Goal: Contribute content: Contribute content

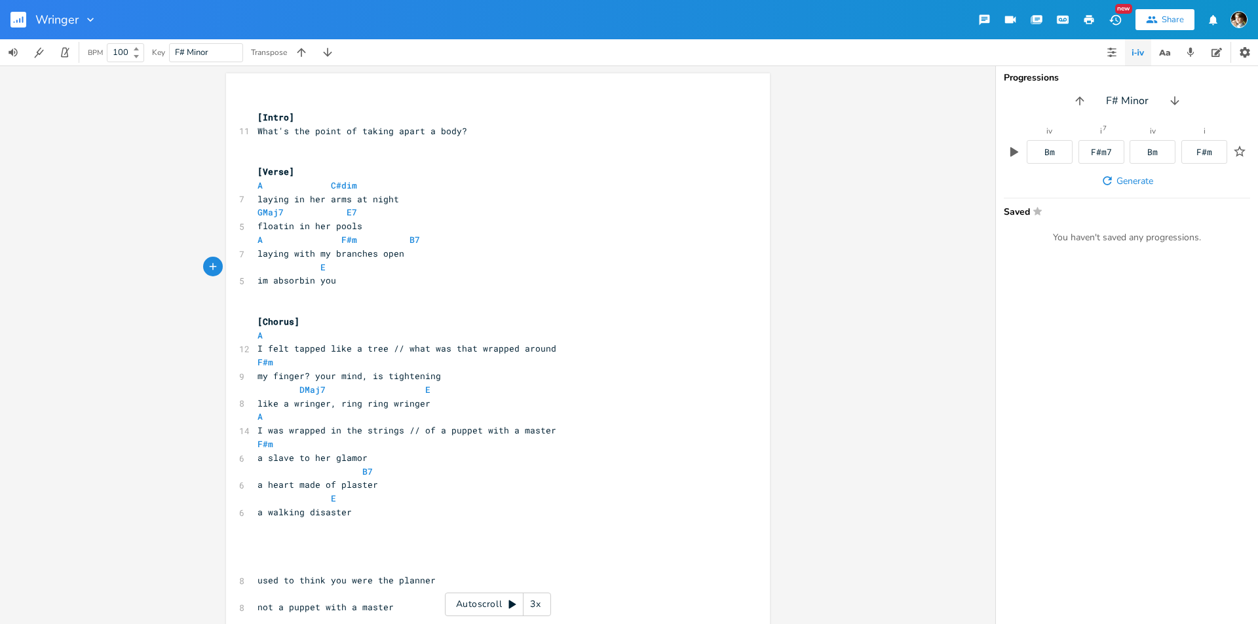
scroll to position [0, 9]
click at [283, 169] on span "[Verse]" at bounding box center [275, 172] width 37 height 12
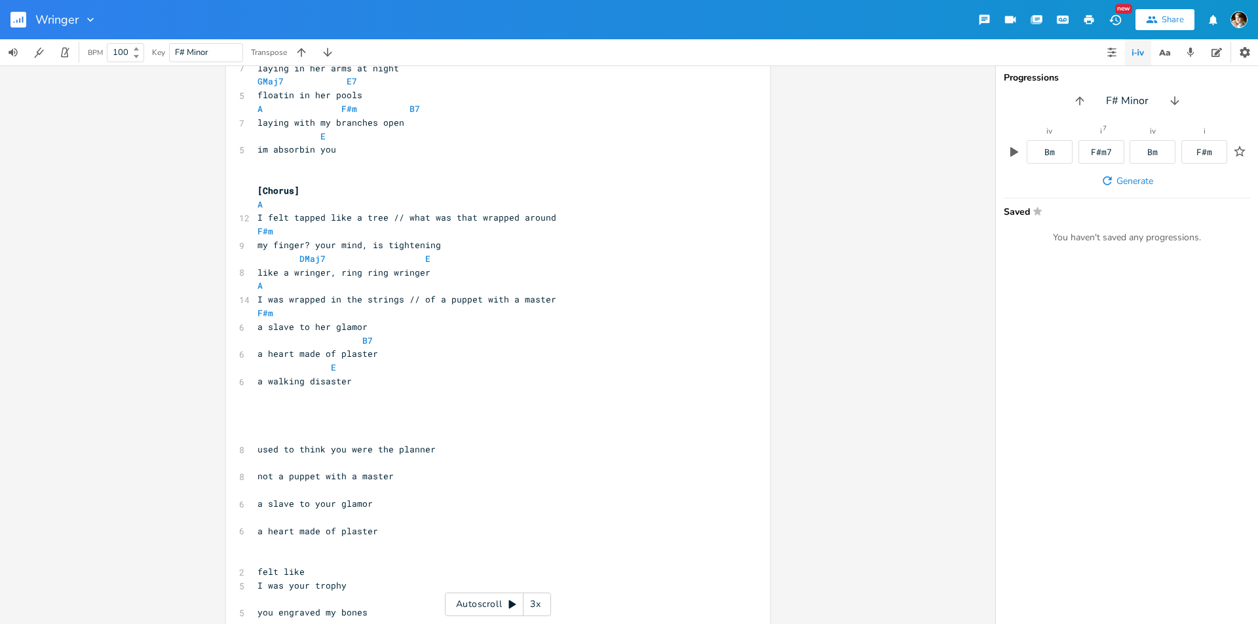
click at [345, 401] on pre "​" at bounding box center [491, 395] width 473 height 14
click at [326, 412] on pre "​" at bounding box center [491, 409] width 473 height 14
click at [307, 412] on pre "​" at bounding box center [491, 409] width 473 height 14
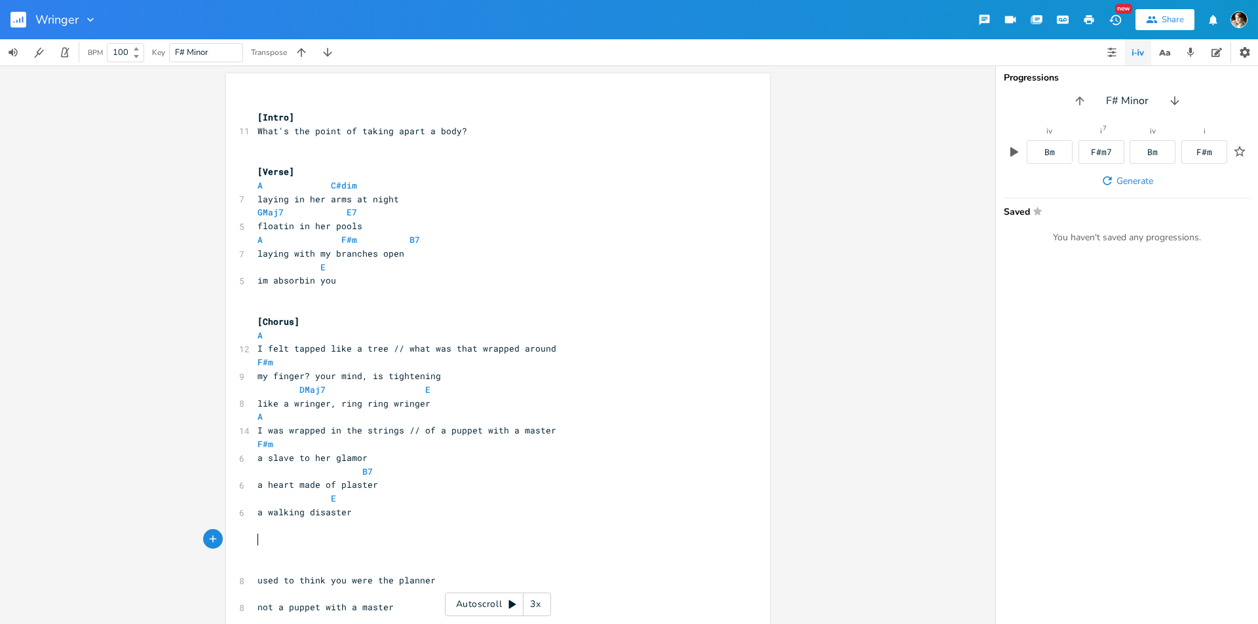
scroll to position [66, 0]
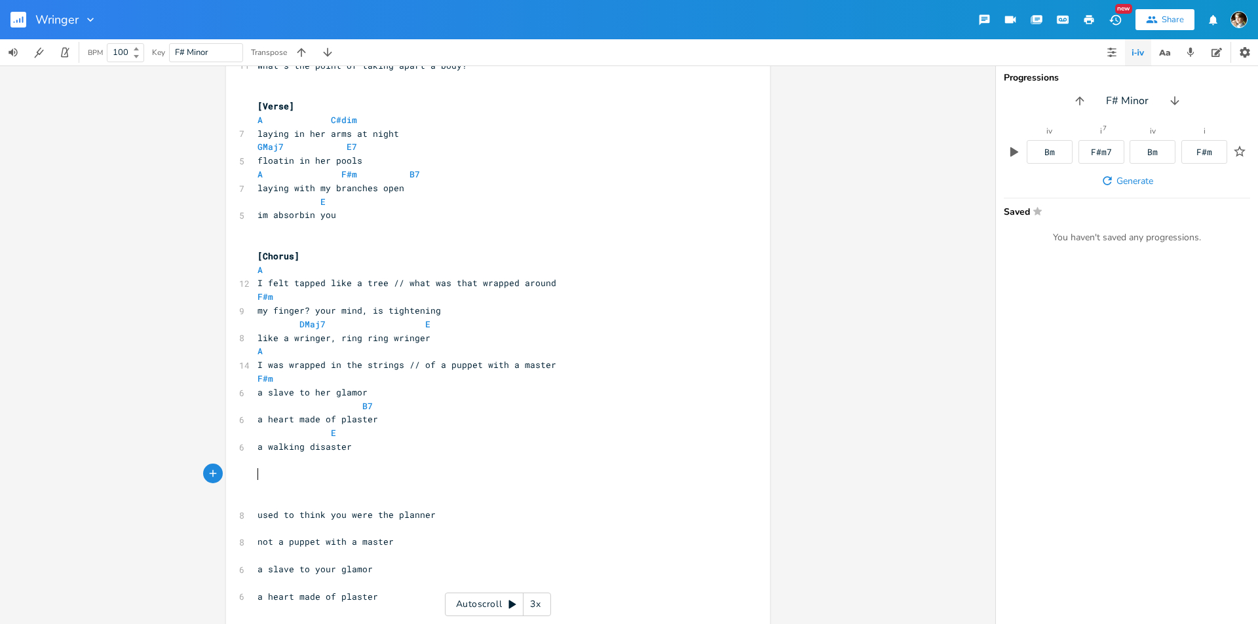
click at [388, 516] on span "used to think you were the planner" at bounding box center [346, 515] width 178 height 12
click at [274, 516] on span "used to think you were th planner" at bounding box center [343, 515] width 173 height 12
click at [288, 516] on span "used to think you were th planner" at bounding box center [343, 515] width 173 height 12
type textarea "used to think"
drag, startPoint x: 322, startPoint y: 515, endPoint x: 254, endPoint y: 514, distance: 67.5
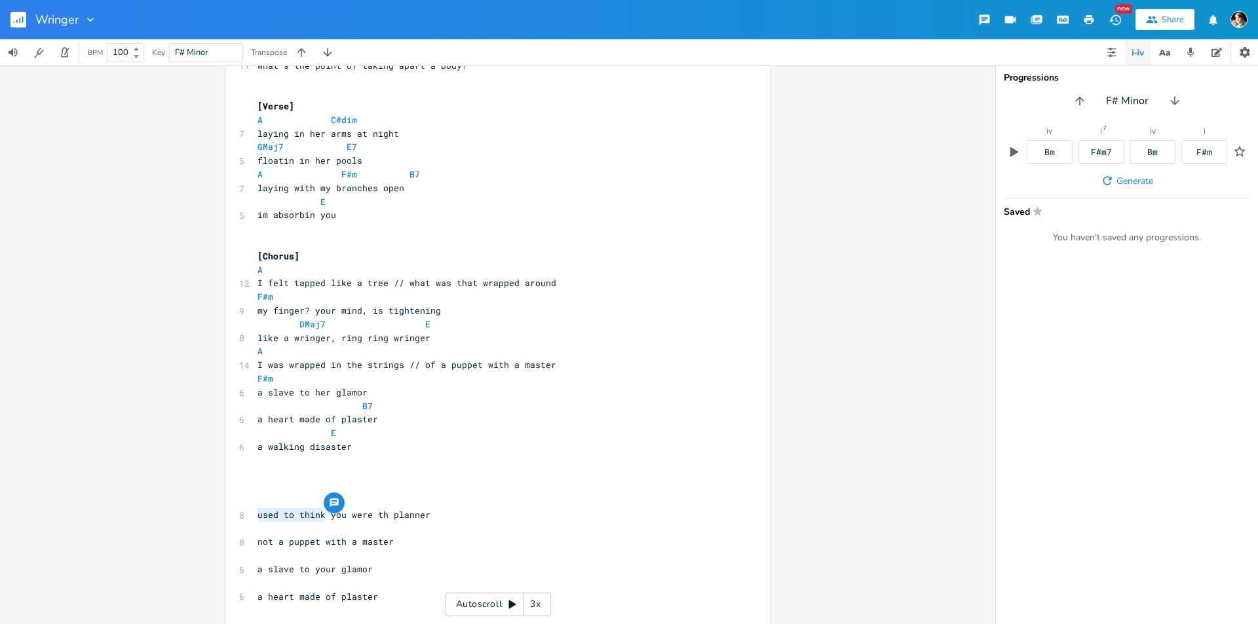
click at [257, 514] on span "used to think you were th planner" at bounding box center [343, 515] width 173 height 12
type textarea "I thought"
click at [367, 514] on span "I thought you were th planner" at bounding box center [333, 515] width 152 height 12
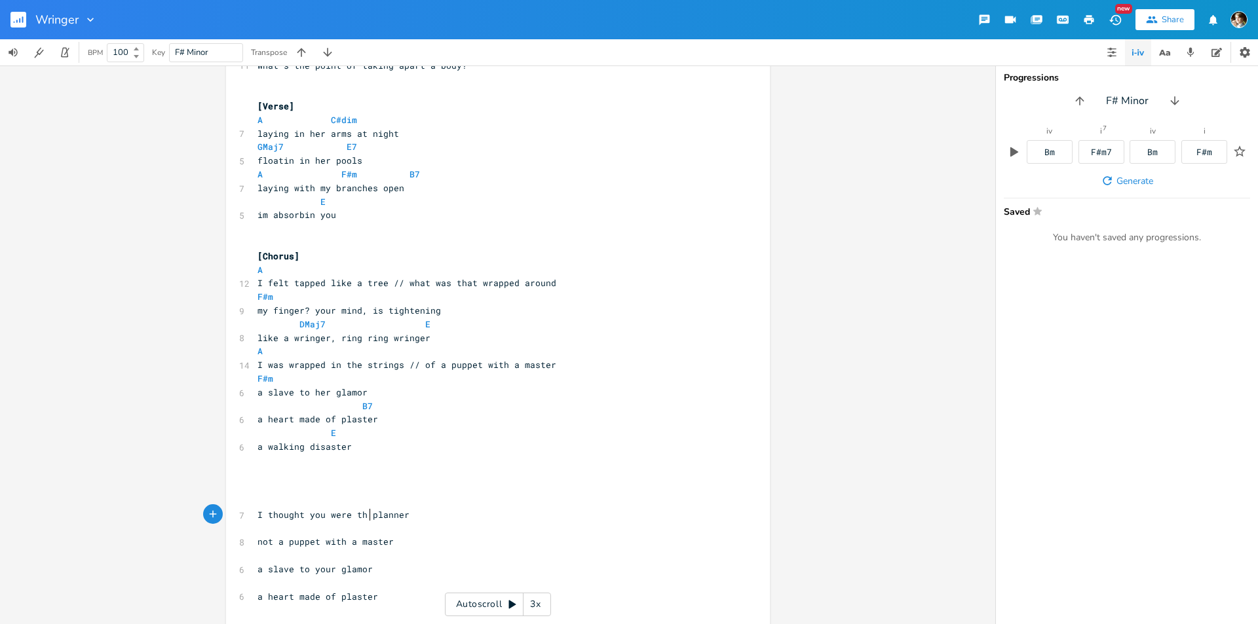
type textarea "e"
click at [259, 514] on span "I thought you were the planner" at bounding box center [335, 515] width 157 height 12
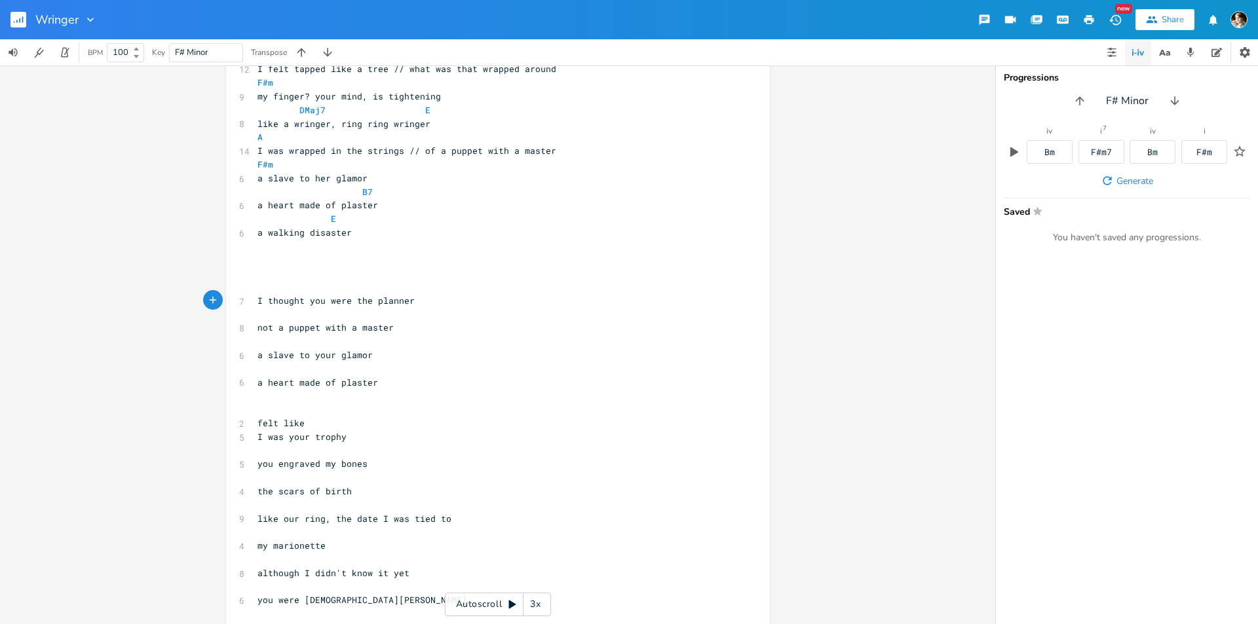
scroll to position [262, 0]
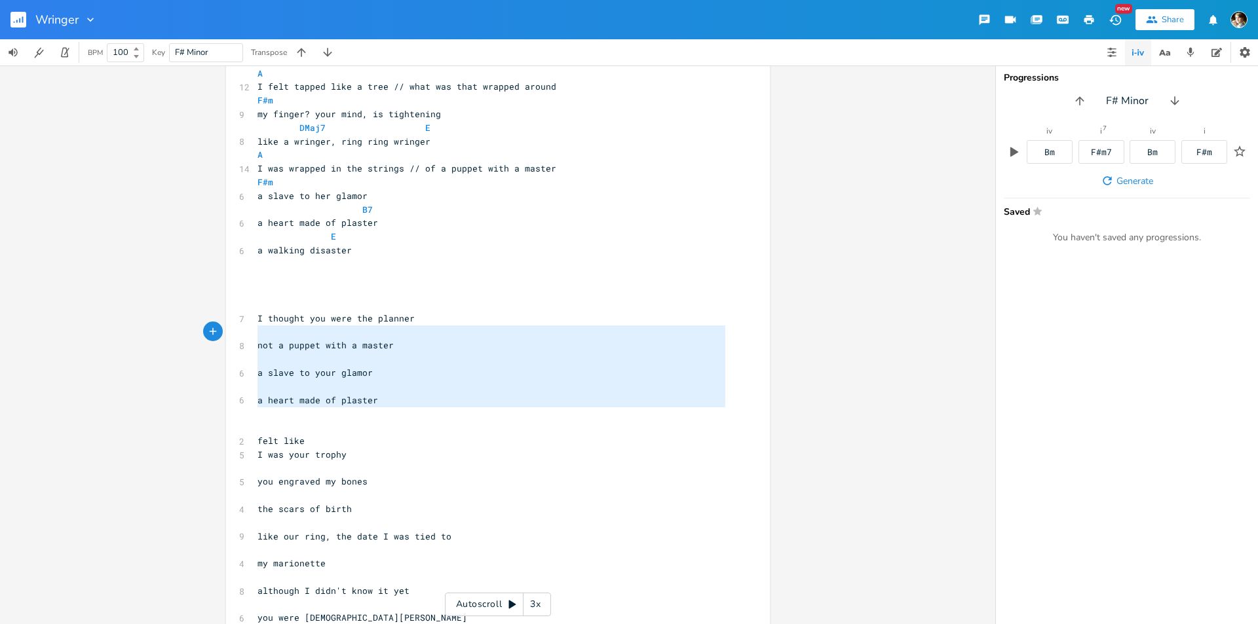
type textarea "I thought you were the planner not a puppet with a master a slave to your glamo…"
drag, startPoint x: 303, startPoint y: 416, endPoint x: 251, endPoint y: 321, distance: 108.5
click at [255, 321] on div "​ [Intro] 11 What's the point of taking apart a body? ​ ​ [Verse] A C#dim 7 lay…" at bounding box center [491, 353] width 473 height 1036
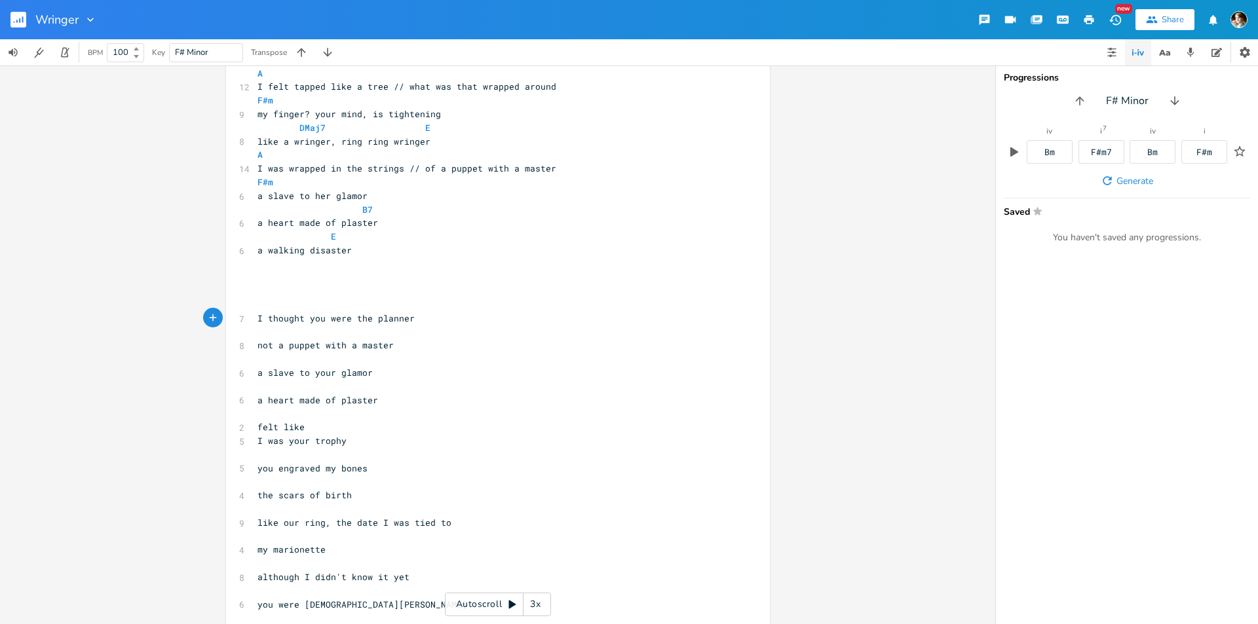
type textarea "I thought you were the planner not a puppet with a master a slave to your glamo…"
type textarea "I thought you were the planner"
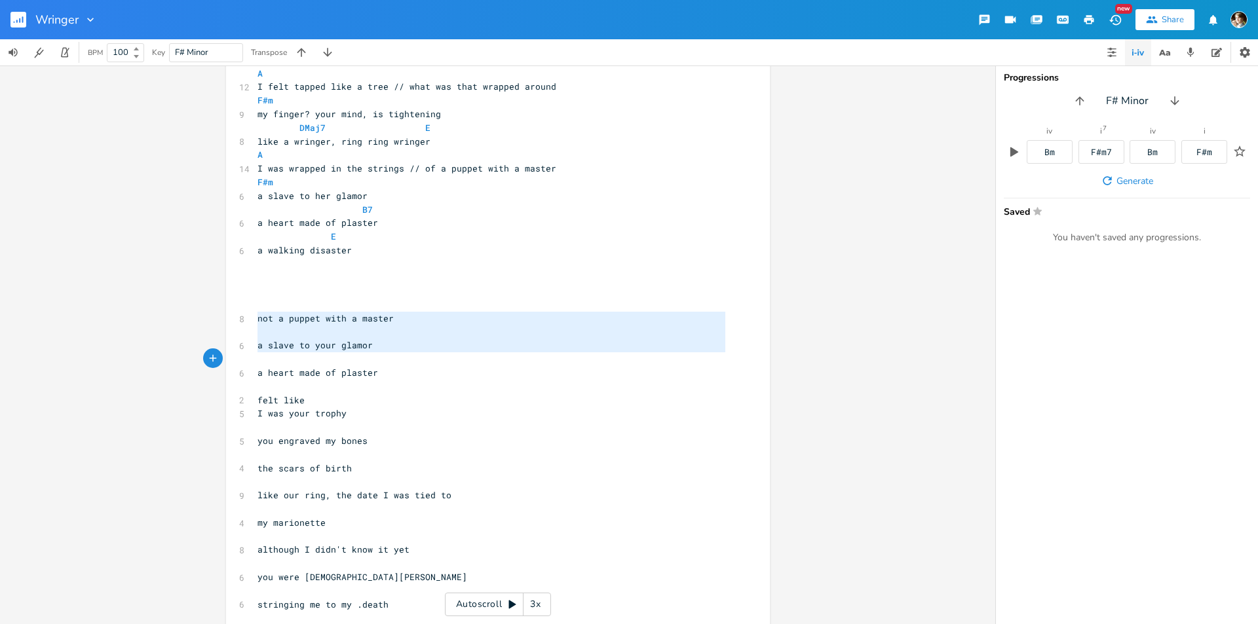
type textarea "not a puppet with a master a slave to your glamor a heart made of plaster"
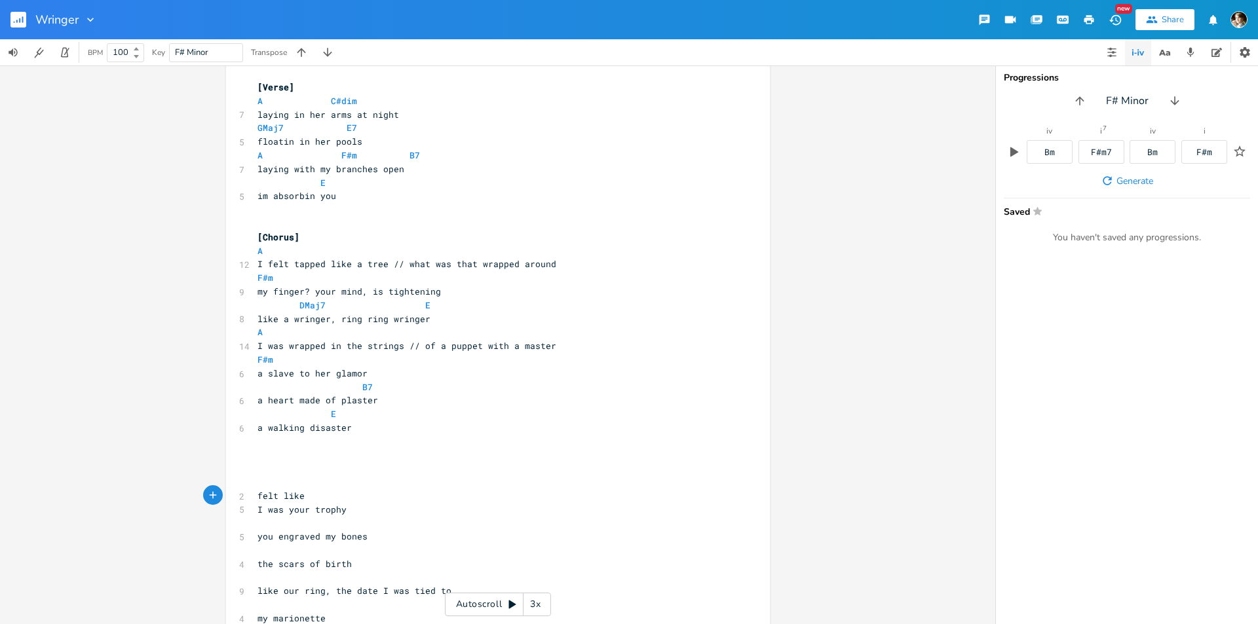
scroll to position [66, 0]
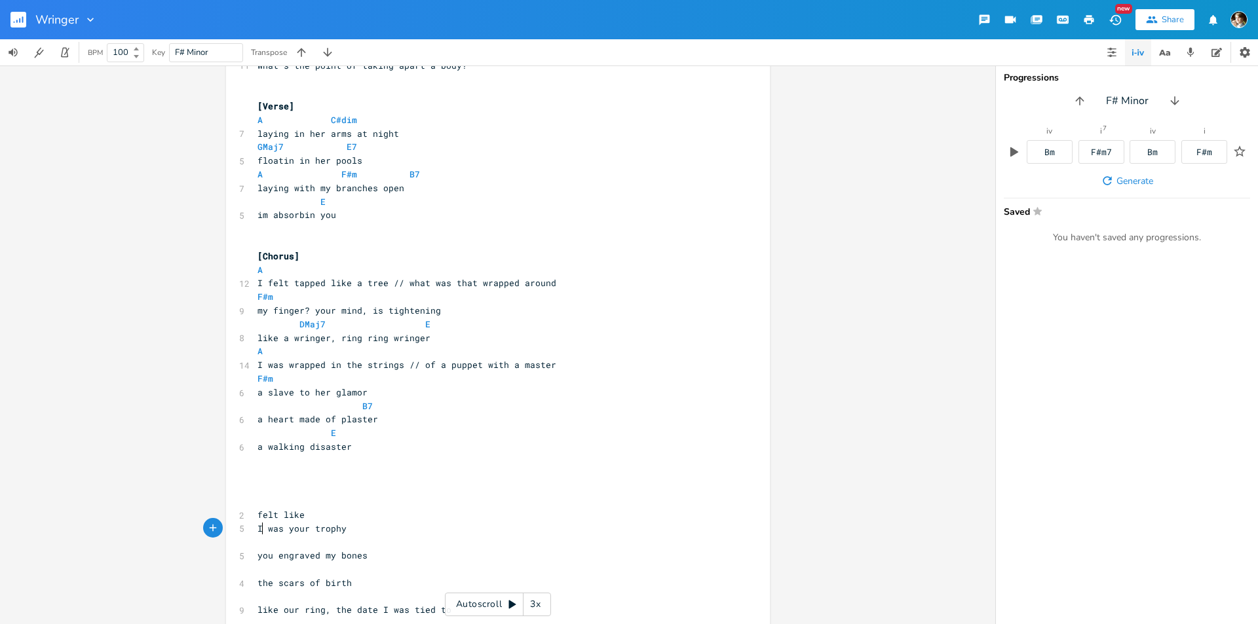
click at [257, 528] on span "I was your trophy" at bounding box center [301, 529] width 89 height 12
click at [366, 542] on pre "you engraved my bones" at bounding box center [491, 542] width 473 height 14
click at [260, 513] on span "felt like I was your trophy" at bounding box center [327, 515] width 141 height 12
click at [300, 518] on span "felt like I was your trophy" at bounding box center [327, 515] width 141 height 12
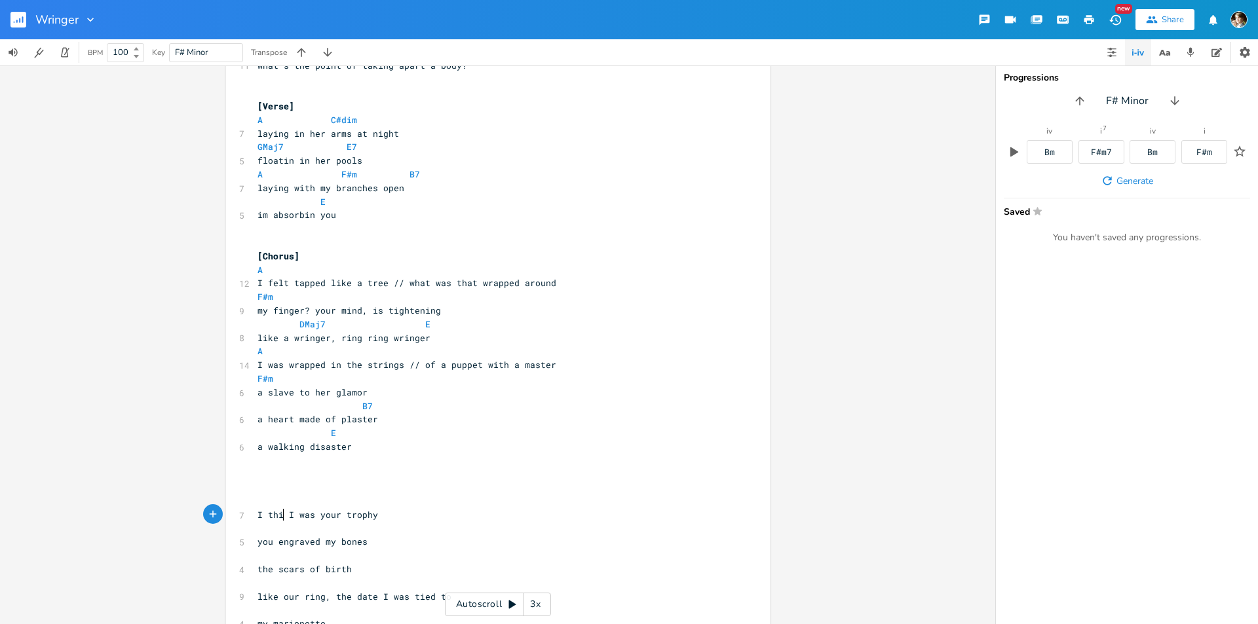
type textarea "I think"
click at [401, 520] on pre "I think I was your trophy" at bounding box center [491, 515] width 473 height 14
click at [379, 546] on pre "you engraved my bones" at bounding box center [491, 542] width 473 height 14
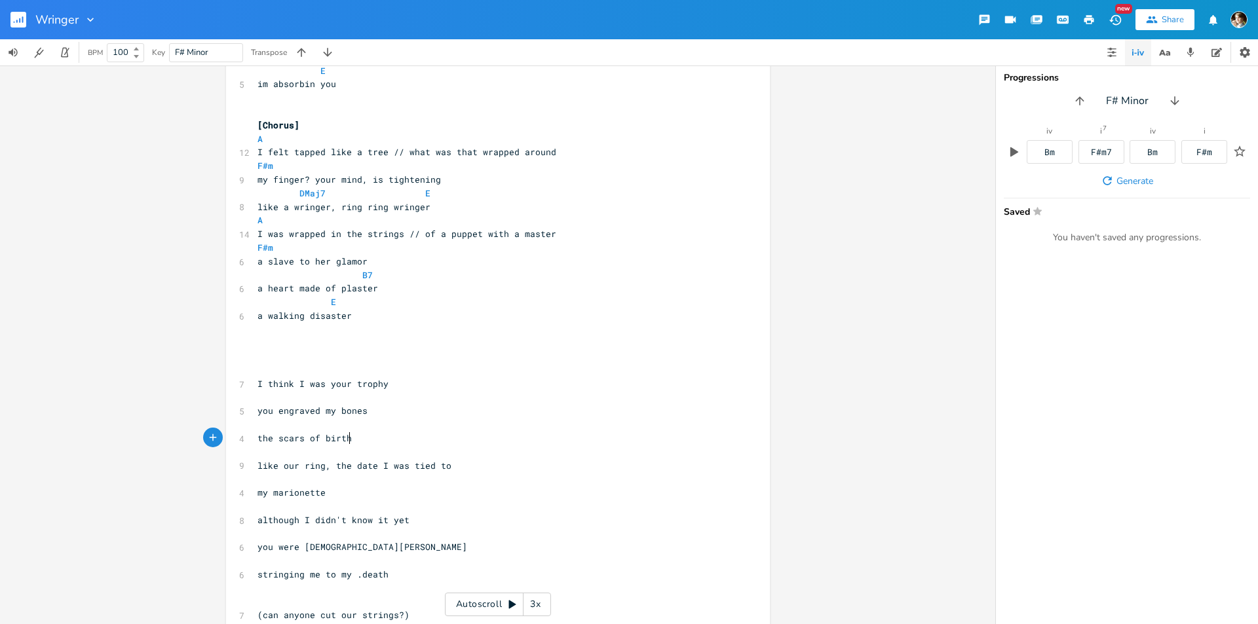
type textarea "the scars of birth"
drag, startPoint x: 354, startPoint y: 440, endPoint x: 240, endPoint y: 440, distance: 114.0
click at [240, 440] on div "the scars of birth xxxxxxxxxx ​ [Intro] 11 What's the point of taking apart a b…" at bounding box center [498, 347] width 544 height 941
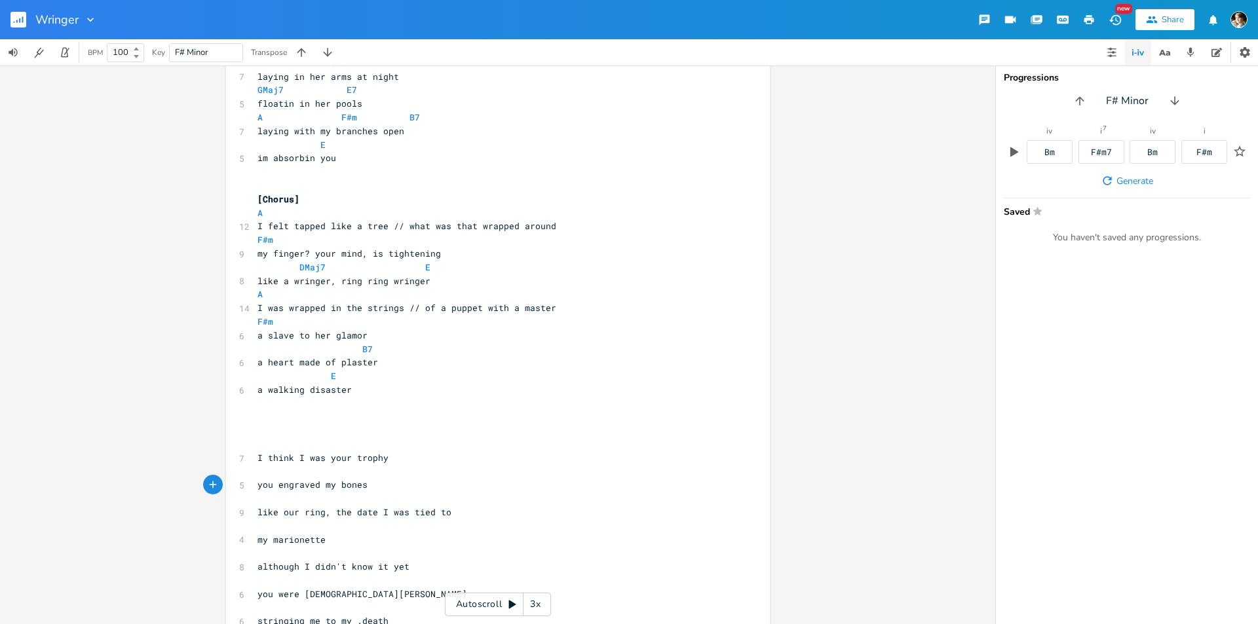
scroll to position [131, 0]
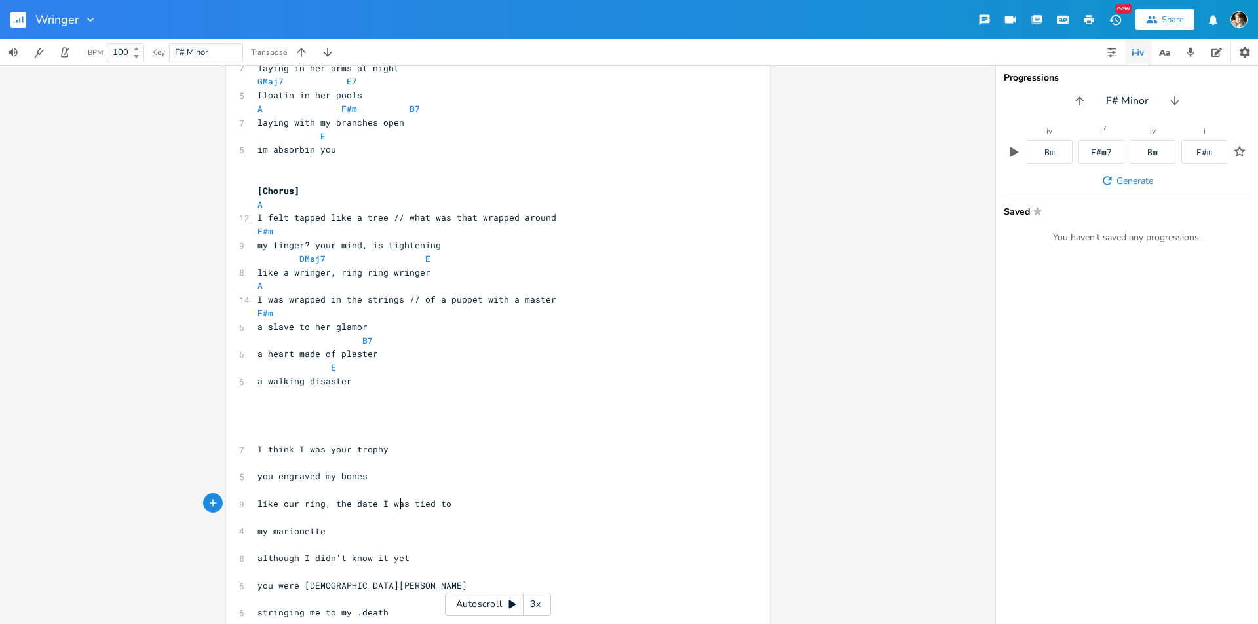
click at [397, 504] on span "like our ring, the date I was tied to" at bounding box center [354, 504] width 194 height 12
click at [399, 504] on span "like our ring, the date I was tied to" at bounding box center [354, 504] width 194 height 12
type textarea "we"
type textarea "r"
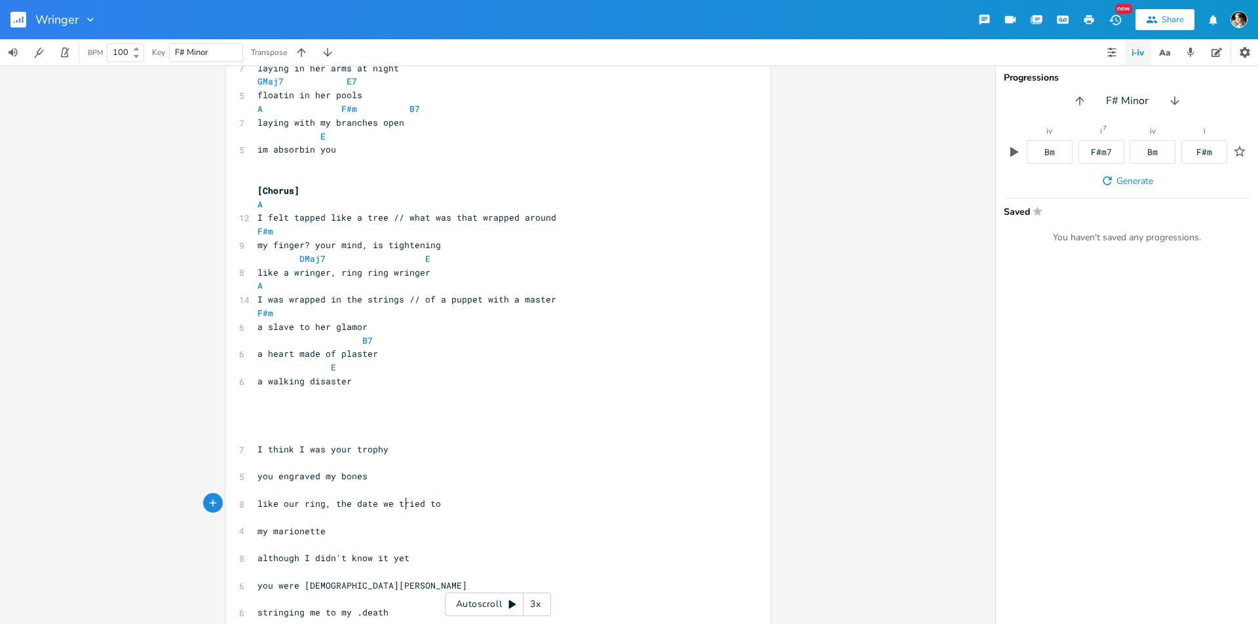
scroll to position [0, 3]
type textarea "the scars of birth"
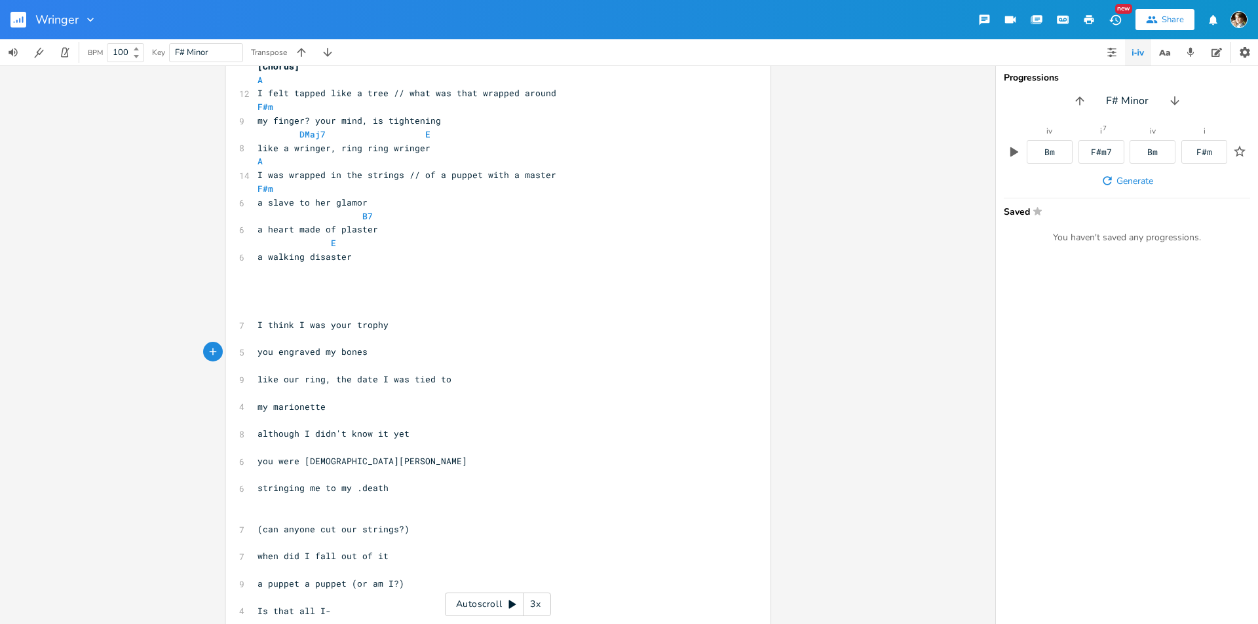
scroll to position [328, 0]
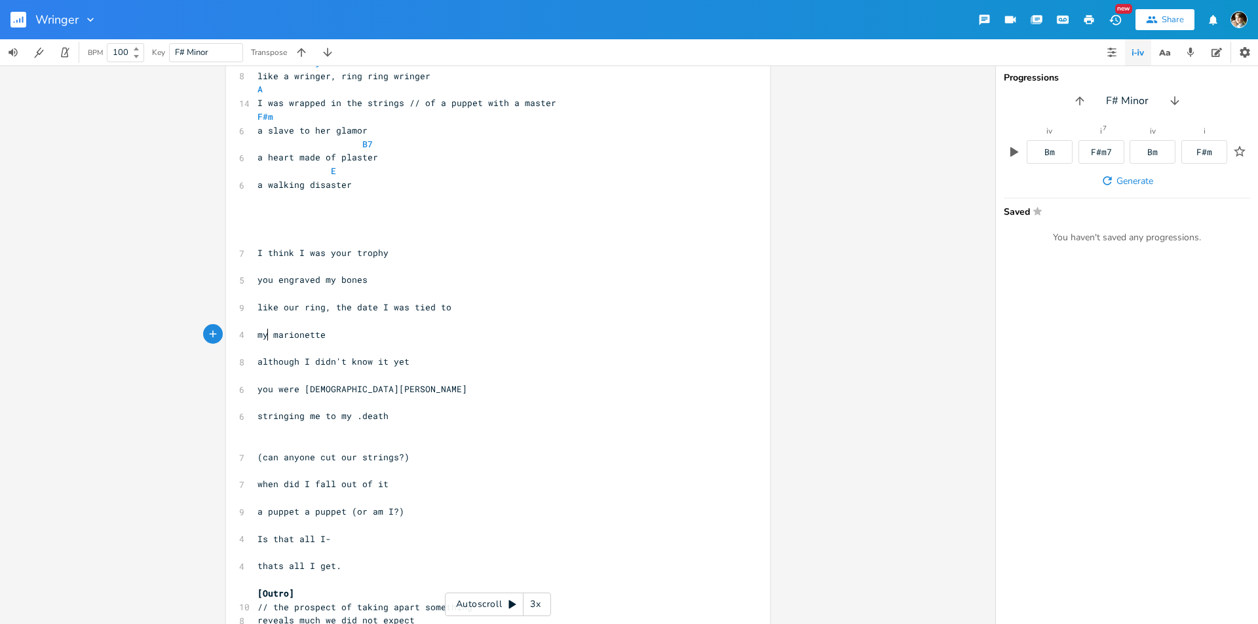
click at [264, 334] on span "my marionette" at bounding box center [291, 335] width 68 height 12
click at [431, 366] on pre "although I didn't know it yet" at bounding box center [491, 362] width 473 height 14
click at [355, 417] on span "stringing me to my .death" at bounding box center [322, 416] width 131 height 12
click at [453, 360] on pre "although I didn't know it yet" at bounding box center [491, 362] width 473 height 14
click at [330, 356] on span "although I didn't know it yet" at bounding box center [333, 362] width 152 height 12
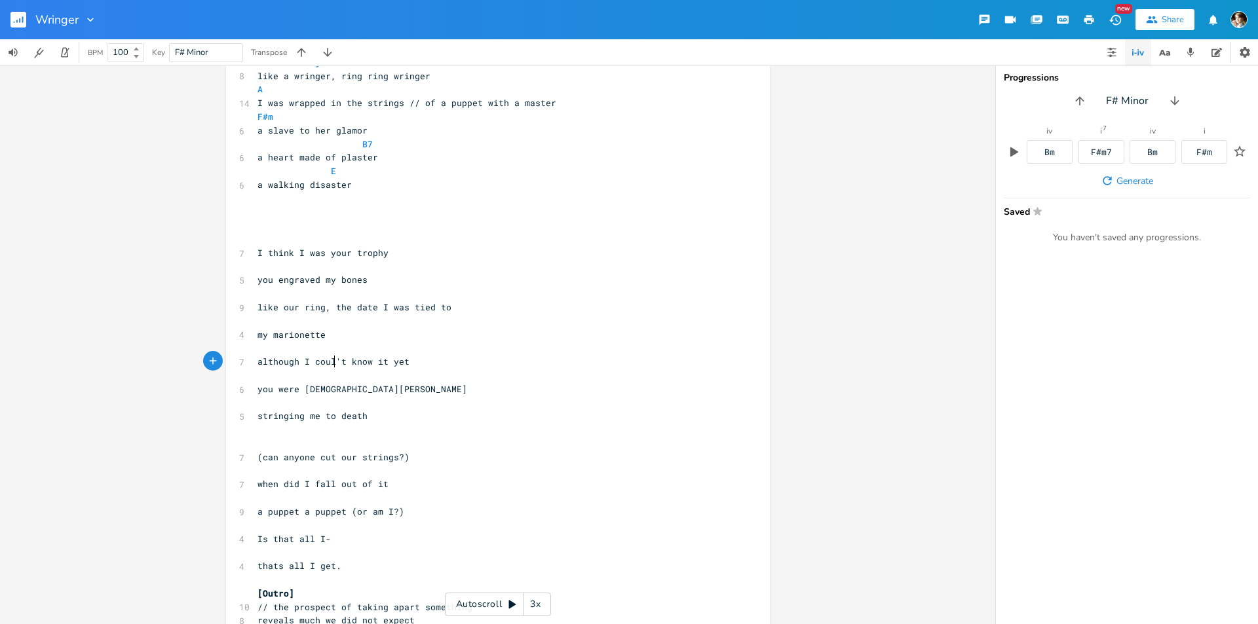
scroll to position [0, 21]
type textarea "couldn"
click at [437, 361] on pre "although I couldn't know it yet" at bounding box center [491, 362] width 473 height 14
click at [396, 390] on pre "you were [DEMOGRAPHIC_DATA][PERSON_NAME]" at bounding box center [491, 390] width 473 height 14
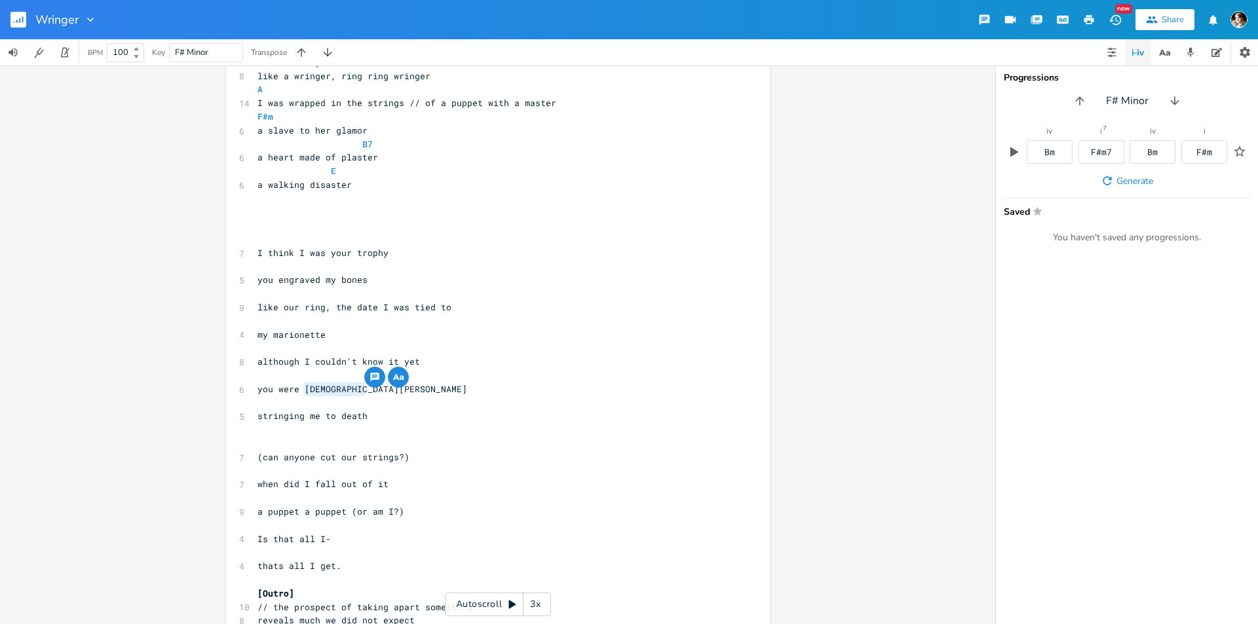
drag, startPoint x: 298, startPoint y: 388, endPoint x: 365, endPoint y: 388, distance: 66.8
click at [365, 388] on pre "you were [DEMOGRAPHIC_DATA][PERSON_NAME]" at bounding box center [491, 390] width 473 height 14
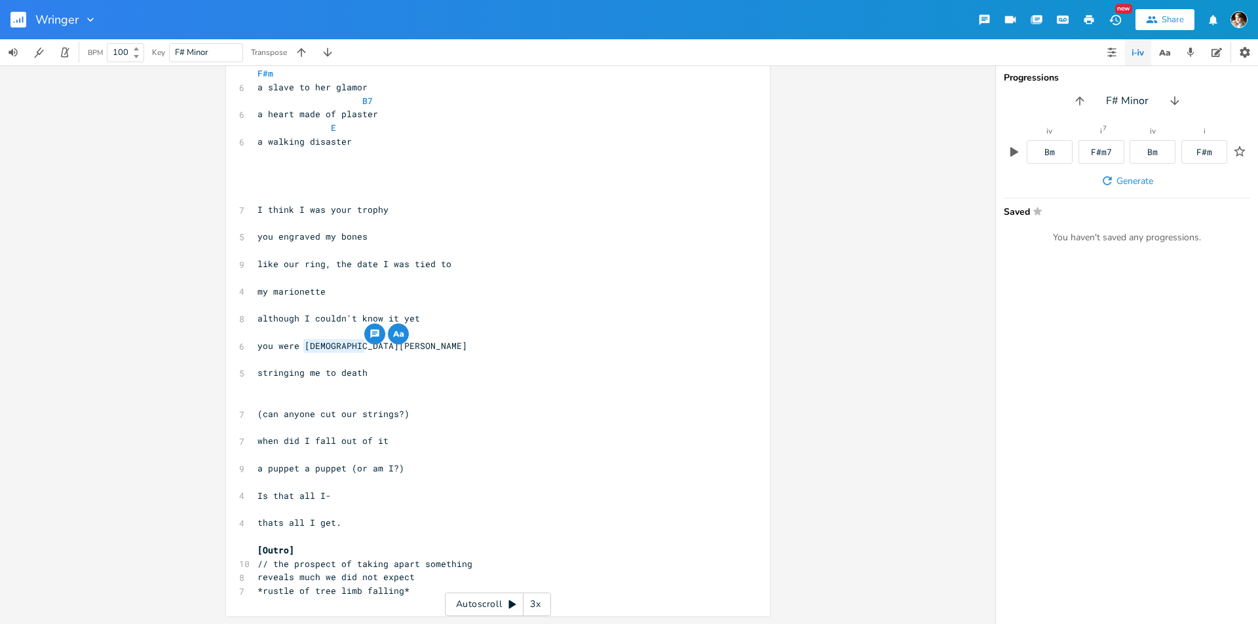
type textarea "[DEMOGRAPHIC_DATA] [PERSON_NAME]"
click at [410, 417] on pre "(can anyone cut our strings?)" at bounding box center [491, 414] width 473 height 14
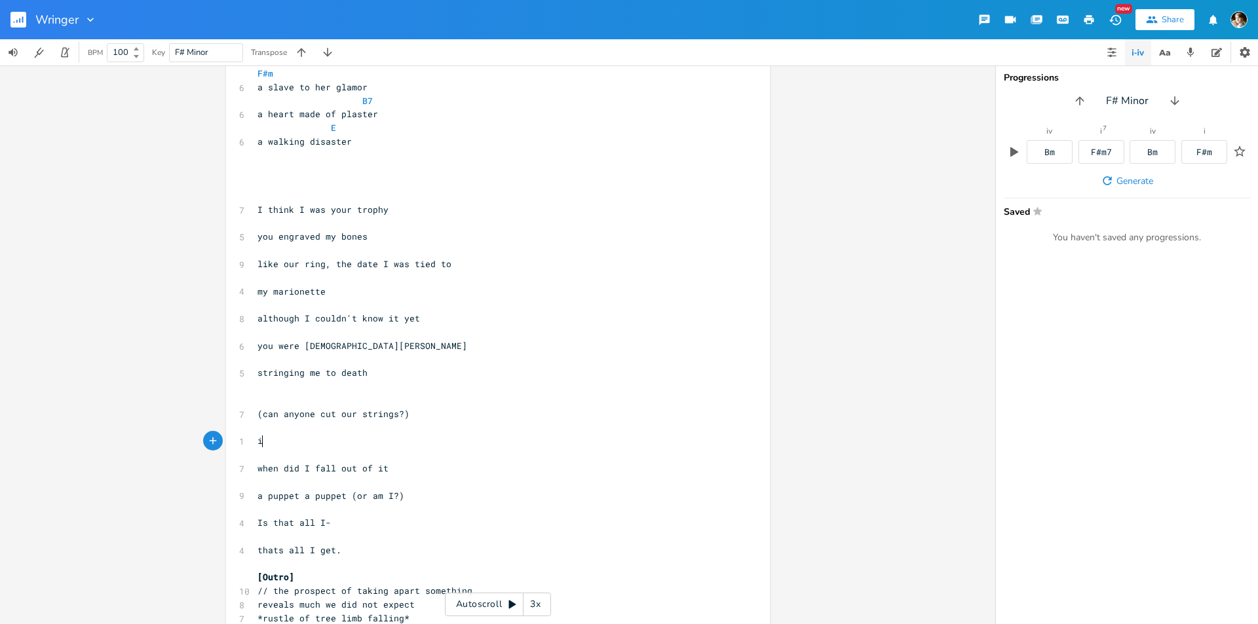
type textarea "io"
type textarea "open our heart"
drag, startPoint x: 336, startPoint y: 442, endPoint x: 250, endPoint y: 437, distance: 86.6
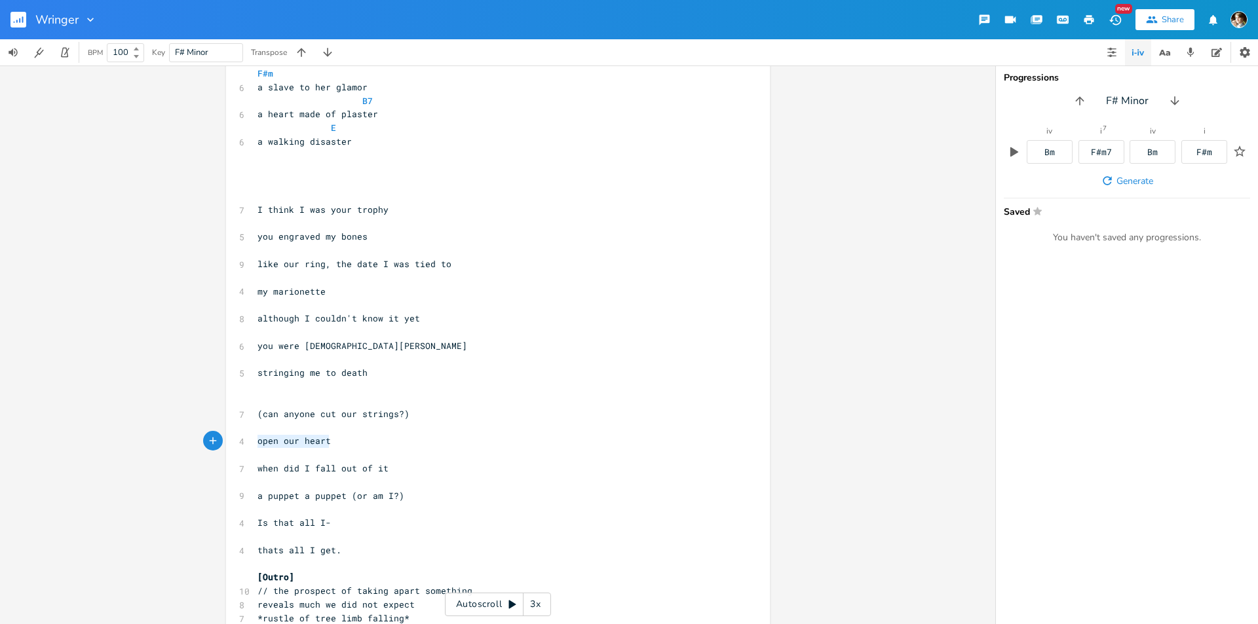
click at [250, 437] on div "open our heart xxxxxxxxxx ​ [Intro] 11 What's the point of taking apart a body?…" at bounding box center [498, 173] width 544 height 941
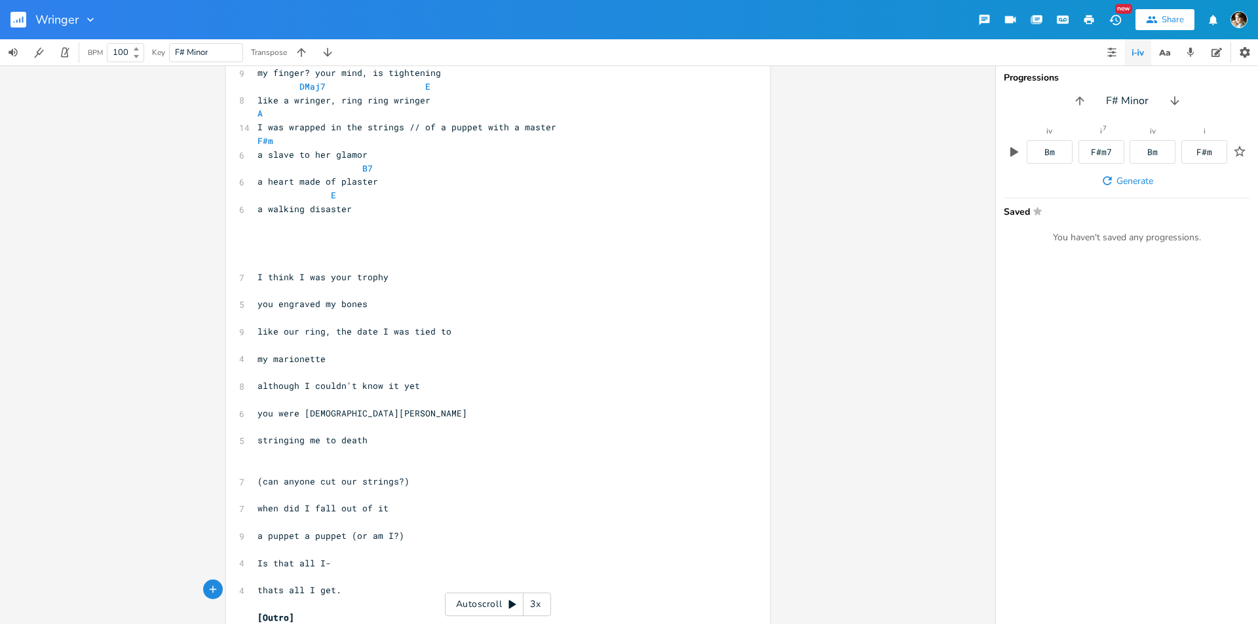
scroll to position [240, 0]
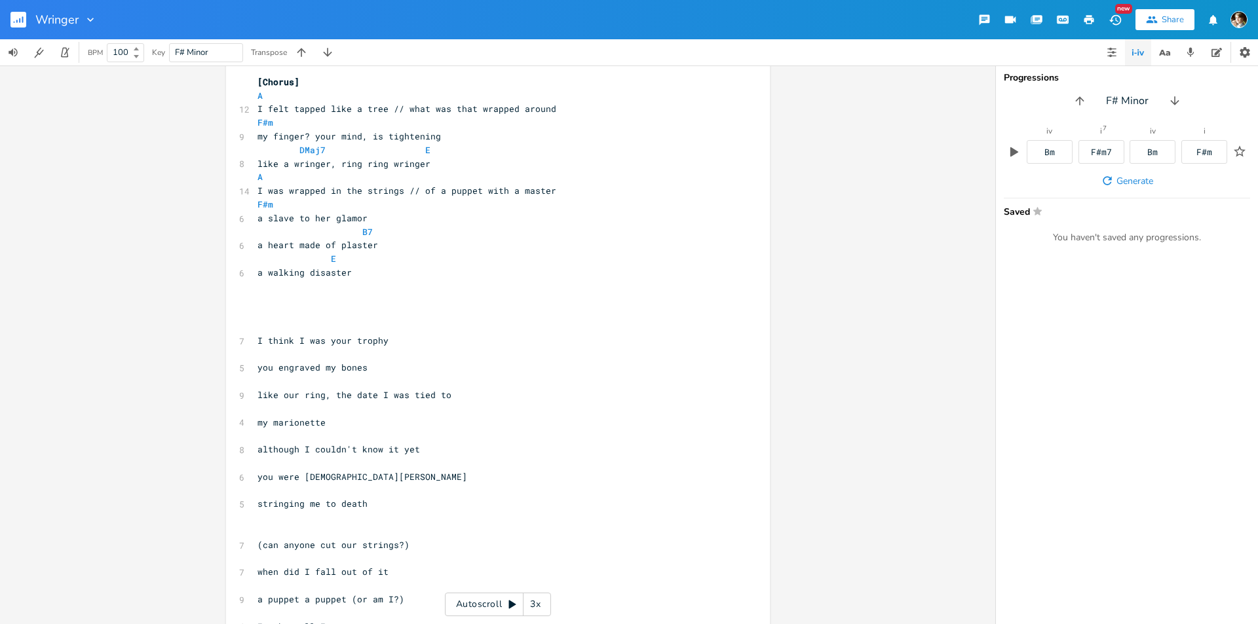
click at [335, 331] on pre "​" at bounding box center [491, 327] width 473 height 14
click at [381, 424] on pre "my marionette" at bounding box center [491, 423] width 473 height 14
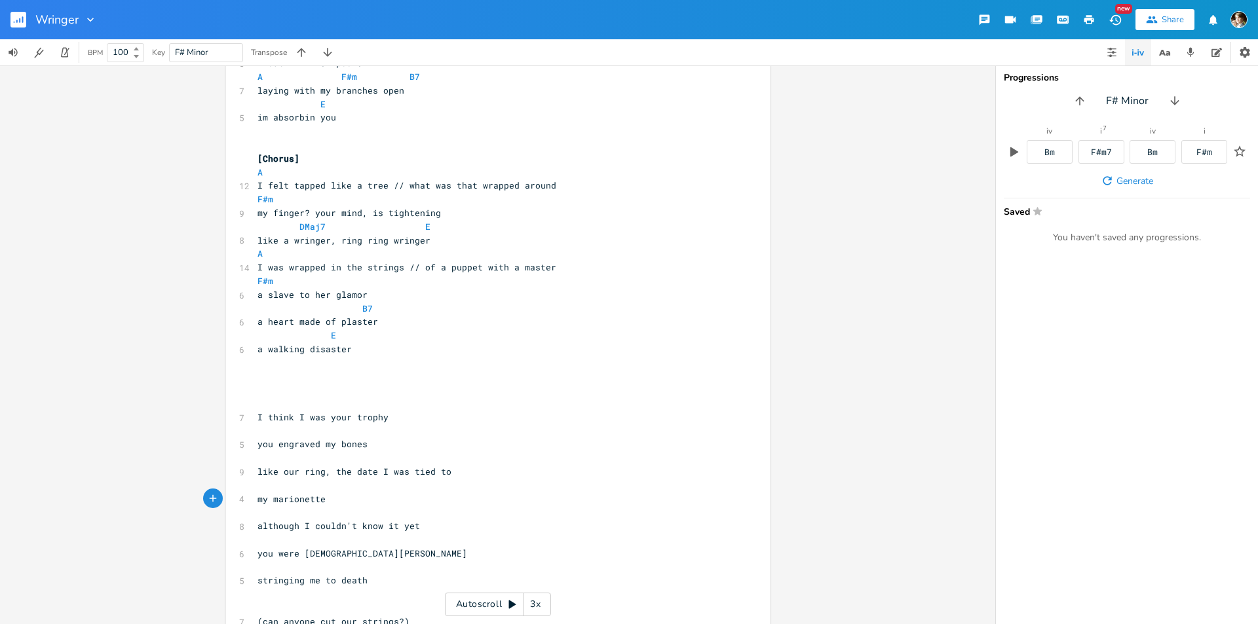
scroll to position [109, 0]
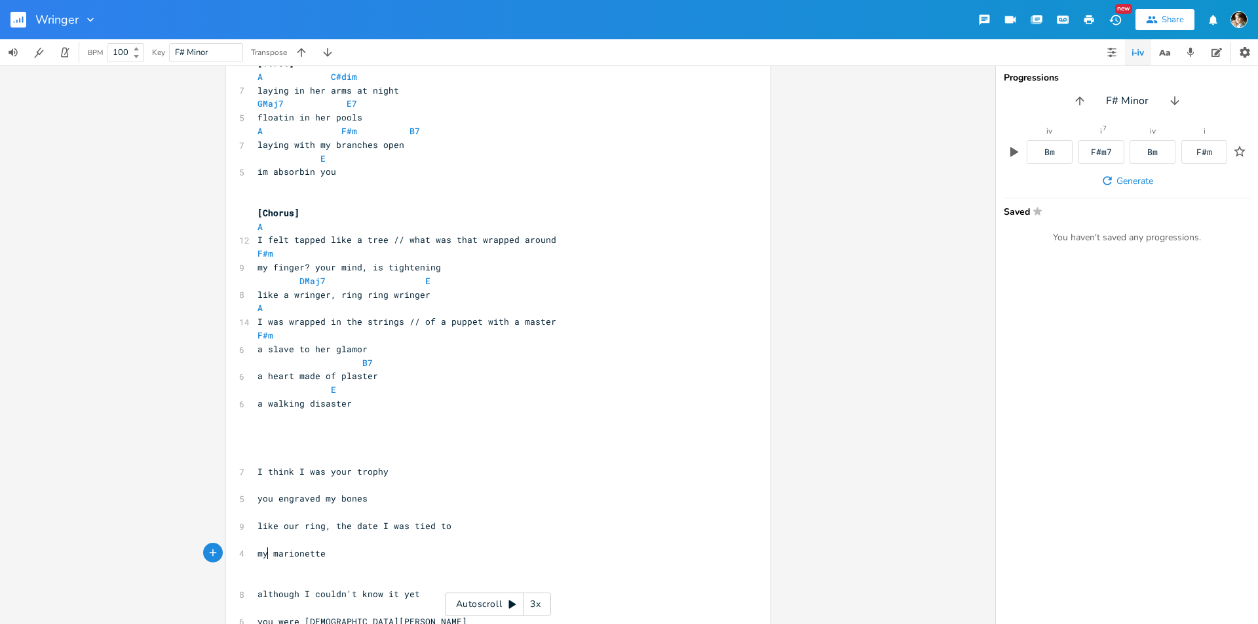
click at [261, 550] on span "my marionette" at bounding box center [291, 554] width 68 height 12
type textarea "yyyyyy"
type textarea "a"
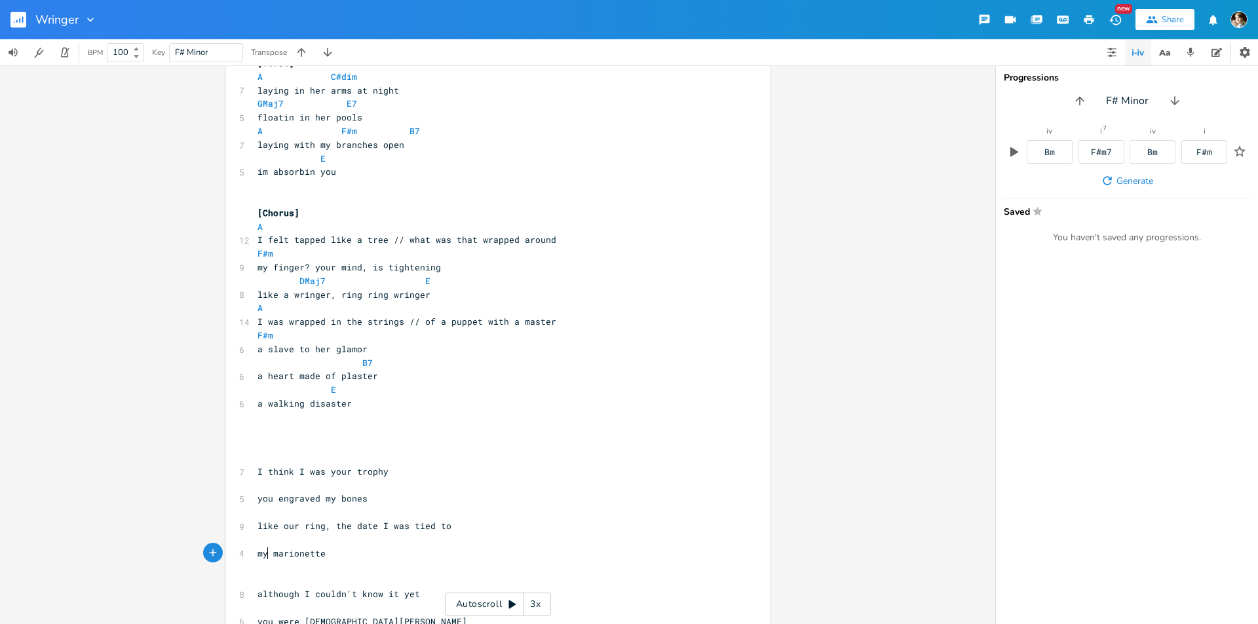
click at [290, 552] on span "my marionette" at bounding box center [291, 554] width 68 height 12
type textarea "ry"
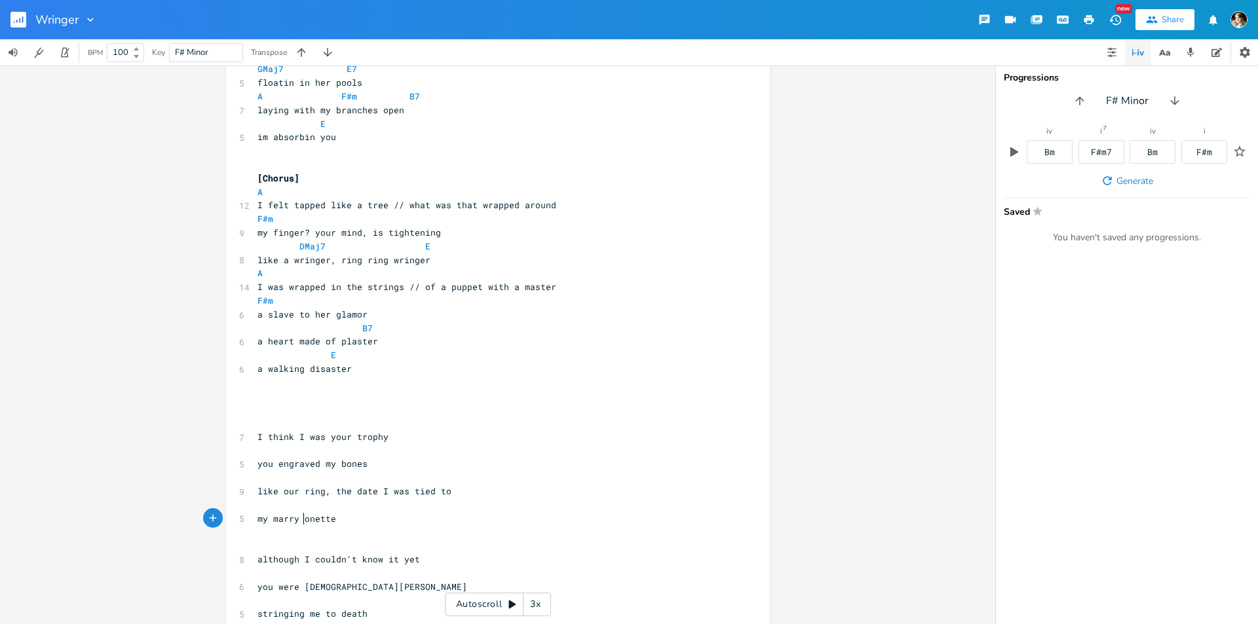
scroll to position [174, 0]
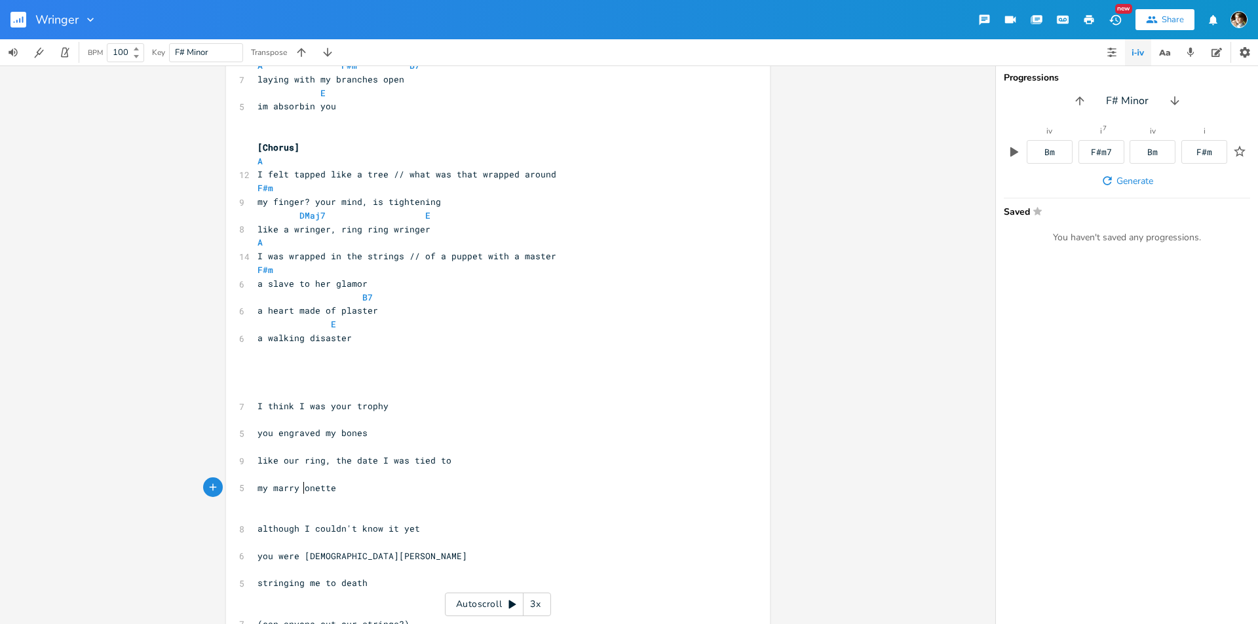
click at [375, 493] on pre "my marry onette" at bounding box center [491, 488] width 473 height 14
click at [303, 488] on span "my marry onette" at bounding box center [296, 488] width 79 height 12
click at [346, 487] on pre "my marionette" at bounding box center [491, 488] width 473 height 14
click at [352, 499] on pre "​" at bounding box center [491, 502] width 473 height 14
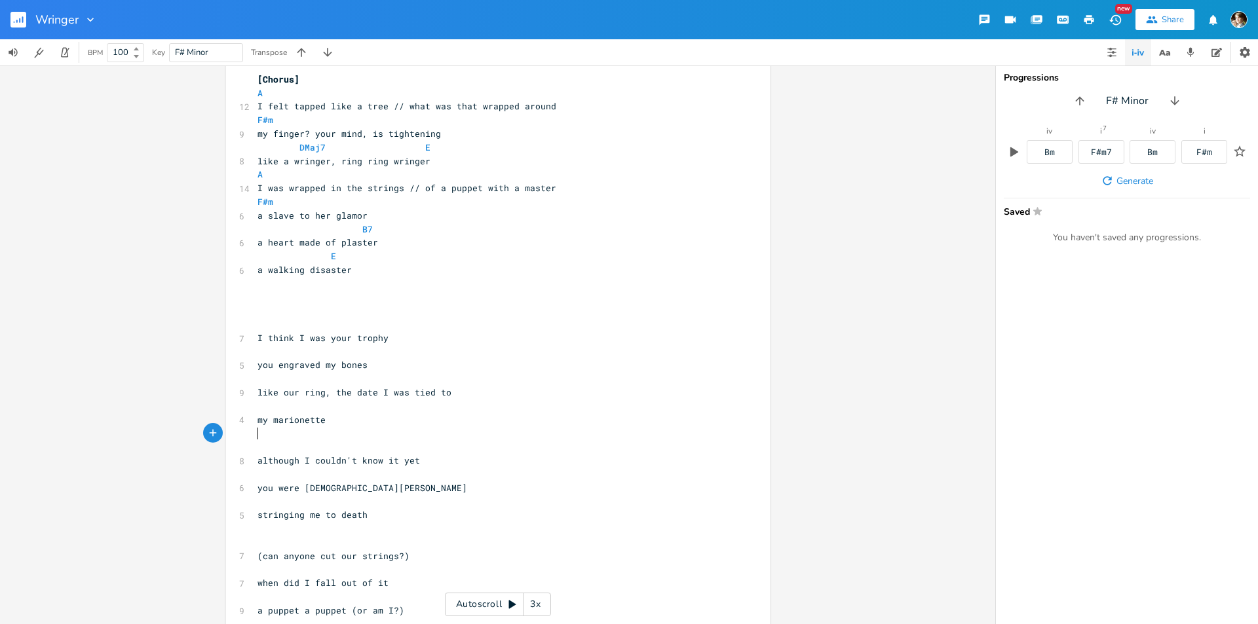
scroll to position [305, 0]
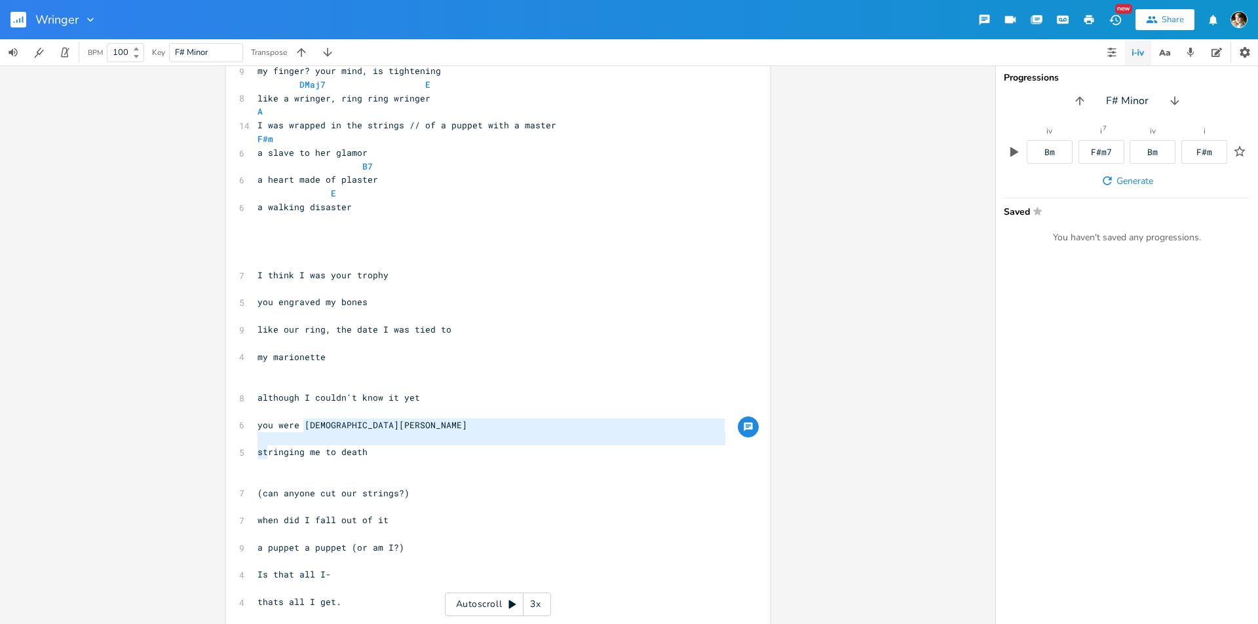
type textarea "[DEMOGRAPHIC_DATA] [PERSON_NAME]"
drag, startPoint x: 301, startPoint y: 426, endPoint x: 251, endPoint y: 453, distance: 57.5
click at [255, 453] on div "​ [Intro] 11 What's the point of taking apart a body? ​ ​ [Verse] A C#dim 7 lay…" at bounding box center [491, 235] width 473 height 886
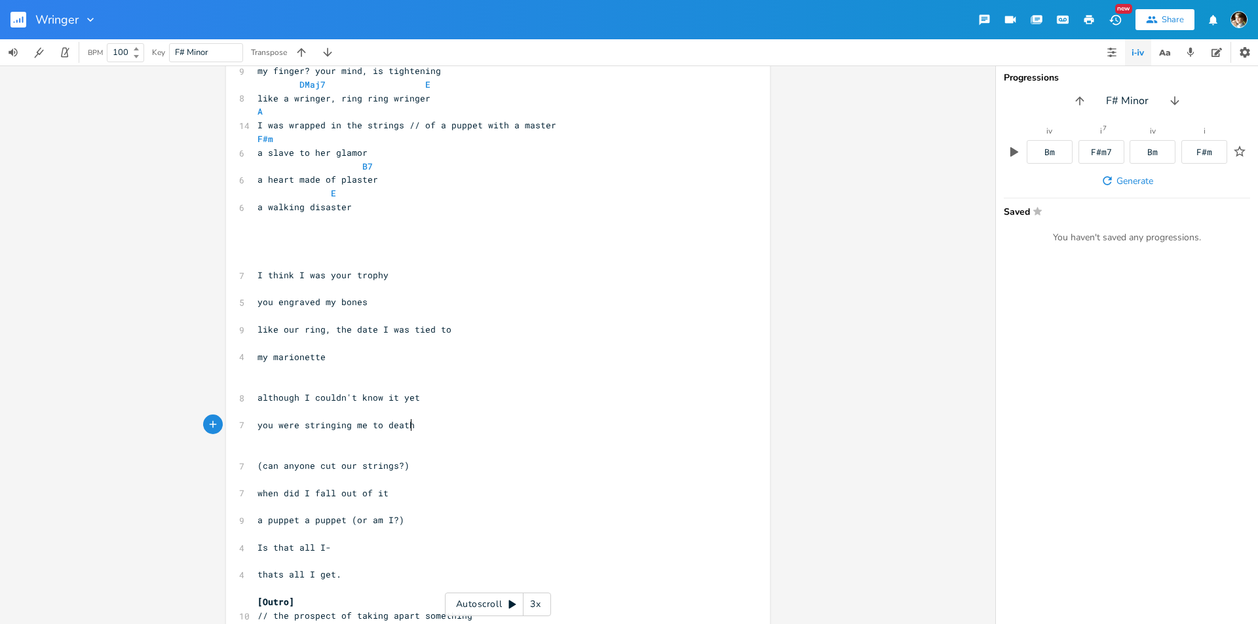
click at [445, 426] on pre "you were stringing me to death" at bounding box center [491, 426] width 473 height 14
click at [318, 380] on pre "​" at bounding box center [491, 384] width 473 height 14
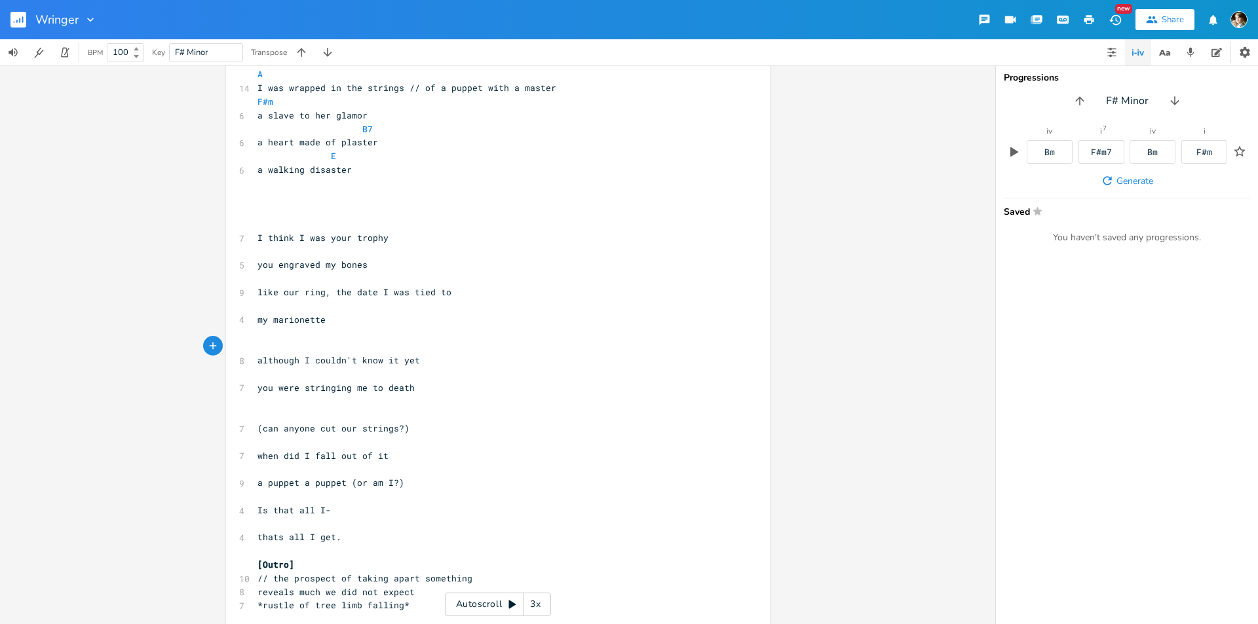
scroll to position [357, 0]
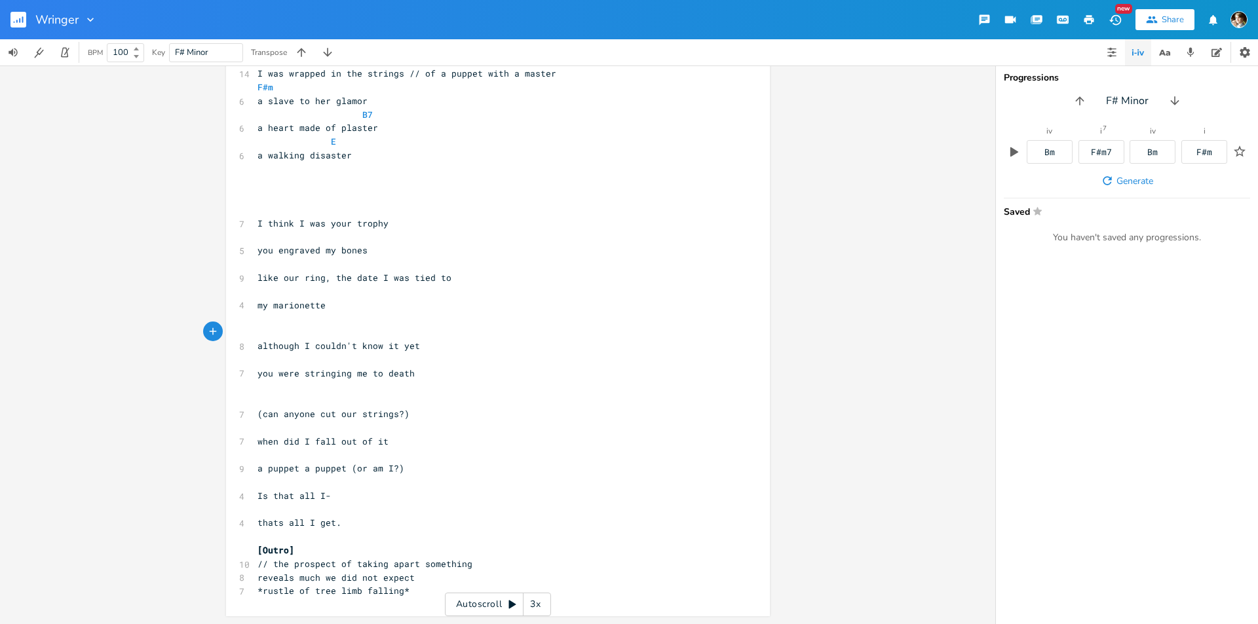
click at [349, 392] on pre "​" at bounding box center [491, 387] width 473 height 14
click at [324, 400] on pre "​" at bounding box center [491, 401] width 473 height 14
click at [279, 428] on pre "​" at bounding box center [491, 428] width 473 height 14
click at [265, 402] on pre "​" at bounding box center [491, 401] width 473 height 14
click at [280, 428] on pre "​" at bounding box center [491, 428] width 473 height 14
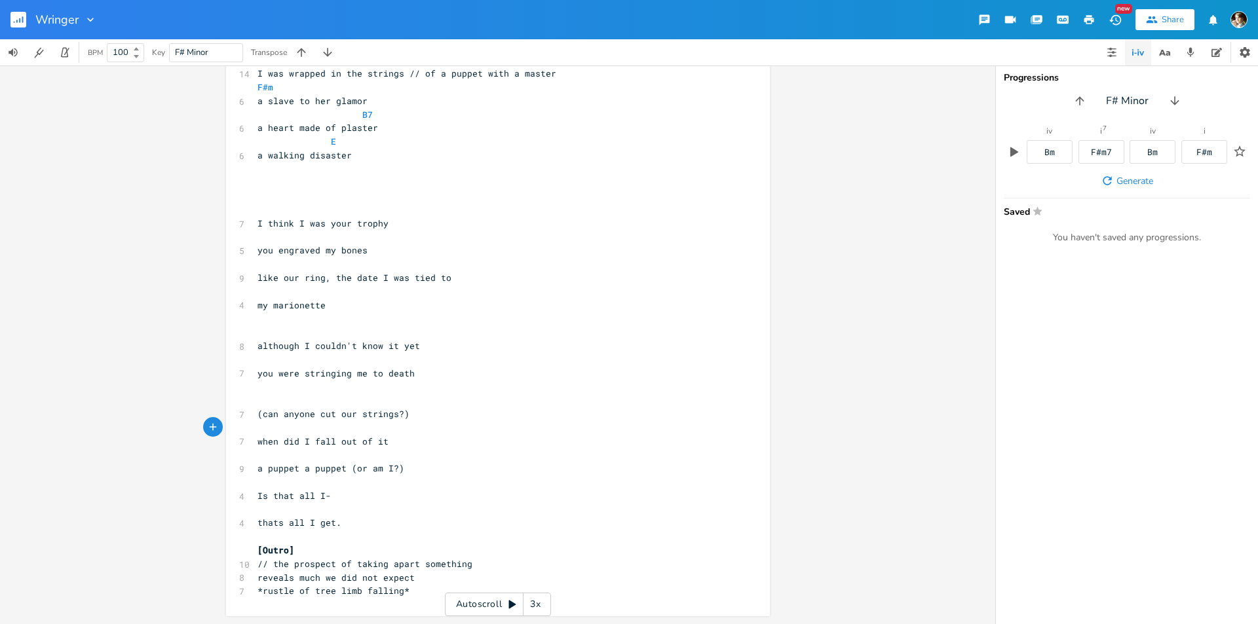
click at [272, 404] on pre "​" at bounding box center [491, 401] width 473 height 14
click at [286, 430] on pre "​" at bounding box center [491, 428] width 473 height 14
click at [281, 401] on pre "​" at bounding box center [491, 401] width 473 height 14
click at [340, 460] on pre "​" at bounding box center [491, 455] width 473 height 14
click at [248, 467] on div "xxxxxxxxxx ​ [Intro] 11 What's the point of taking apart a body? ​ ​ [Verse] A …" at bounding box center [498, 166] width 544 height 900
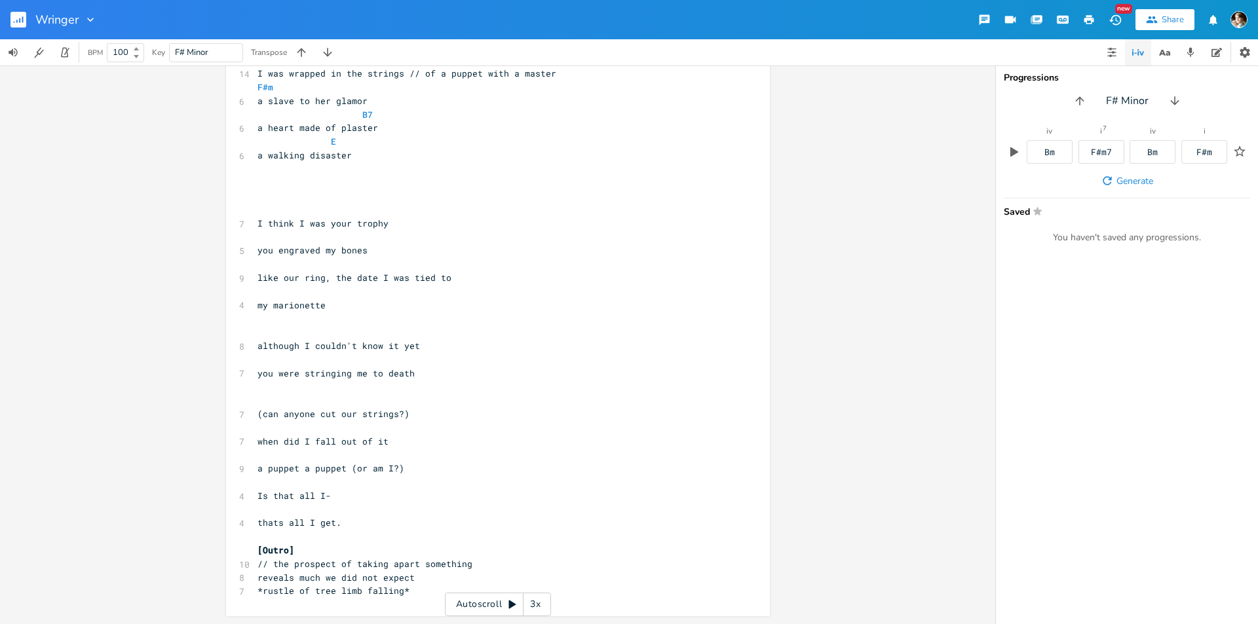
scroll to position [0, 0]
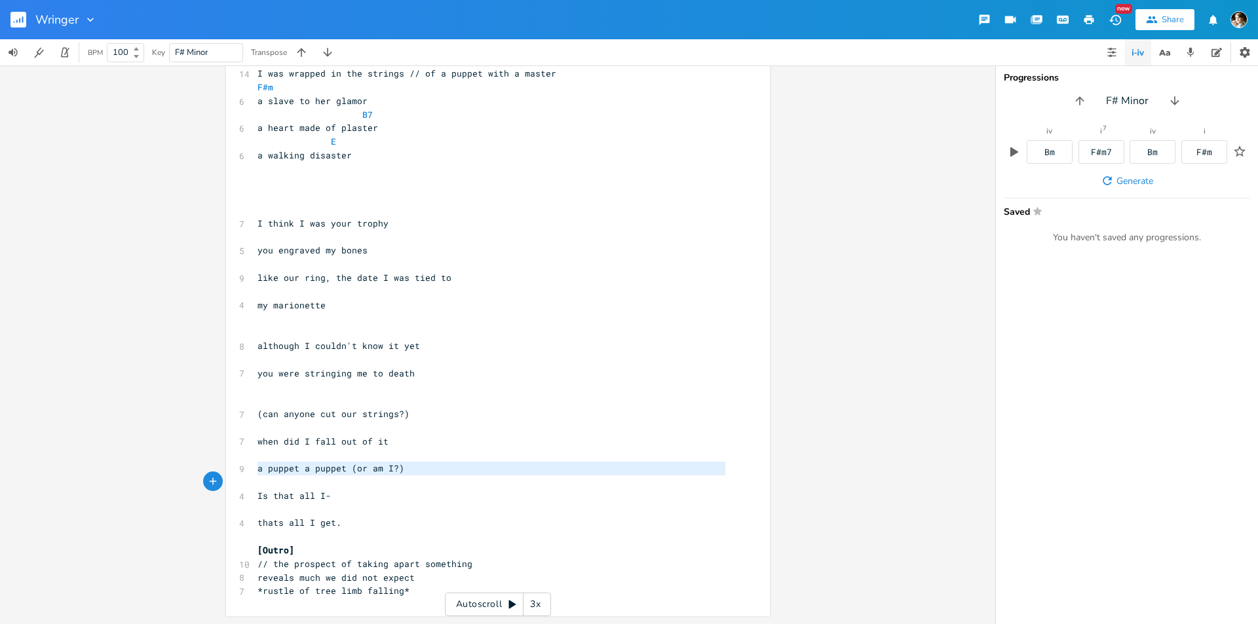
type textarea "a puppet a puppet (or am I?)"
drag, startPoint x: 253, startPoint y: 467, endPoint x: 407, endPoint y: 472, distance: 154.7
click at [407, 472] on pre "a puppet a puppet (or am I?)" at bounding box center [491, 469] width 473 height 14
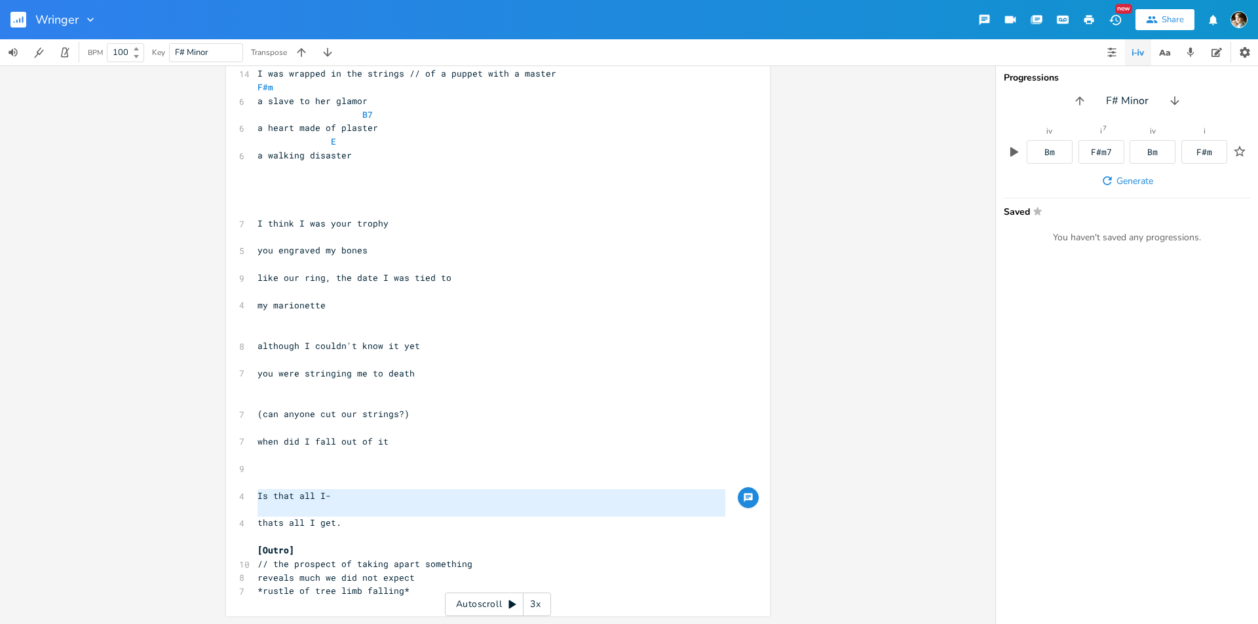
type textarea "Is that all I- thats all I get."
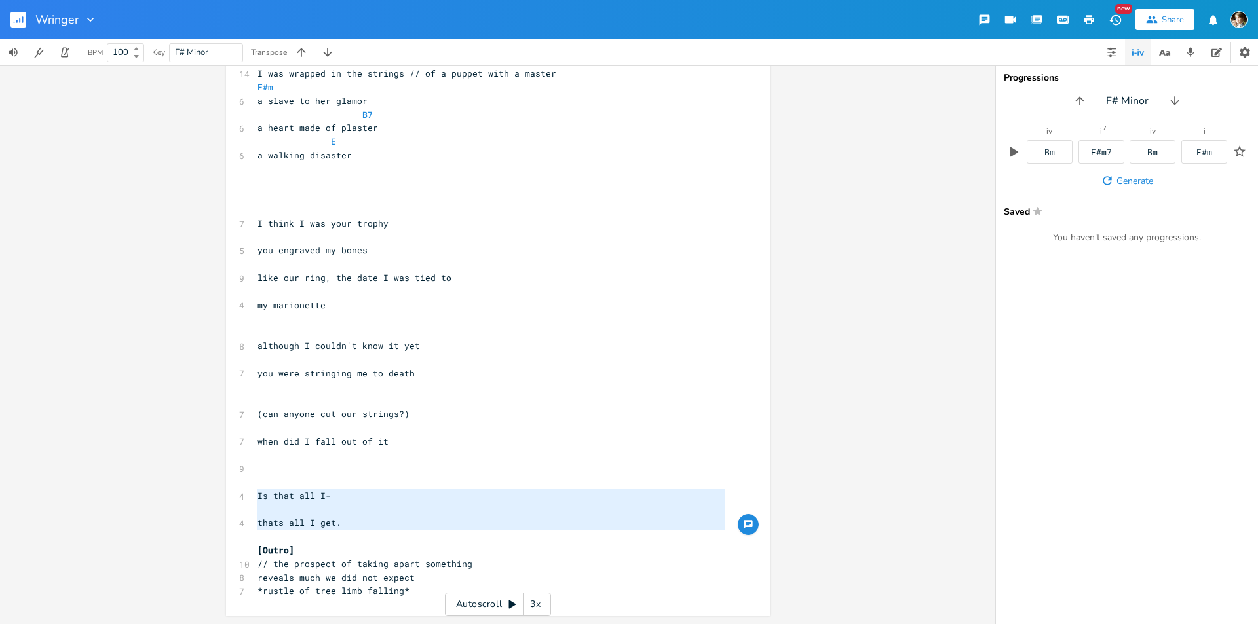
click at [269, 565] on span "// the prospect of taking apart something" at bounding box center [364, 564] width 215 height 12
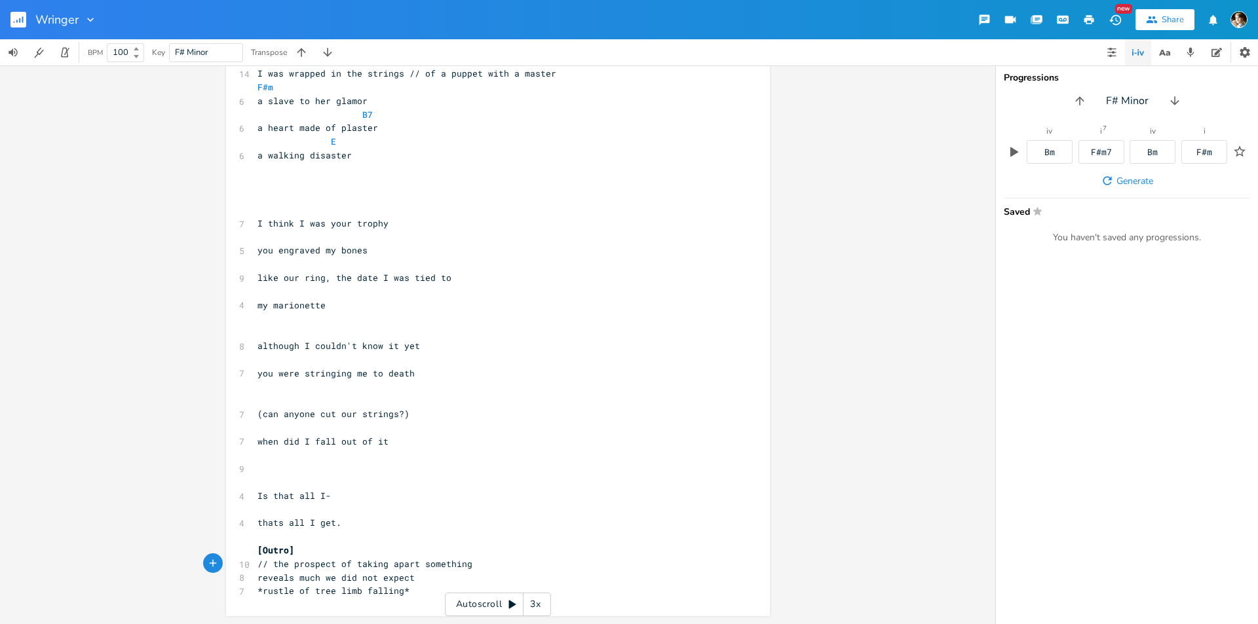
type textarea "the prospect of taking apart something reveals much we did not expect"
click at [408, 578] on pre "reveals much we did not expect" at bounding box center [491, 578] width 473 height 14
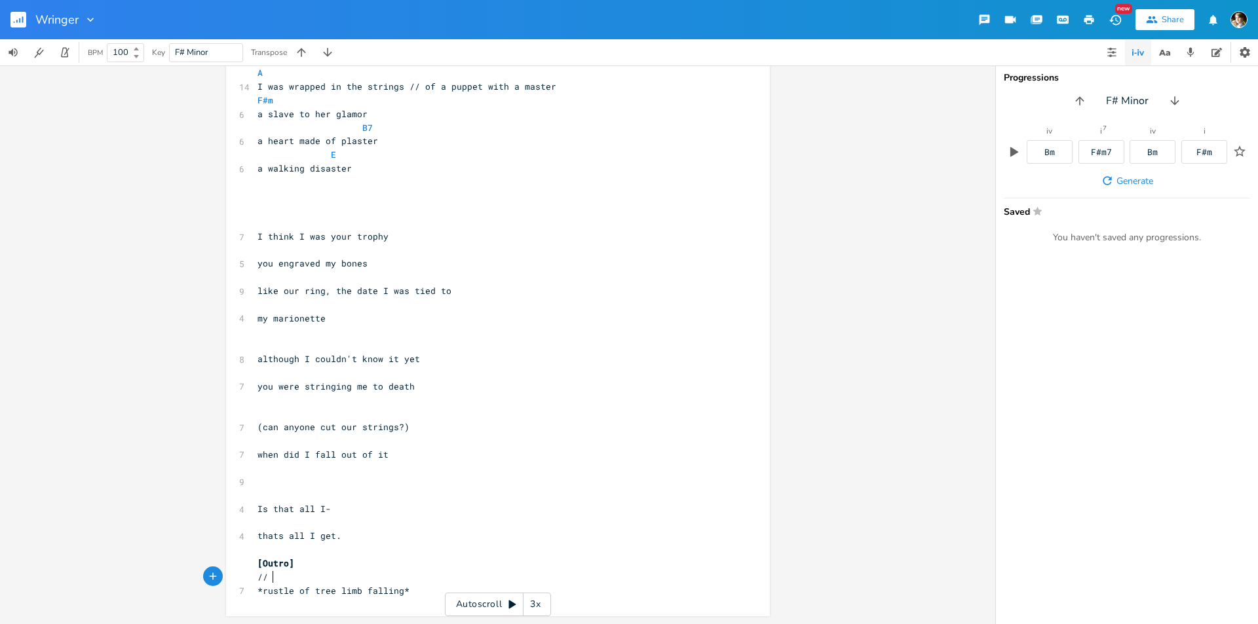
scroll to position [343, 0]
click at [294, 478] on pre "​" at bounding box center [491, 483] width 473 height 14
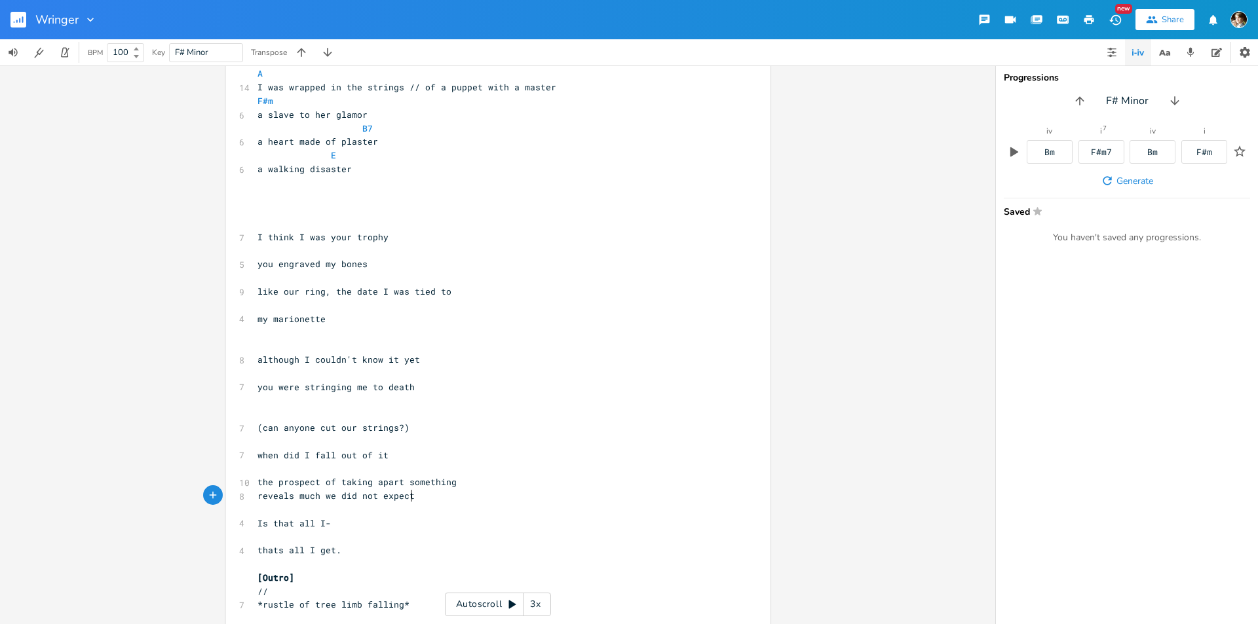
click at [255, 495] on pre "reveals much we did not expect" at bounding box center [491, 496] width 473 height 14
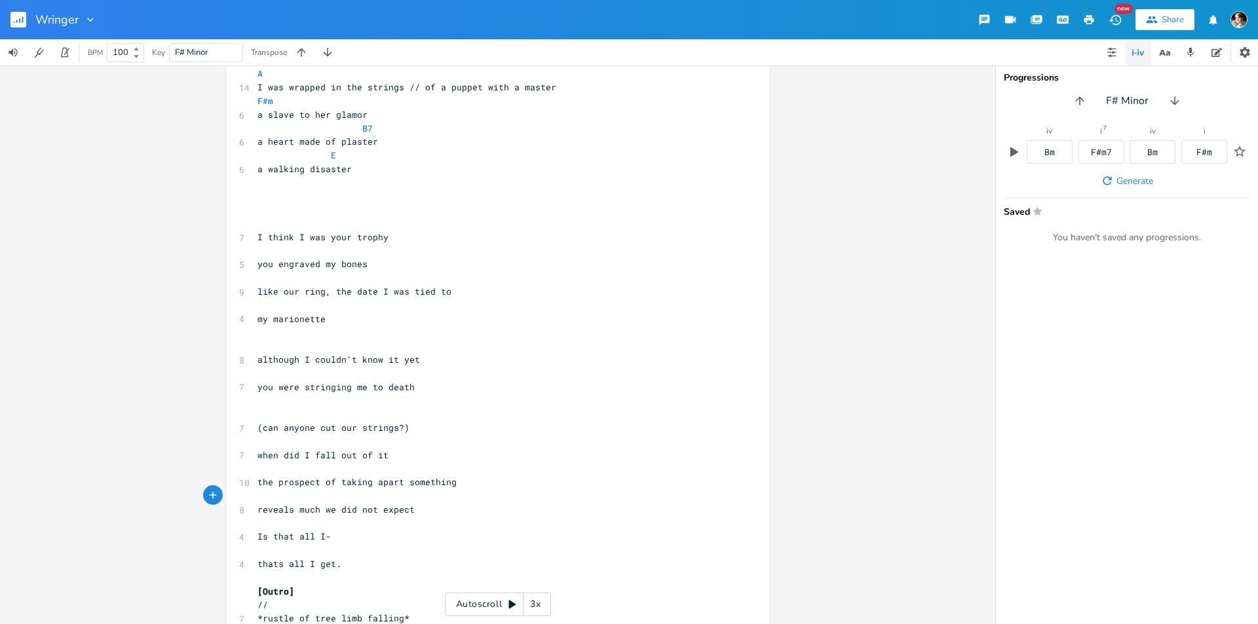
click at [397, 483] on span "the prospect of taking apart something" at bounding box center [356, 482] width 199 height 12
click at [476, 477] on pre "the prospect of taking apart something" at bounding box center [491, 483] width 473 height 14
type textarea "s"
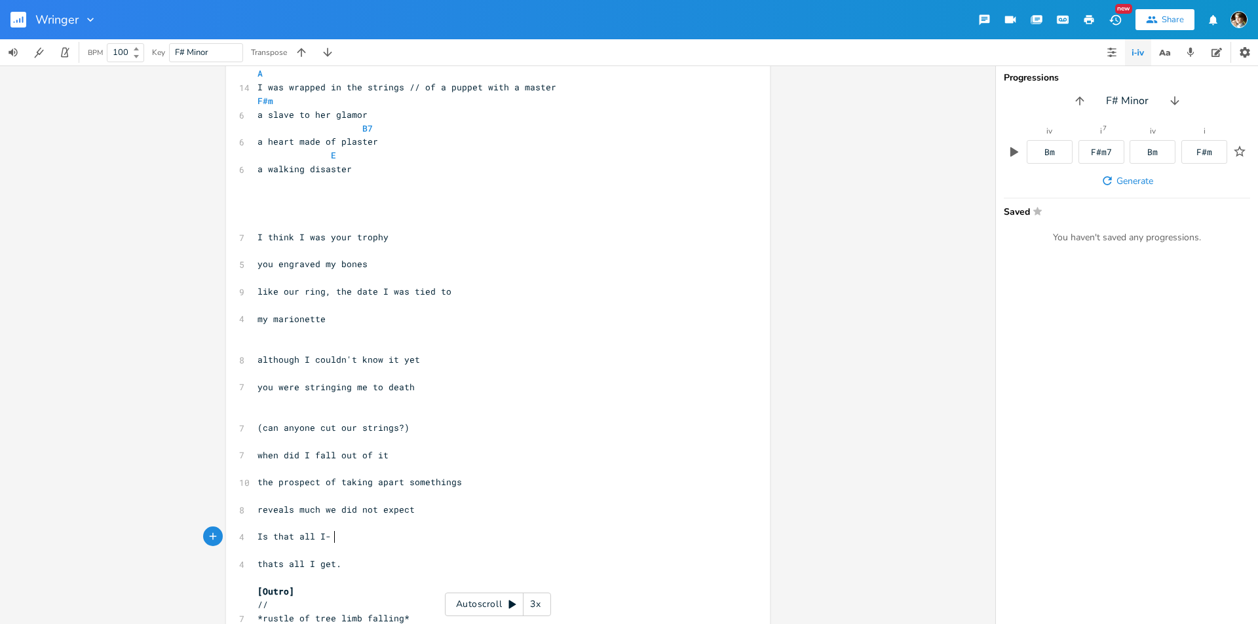
click at [359, 538] on pre "Is that all I-" at bounding box center [491, 537] width 473 height 14
type textarea "Is that all I- thats all I get."
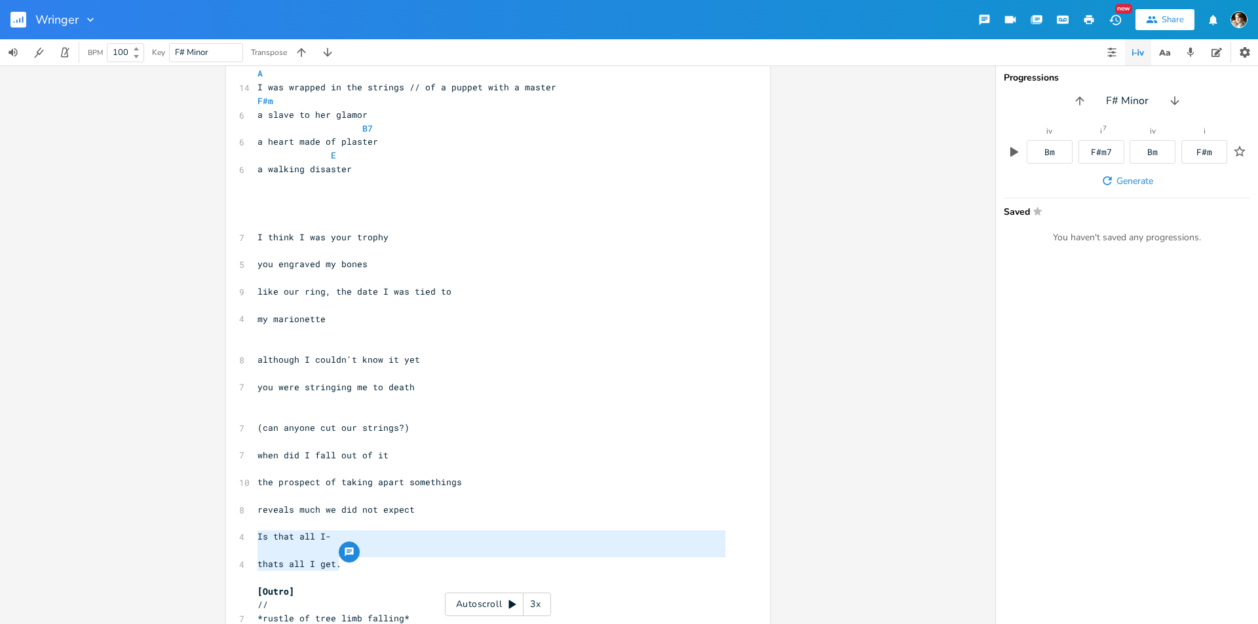
drag, startPoint x: 253, startPoint y: 536, endPoint x: 349, endPoint y: 561, distance: 99.0
click at [350, 561] on div "Is that all I- thats all I get. xxxxxxxxxx ​ [Intro] 11 What's the point of tak…" at bounding box center [498, 187] width 544 height 914
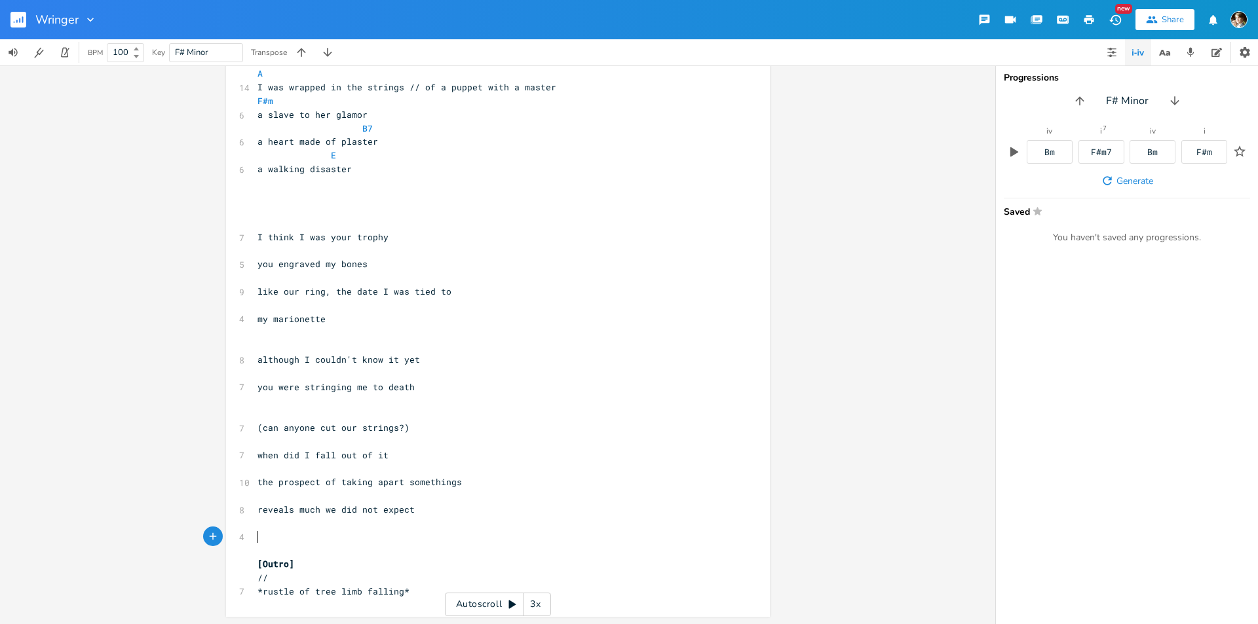
scroll to position [330, 0]
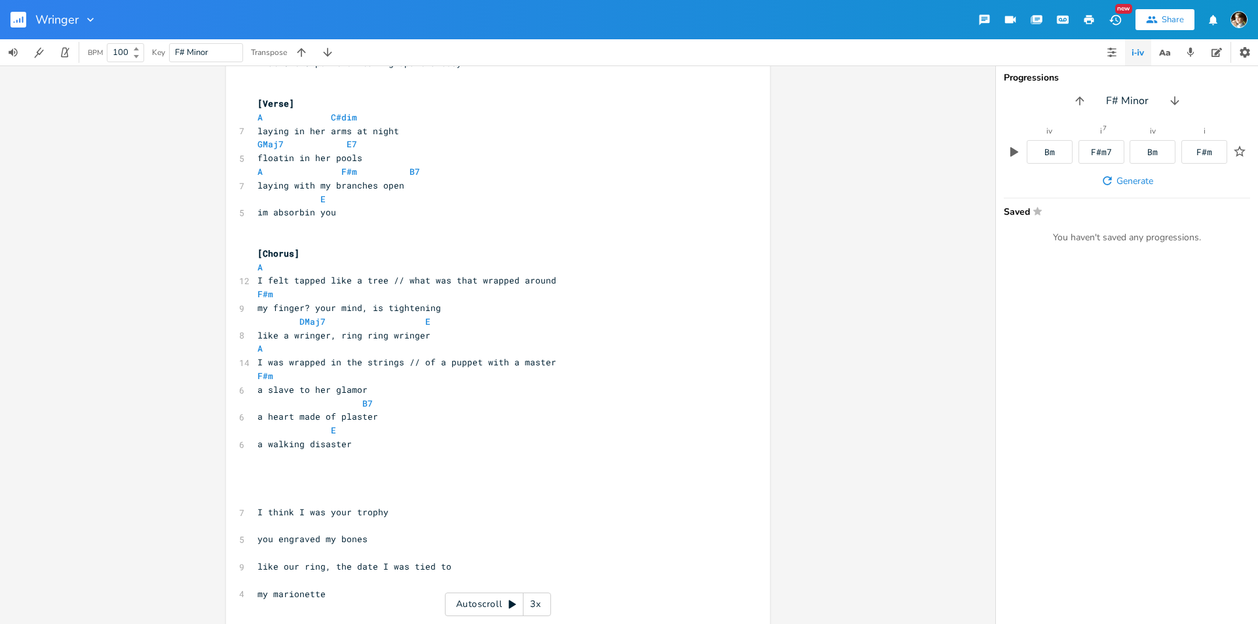
click at [368, 330] on span "like a wringer, ring ring wringer" at bounding box center [343, 336] width 173 height 12
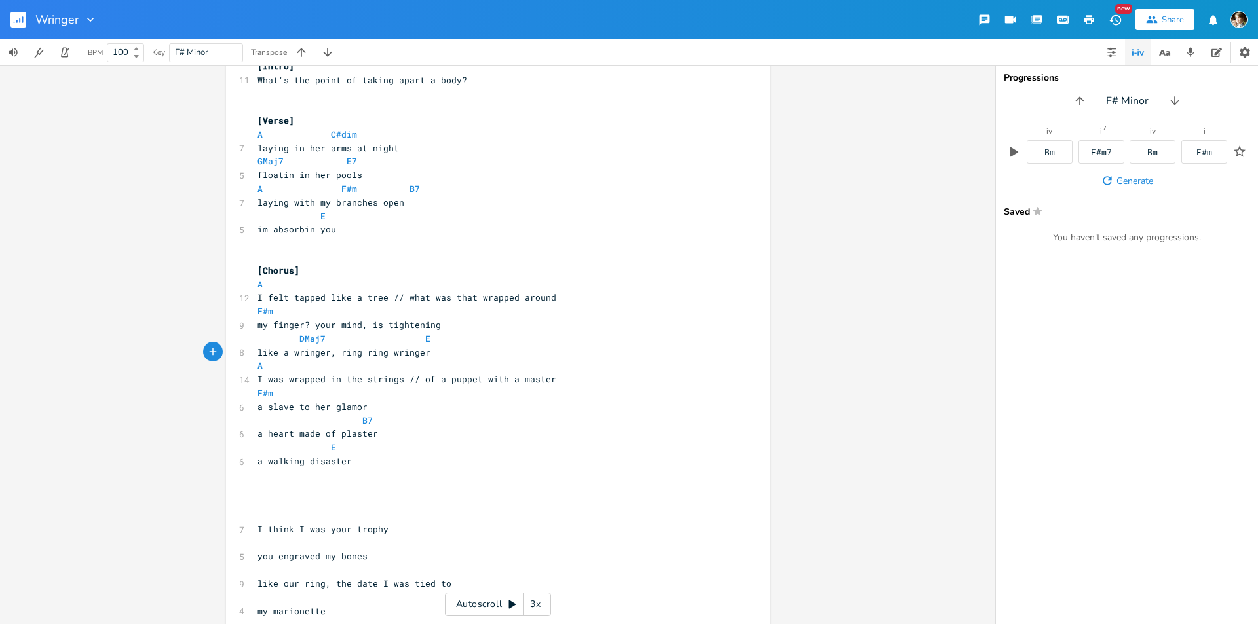
scroll to position [20, 0]
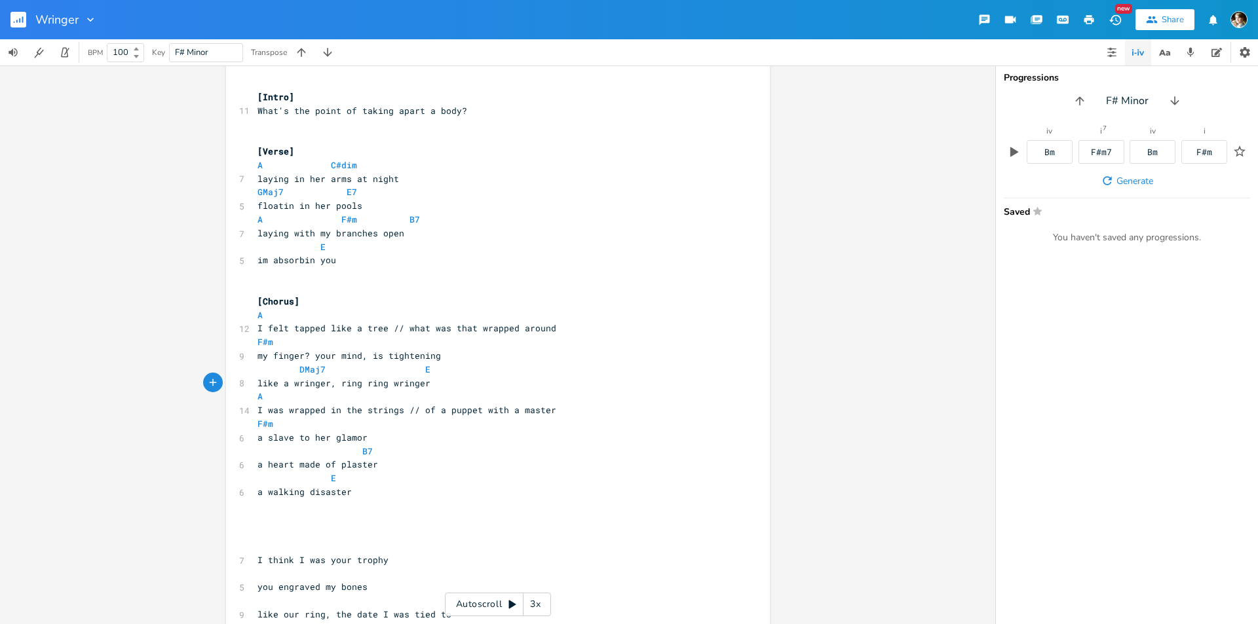
click at [356, 157] on pre "[Verse]" at bounding box center [491, 152] width 473 height 14
click at [353, 167] on pre "A C#dim" at bounding box center [491, 166] width 473 height 14
type textarea "A C#dim"
click at [255, 166] on pre "A C#dim" at bounding box center [491, 166] width 473 height 14
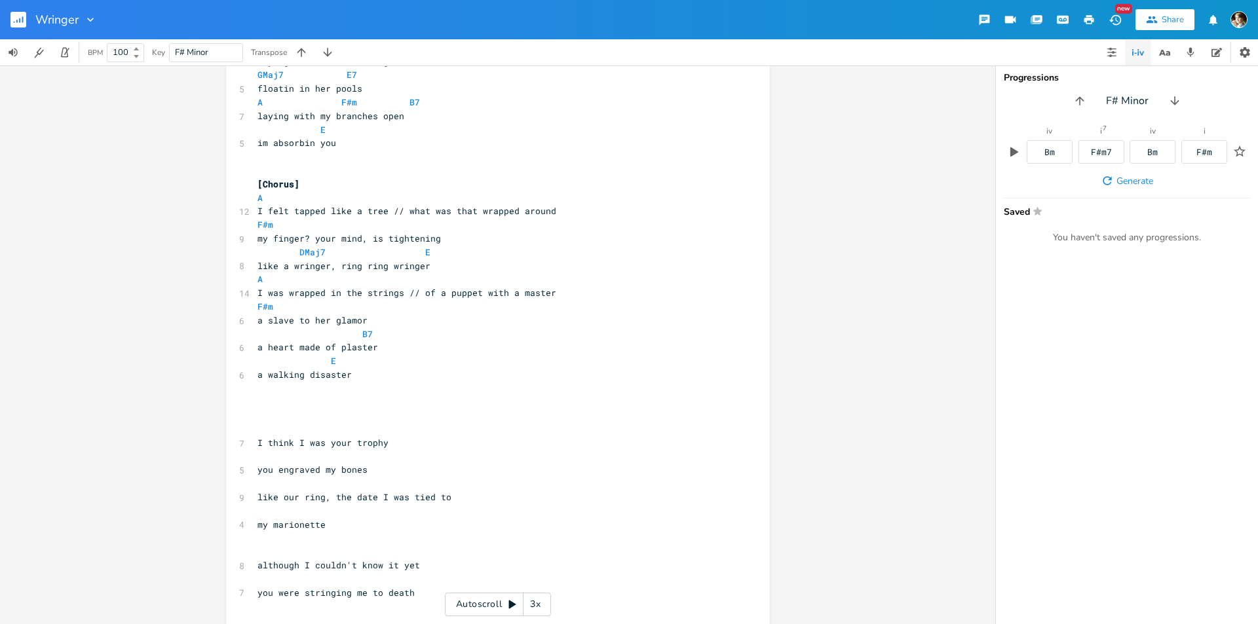
scroll to position [151, 0]
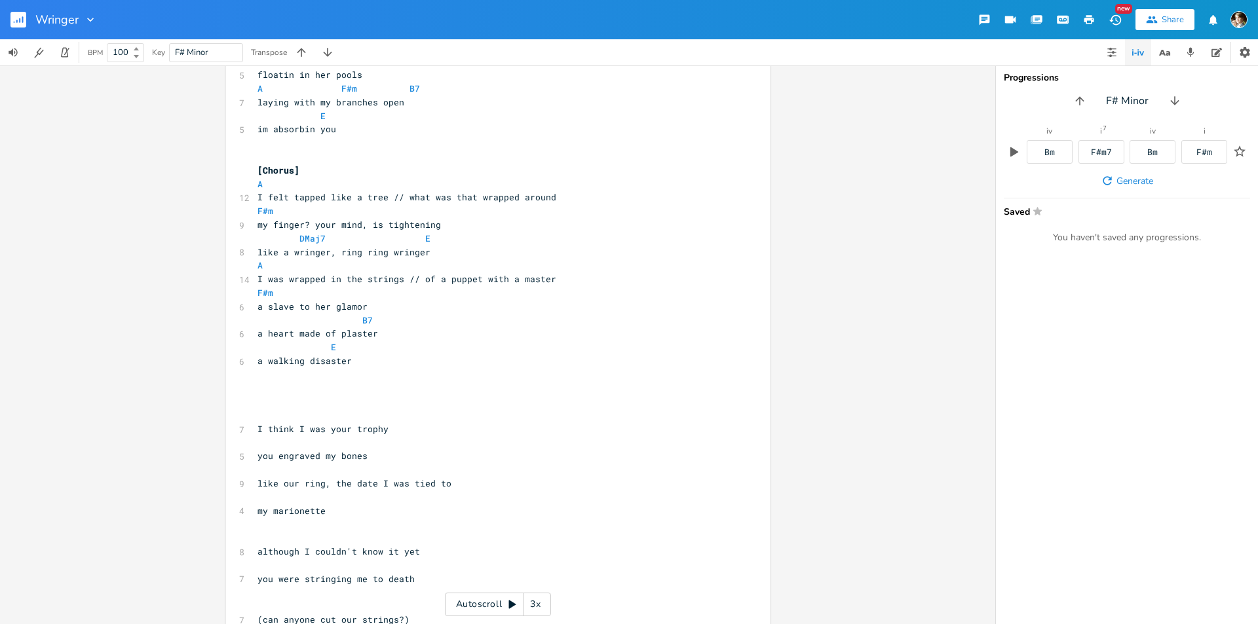
click at [310, 410] on pre "​" at bounding box center [491, 416] width 473 height 14
paste textarea "GMaj7 E7"
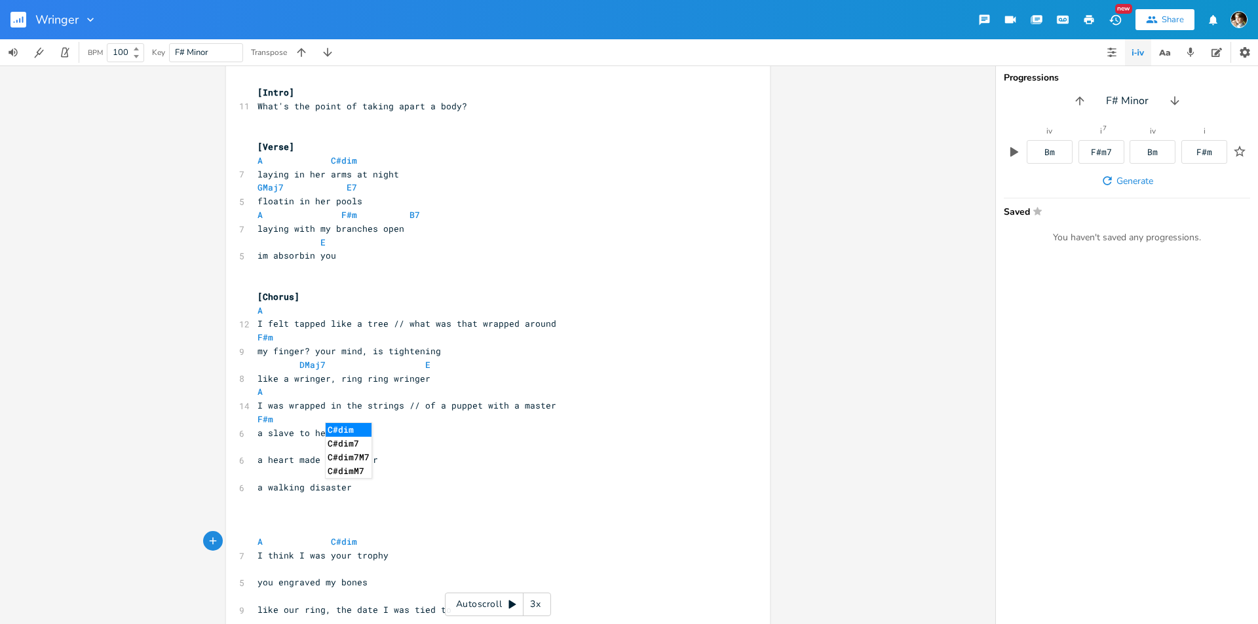
scroll to position [20, 0]
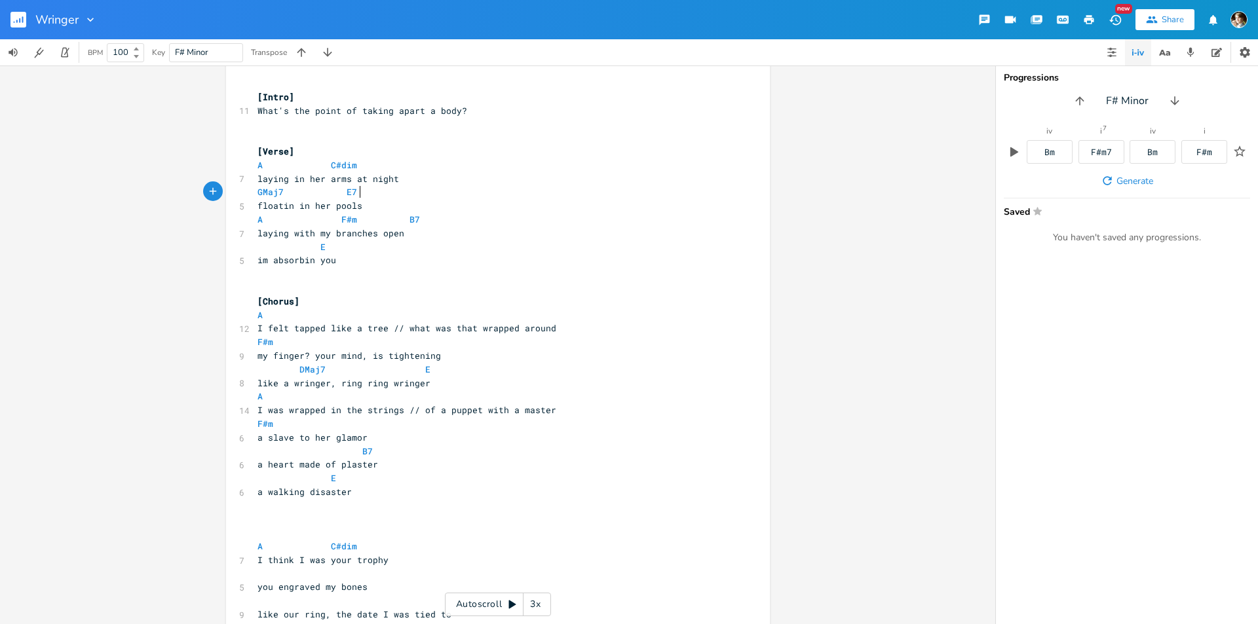
click at [362, 187] on pre "GMaj7 E7" at bounding box center [491, 192] width 473 height 14
type textarea "GMaj7 E7"
click at [255, 190] on pre "GMaj7 E7" at bounding box center [491, 192] width 473 height 14
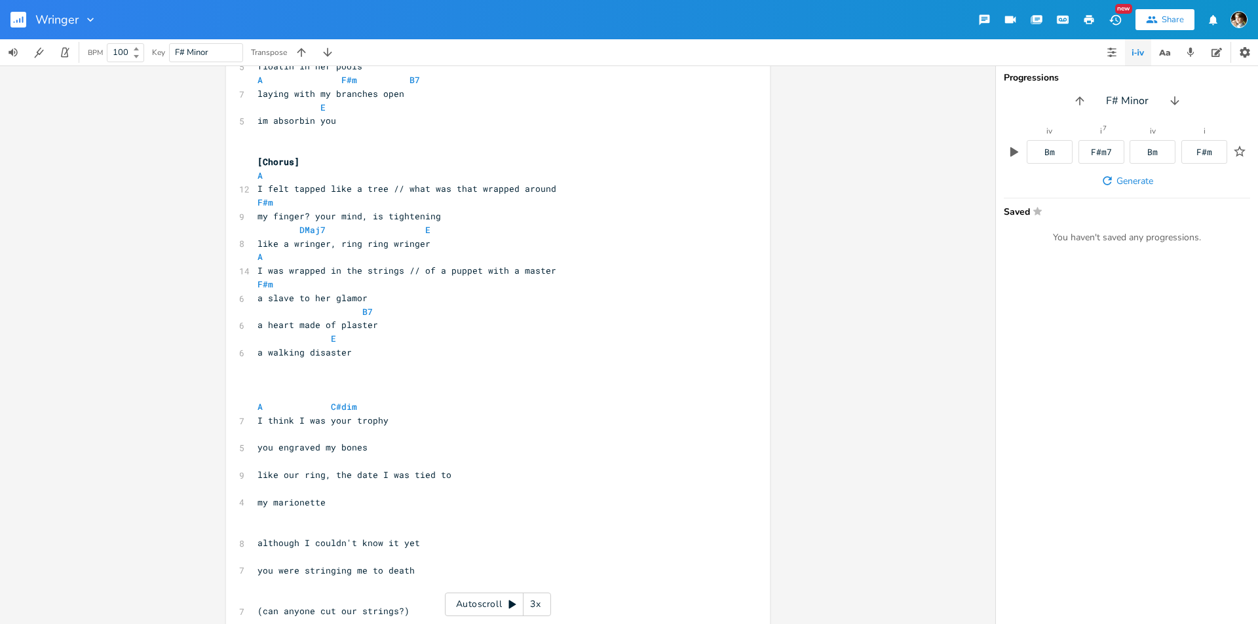
scroll to position [282, 0]
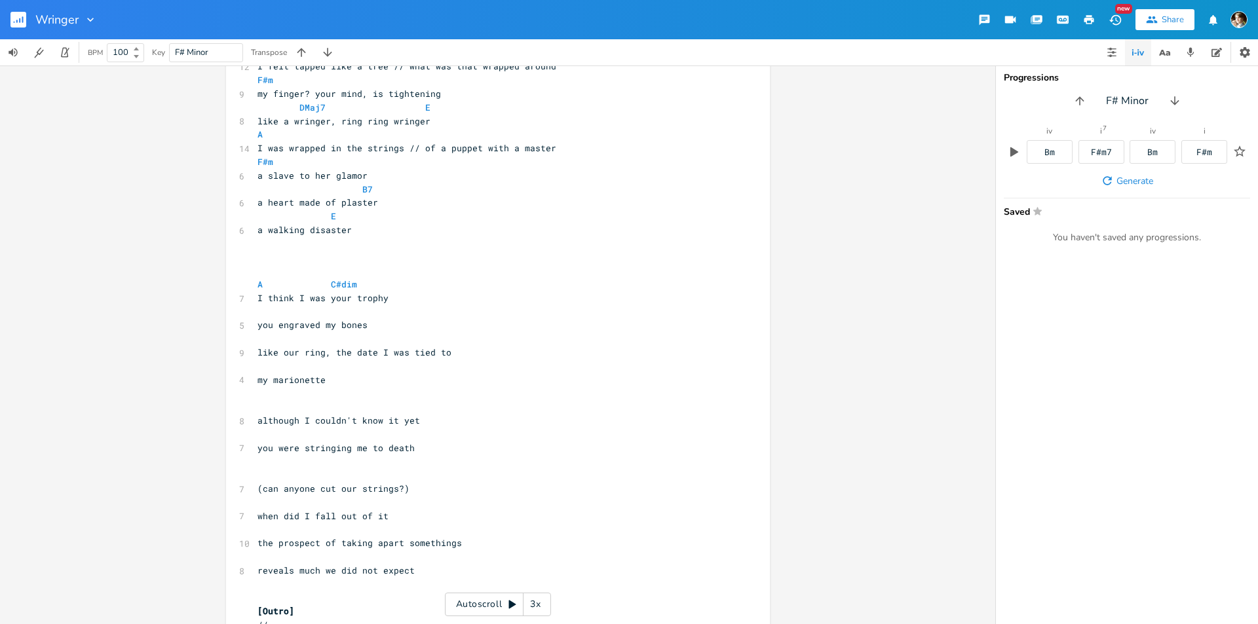
click at [312, 311] on pre "​" at bounding box center [491, 312] width 473 height 14
paste textarea "A F#m B7"
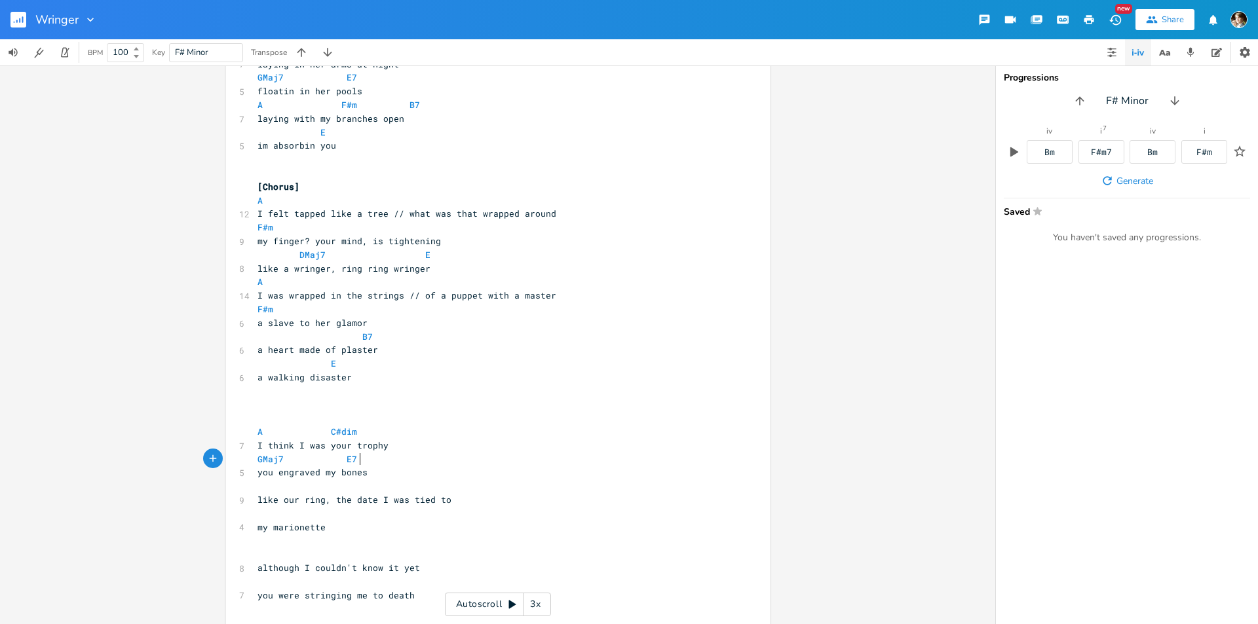
scroll to position [20, 0]
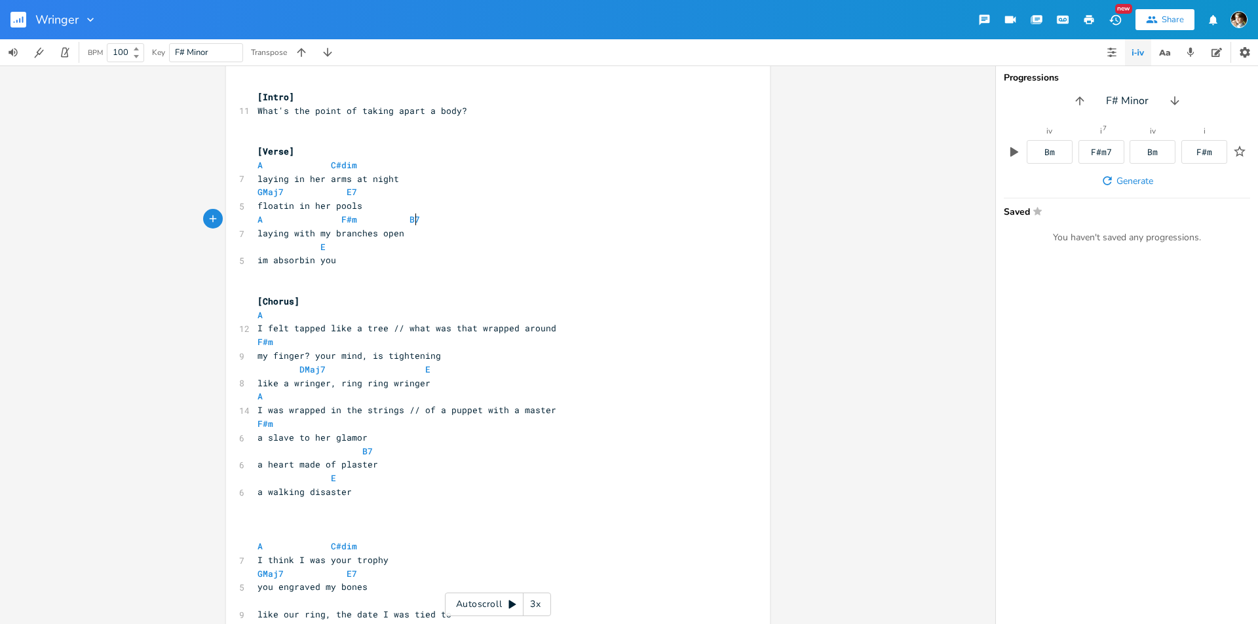
click at [427, 219] on pre "A F#m B7" at bounding box center [491, 220] width 473 height 14
type textarea "A F#m B7"
click at [255, 223] on pre "A F#m B7" at bounding box center [491, 220] width 473 height 14
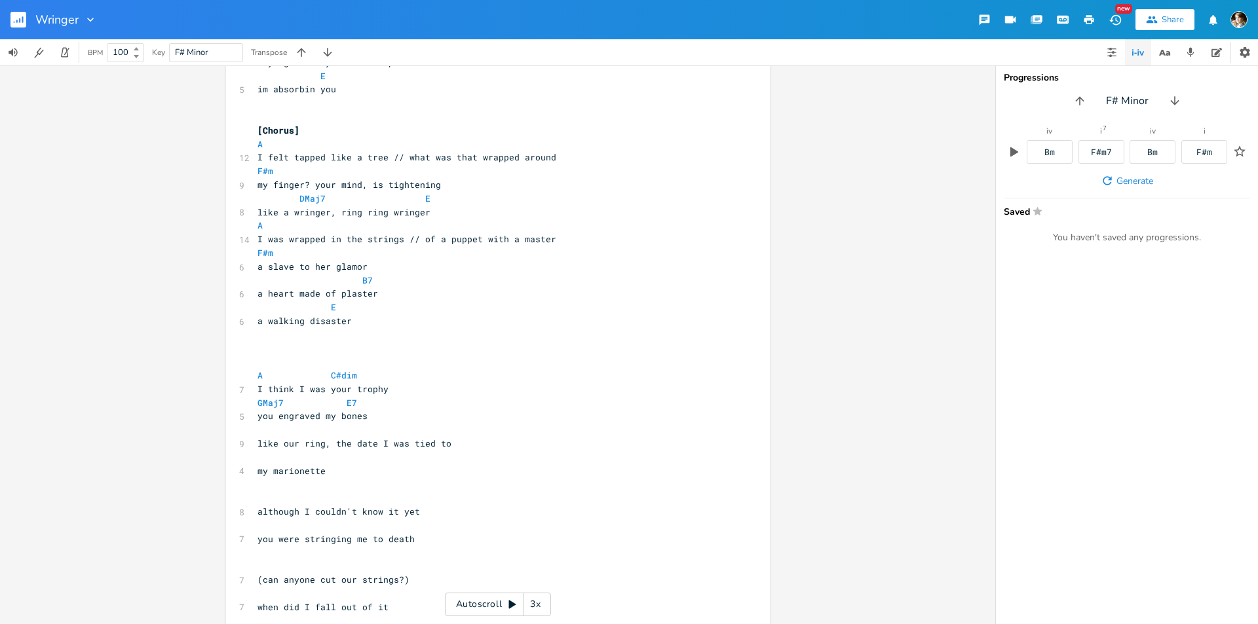
scroll to position [217, 0]
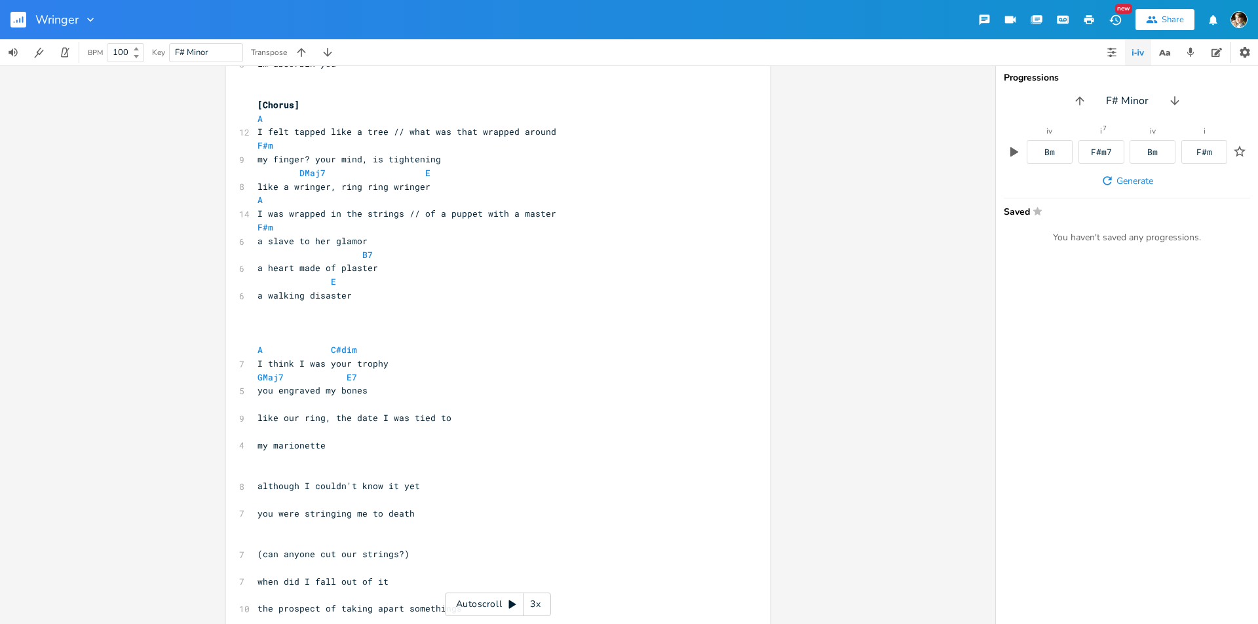
click at [330, 407] on pre "​" at bounding box center [491, 405] width 473 height 14
paste textarea "E"
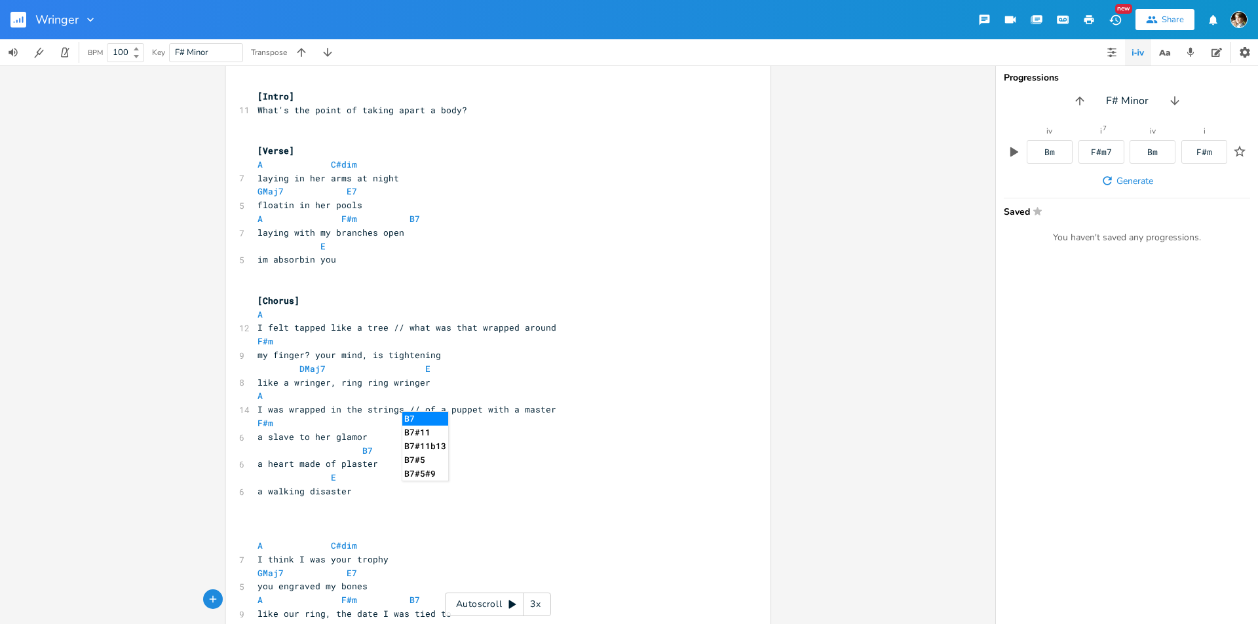
scroll to position [20, 0]
click at [340, 255] on pre "im absorbin you" at bounding box center [491, 261] width 473 height 14
click at [330, 246] on pre "E" at bounding box center [491, 247] width 473 height 14
type textarea "E"
click at [307, 251] on span at bounding box center [309, 247] width 21 height 14
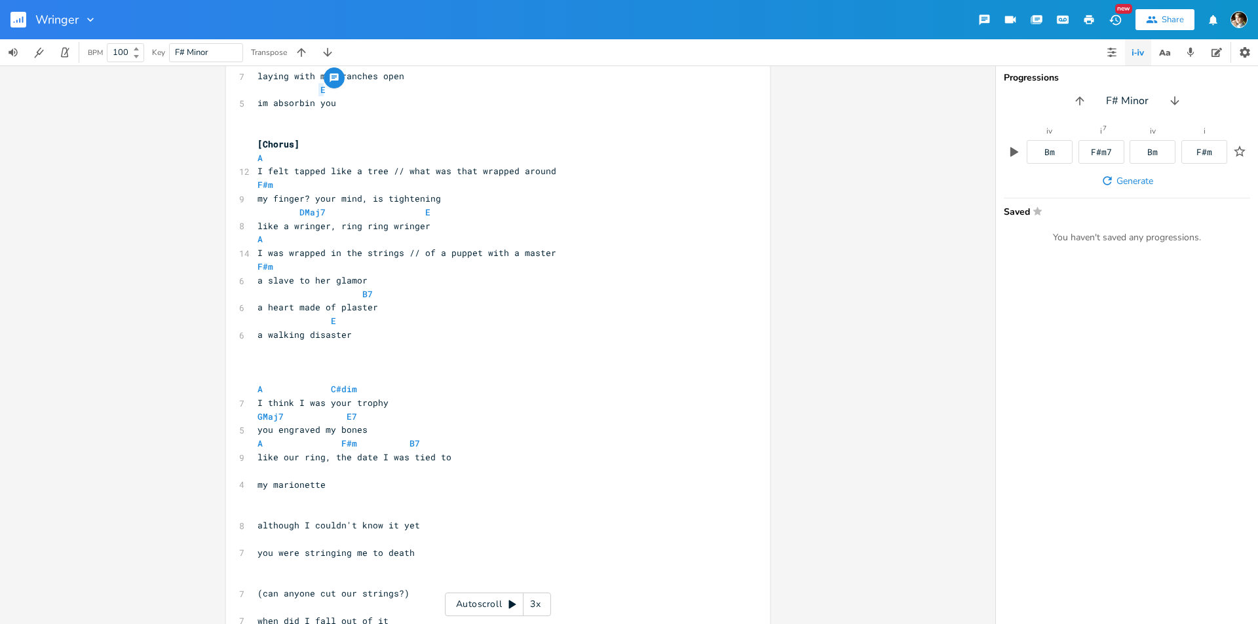
scroll to position [282, 0]
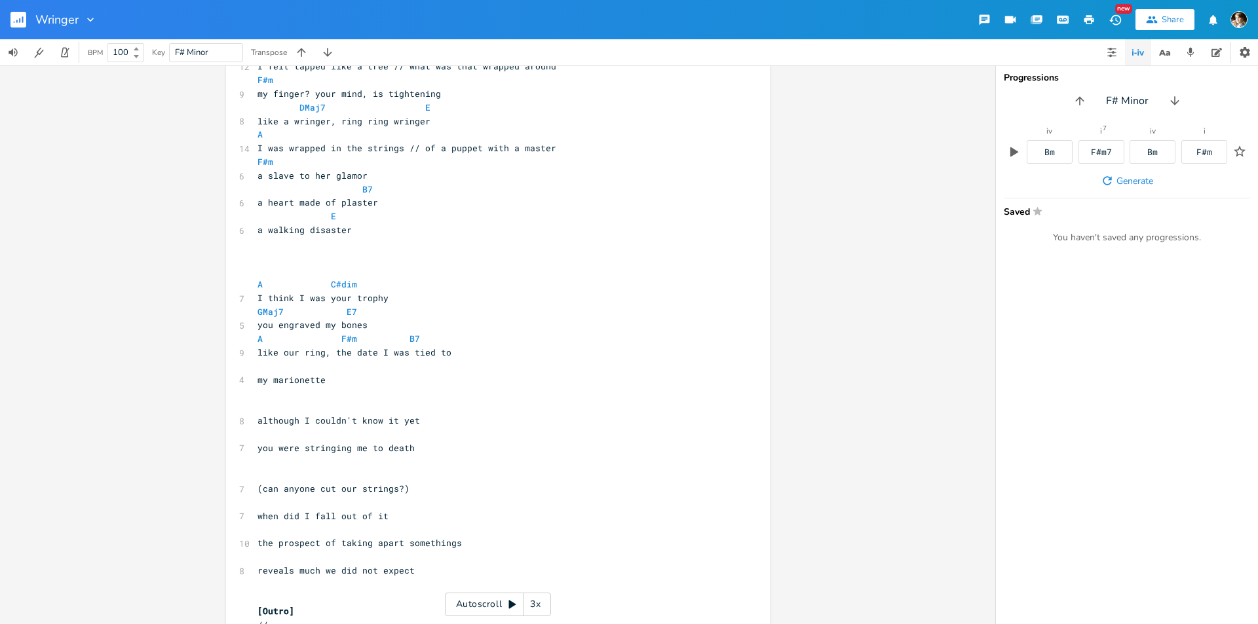
click at [320, 367] on pre "​" at bounding box center [491, 367] width 473 height 14
click at [250, 367] on div "xxxxxxxxxx ​ [Intro] 11 What's the point of taking apart a body? ​ ​ [Verse] A …" at bounding box center [498, 227] width 544 height 873
click at [255, 367] on pre "E" at bounding box center [491, 367] width 473 height 14
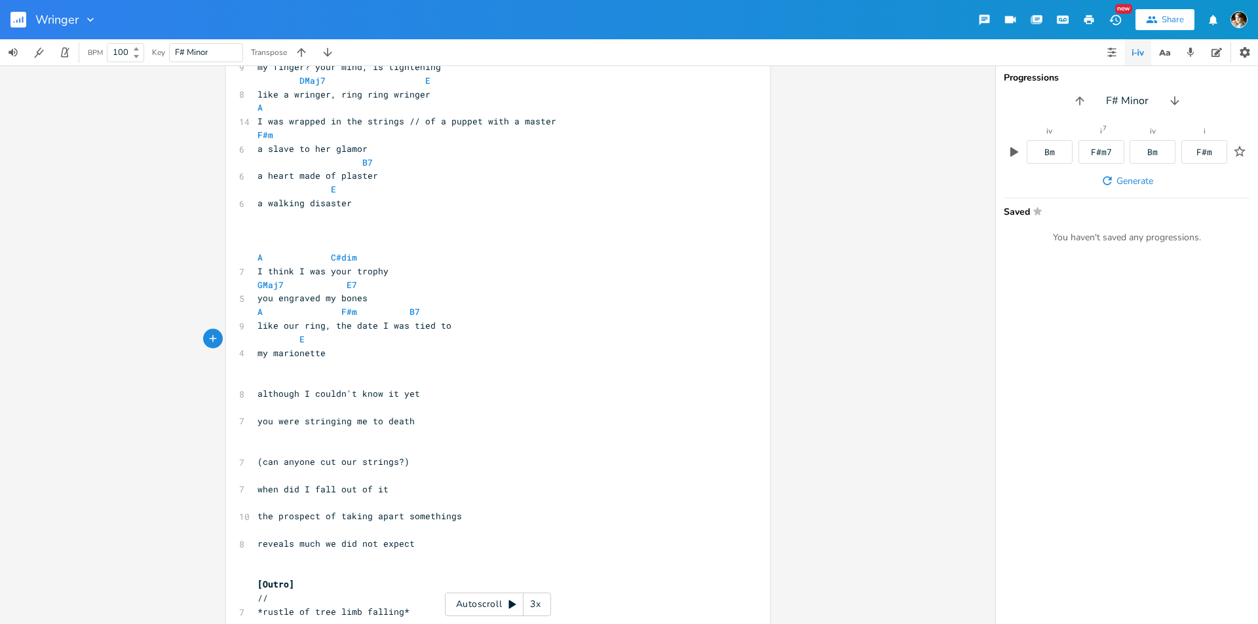
scroll to position [330, 0]
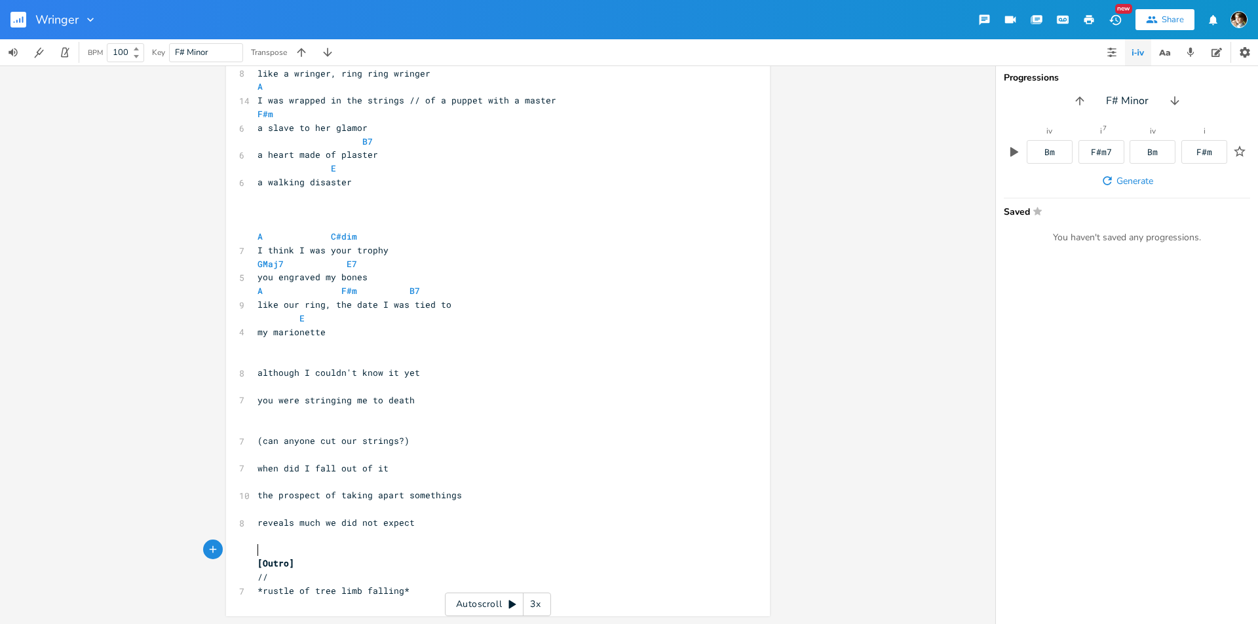
click at [305, 544] on pre "​" at bounding box center [491, 550] width 473 height 14
type textarea "Dsus2 D/a"
type textarea "A A"
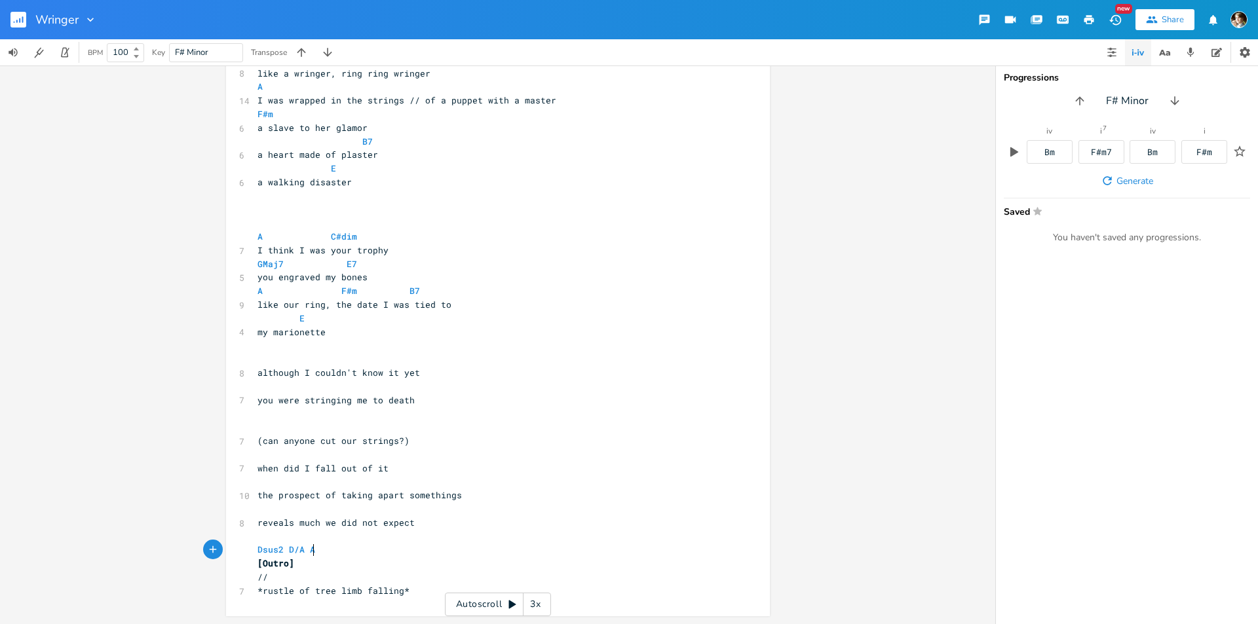
click at [310, 535] on pre "​" at bounding box center [491, 537] width 473 height 14
click at [340, 548] on pre "Dsus2 D/A A" at bounding box center [491, 550] width 473 height 14
click at [577, 306] on pre "like our ring, the date I was tied to" at bounding box center [491, 305] width 473 height 14
click at [417, 358] on pre "​" at bounding box center [491, 359] width 473 height 14
click at [415, 341] on pre "​" at bounding box center [491, 346] width 473 height 14
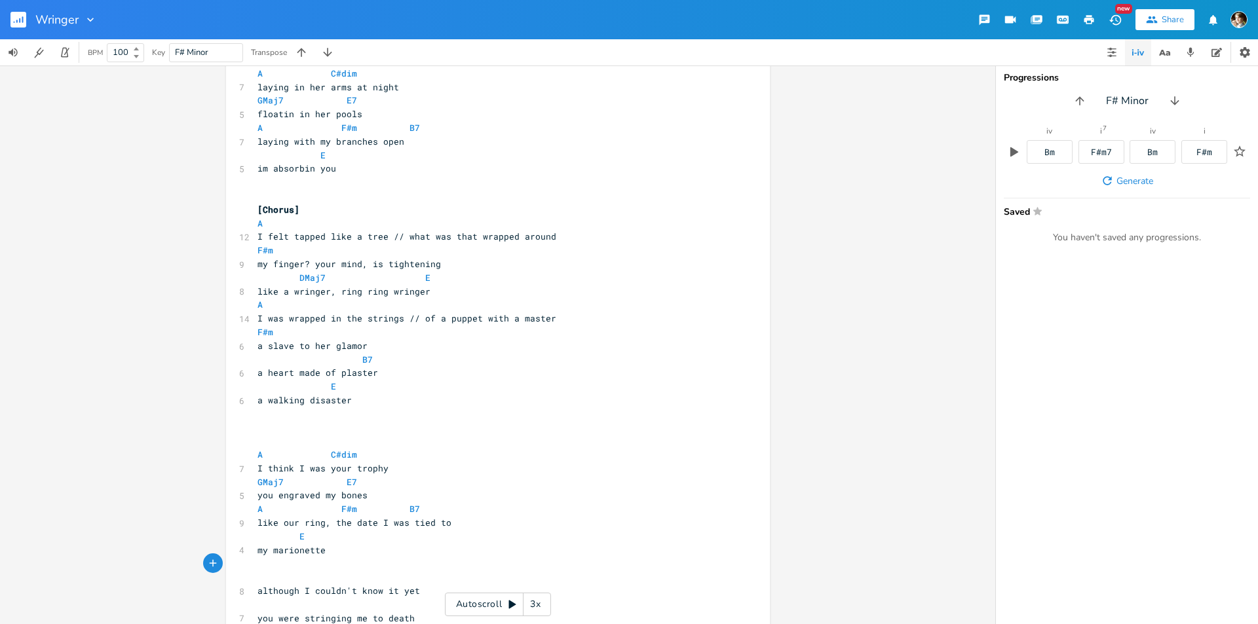
scroll to position [134, 0]
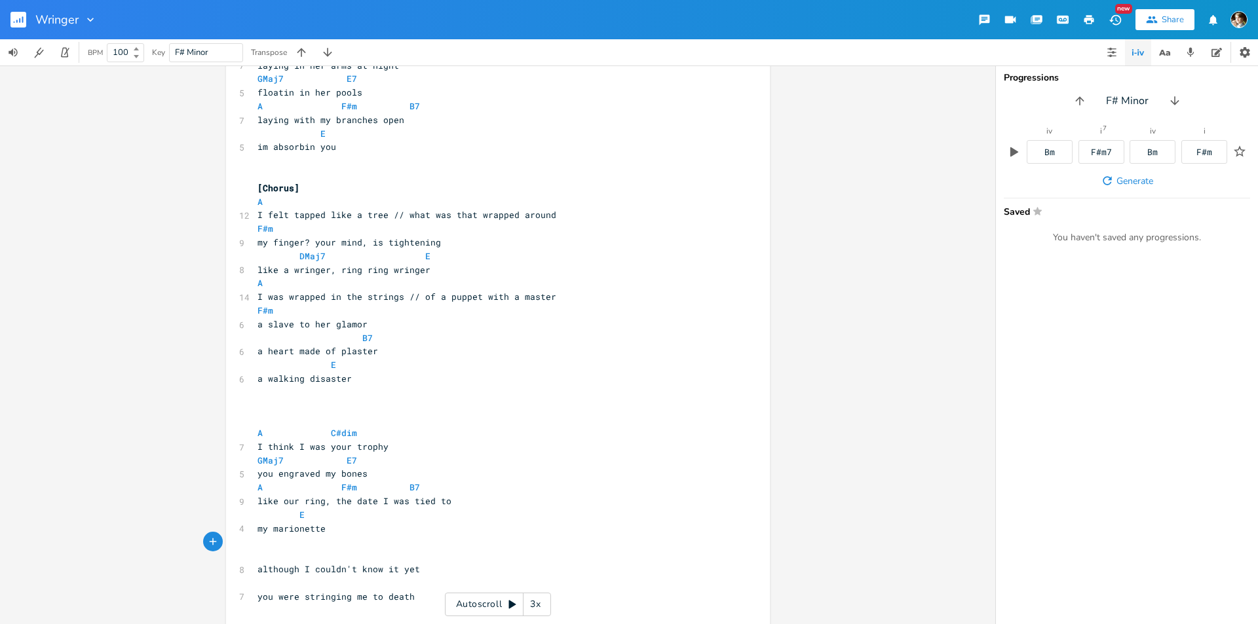
click at [395, 437] on pre "A C#dim" at bounding box center [491, 433] width 473 height 14
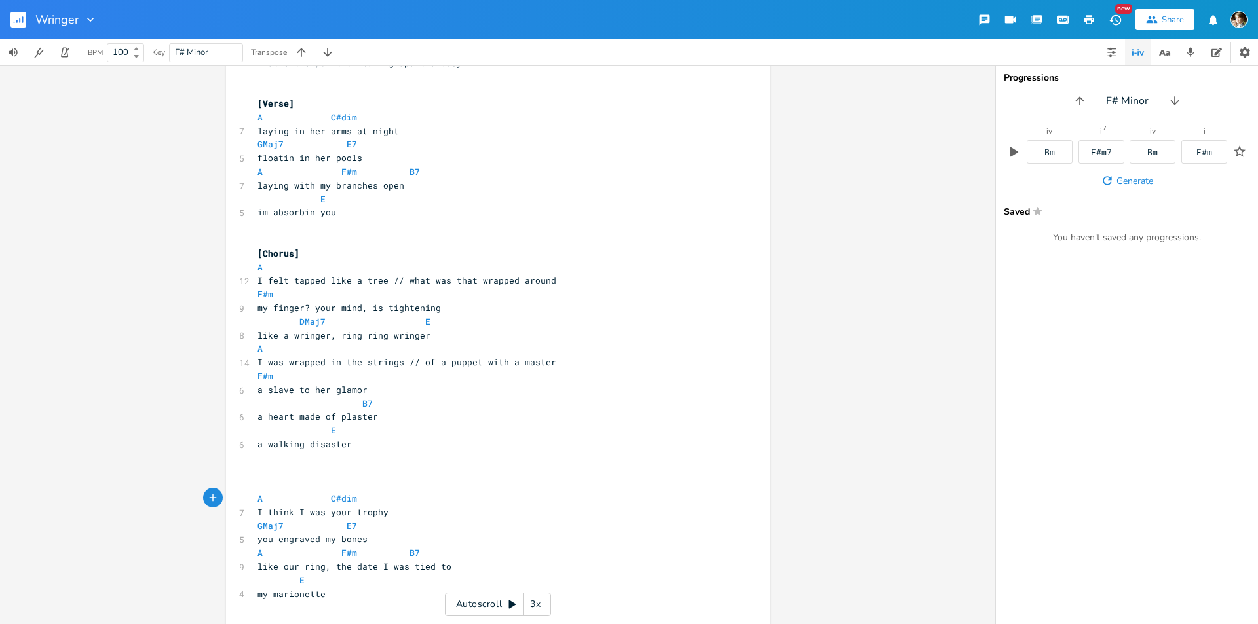
click at [396, 219] on pre "im absorbin you" at bounding box center [491, 213] width 473 height 14
click at [360, 231] on pre "​" at bounding box center [491, 226] width 473 height 14
click at [331, 550] on span at bounding box center [330, 553] width 21 height 14
click at [418, 550] on span "A F#m B7" at bounding box center [348, 553] width 183 height 12
click at [481, 552] on pre "A F#m B7" at bounding box center [491, 553] width 473 height 14
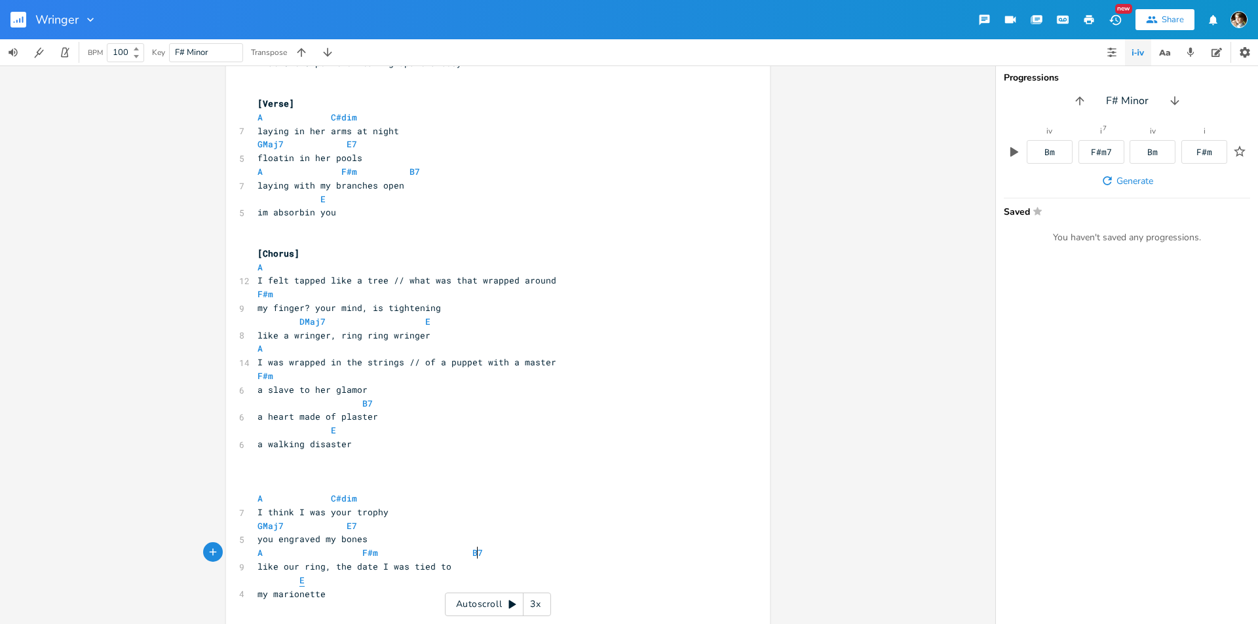
click at [299, 583] on span "E" at bounding box center [301, 581] width 5 height 12
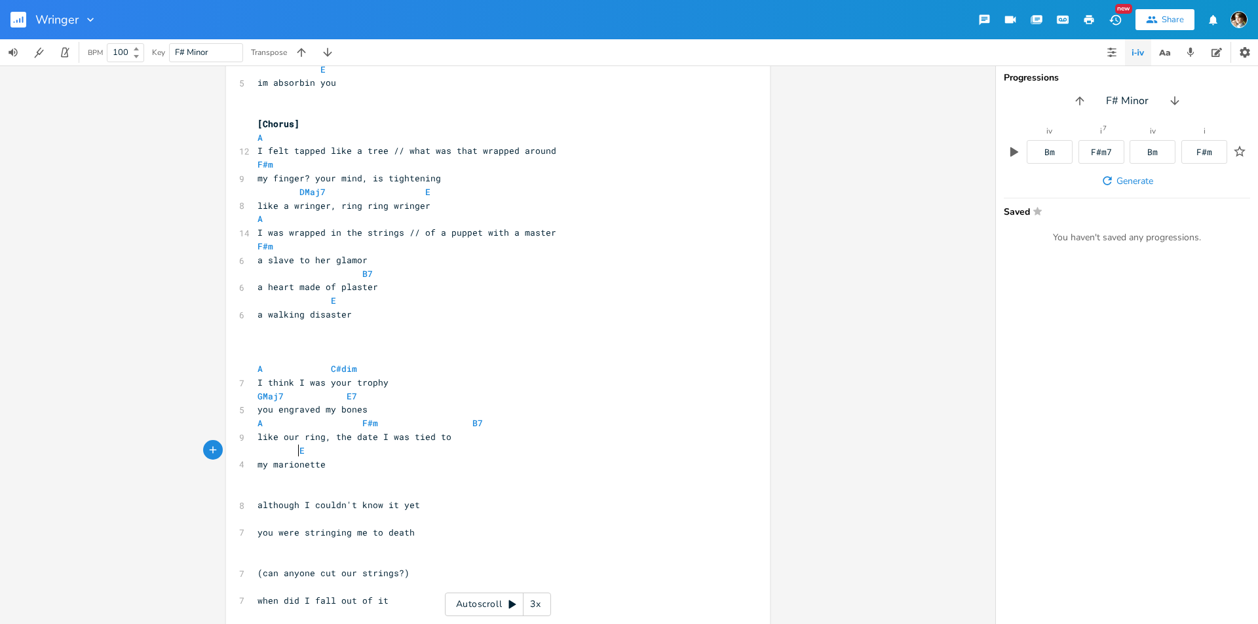
scroll to position [199, 0]
click at [401, 489] on pre "​" at bounding box center [491, 490] width 473 height 14
type textarea "A"
click at [432, 504] on li "A" at bounding box center [416, 505] width 39 height 14
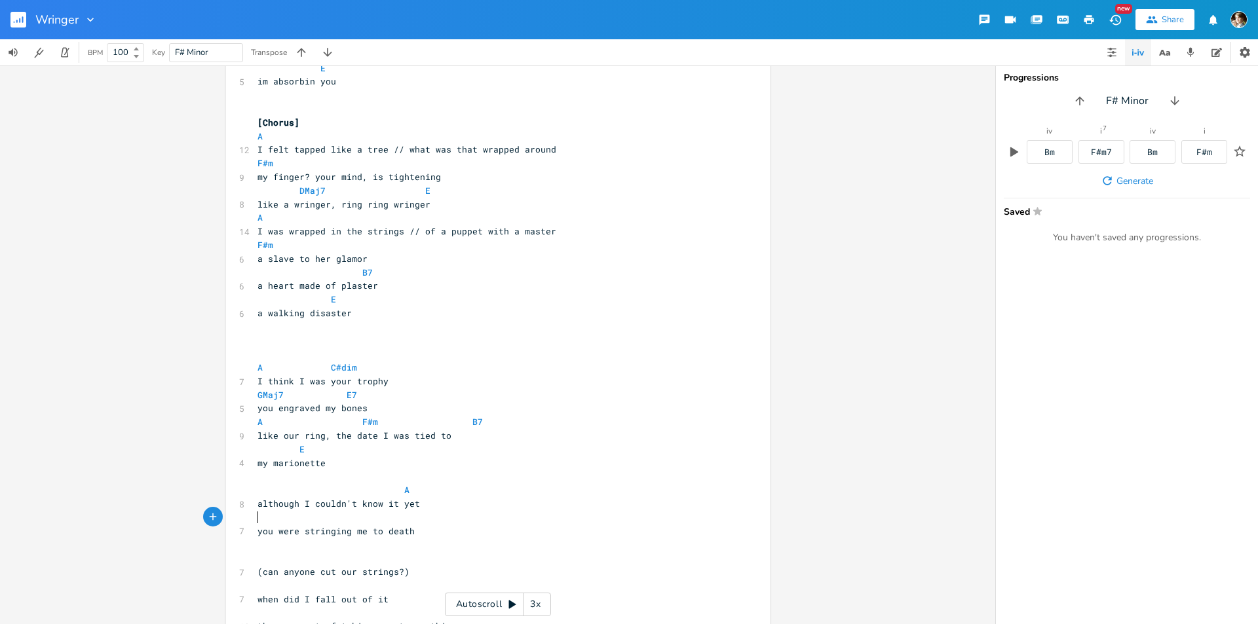
click at [315, 521] on pre "​" at bounding box center [491, 518] width 473 height 14
type textarea "D"
click at [423, 531] on li "D" at bounding box center [416, 532] width 39 height 14
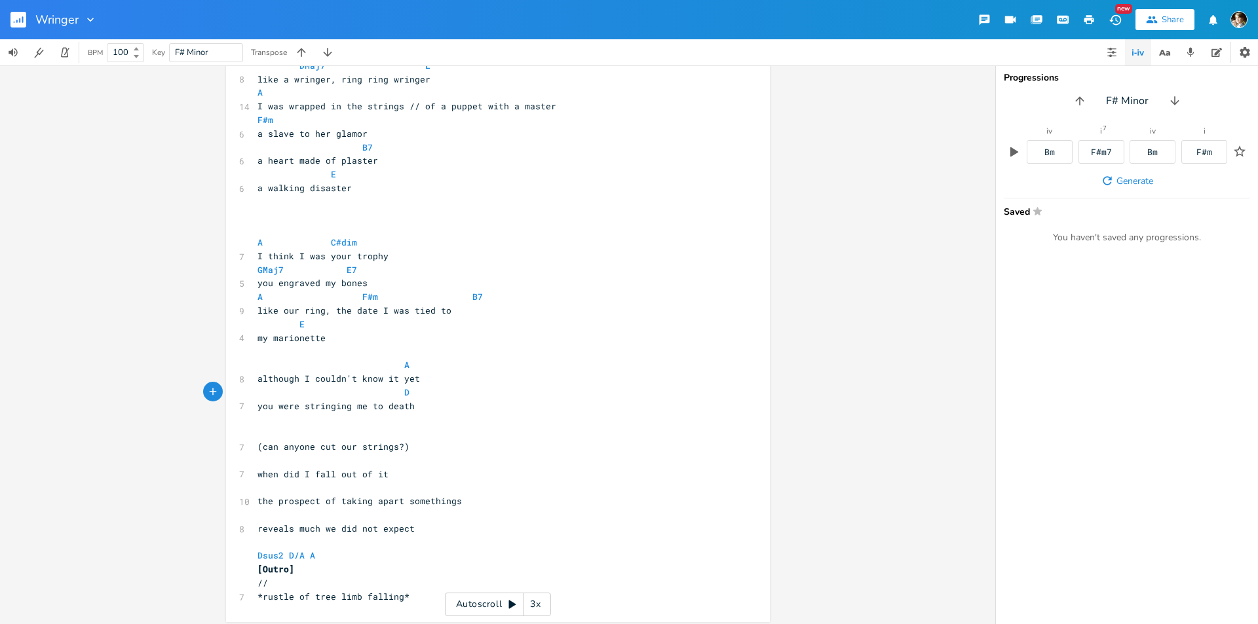
scroll to position [330, 0]
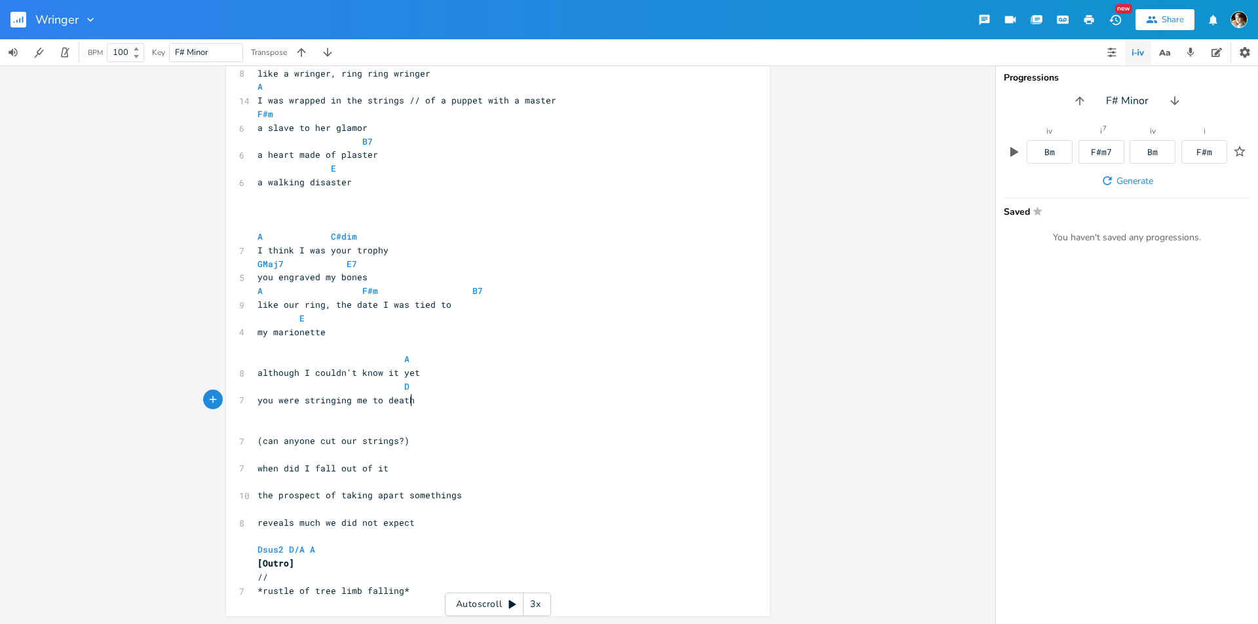
click at [434, 398] on pre "you were stringing me to death" at bounding box center [491, 401] width 473 height 14
type textarea "although I couldn't know it yet D you were stringing me to death"
click at [257, 372] on span "although I couldn't know it yet" at bounding box center [338, 373] width 162 height 12
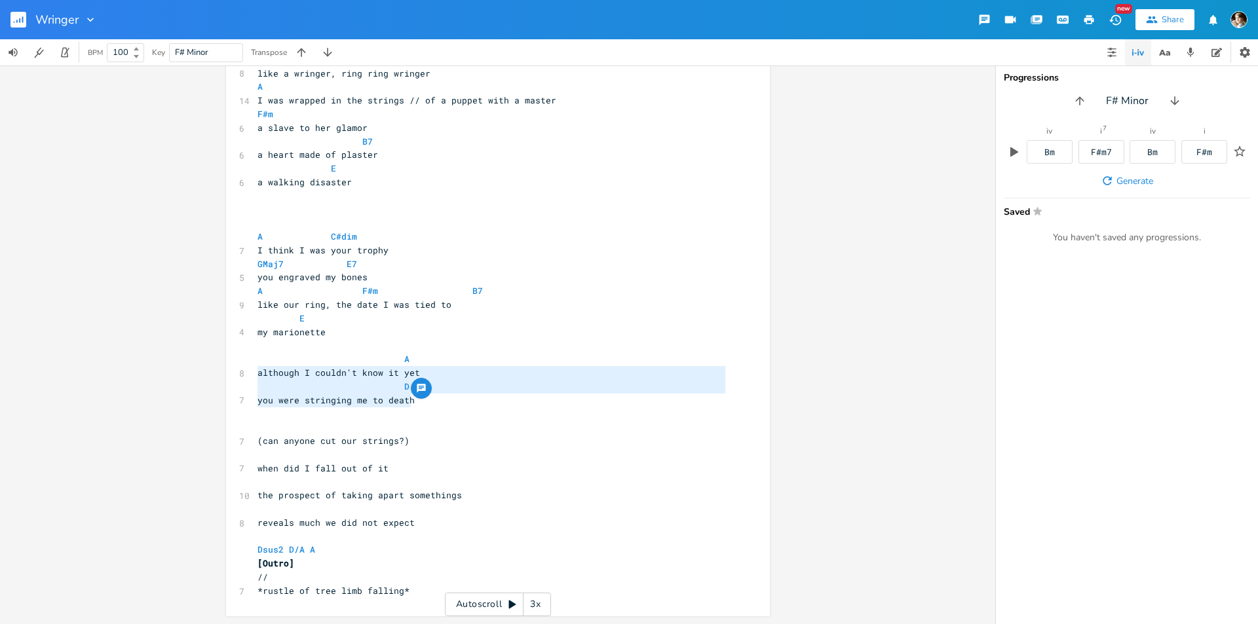
scroll to position [303, 0]
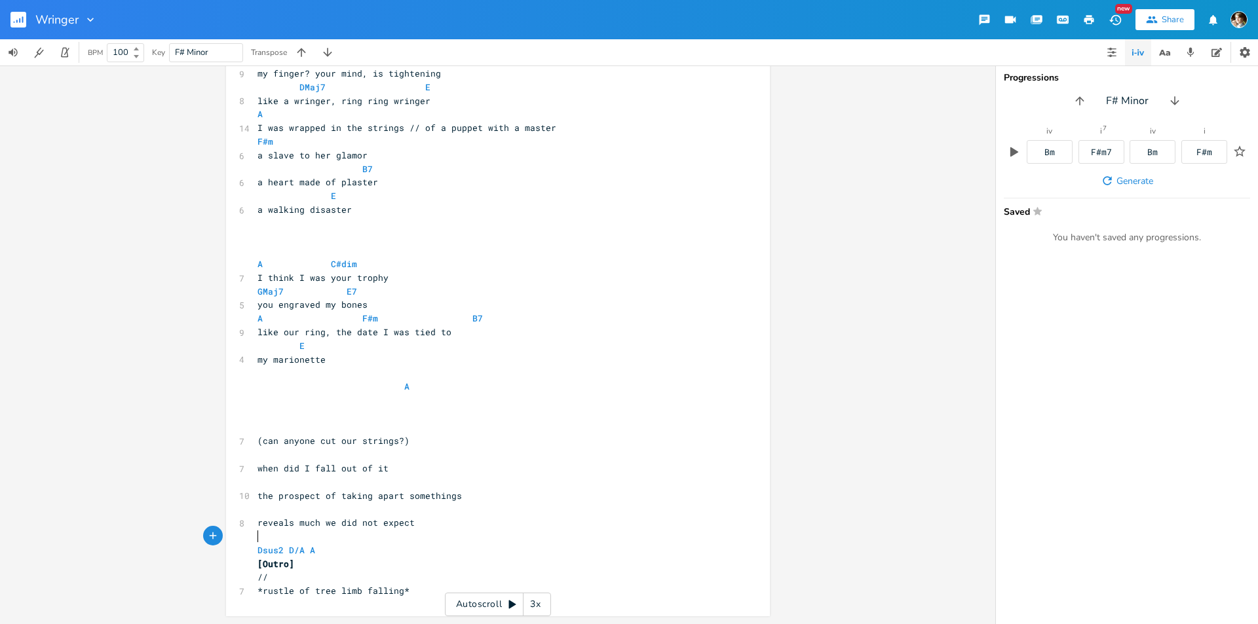
click at [438, 542] on pre "​" at bounding box center [491, 537] width 473 height 14
click at [444, 550] on pre "Dsus2 D/A A" at bounding box center [491, 551] width 473 height 14
paste textarea "couldn"
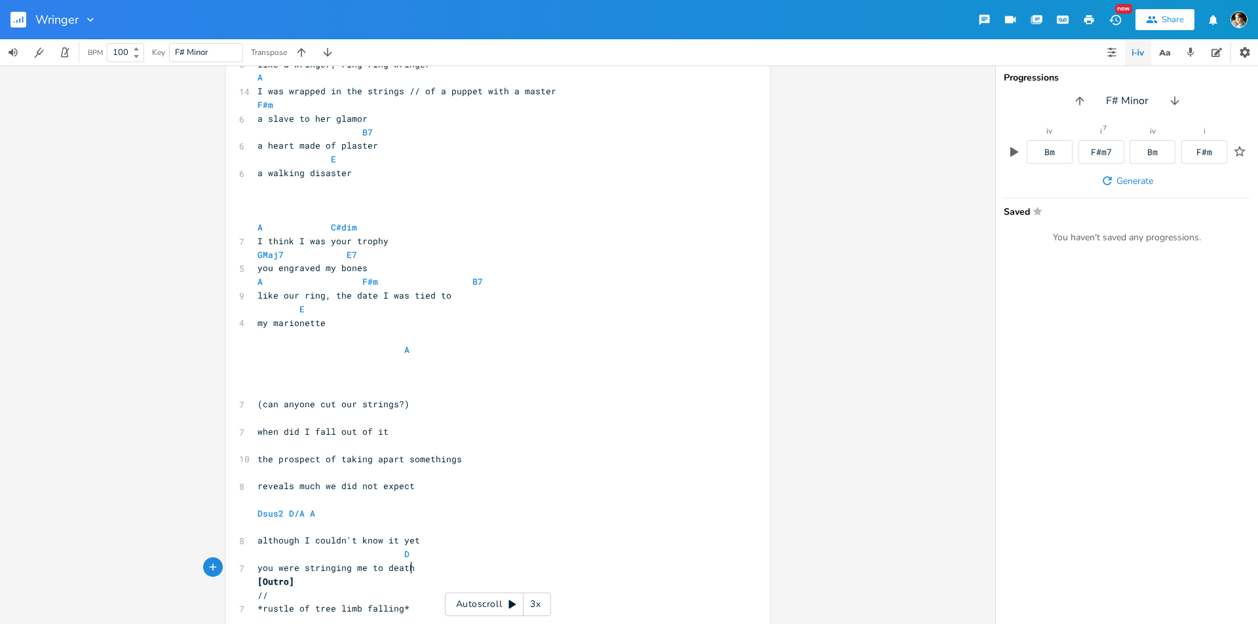
scroll to position [357, 0]
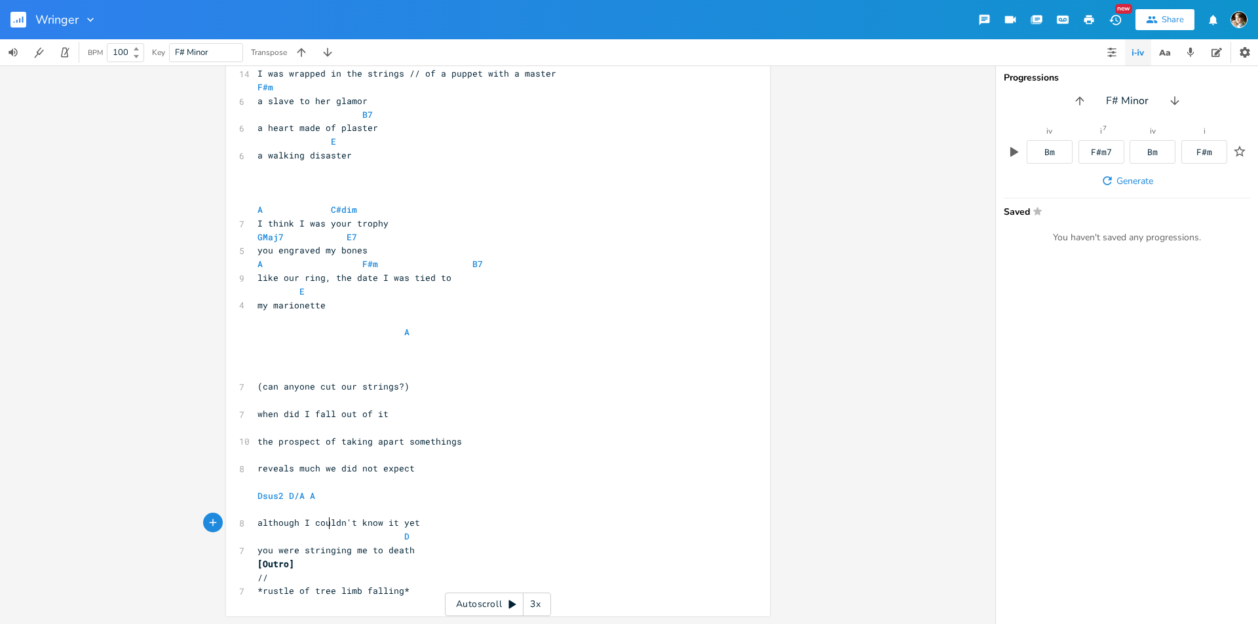
click at [325, 520] on span "although I couldn't know it yet" at bounding box center [338, 523] width 162 height 12
type textarea "didn"
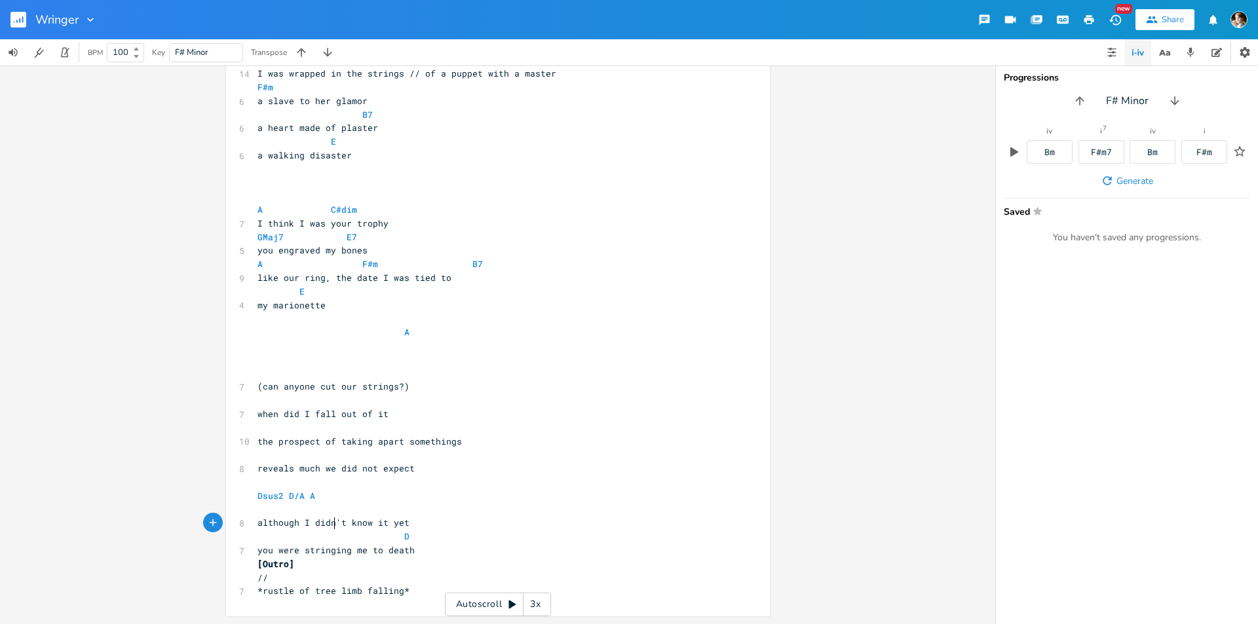
click at [531, 508] on pre "​" at bounding box center [491, 510] width 473 height 14
click at [355, 509] on pre "​" at bounding box center [491, 510] width 473 height 14
click at [416, 335] on pre "A" at bounding box center [491, 333] width 473 height 14
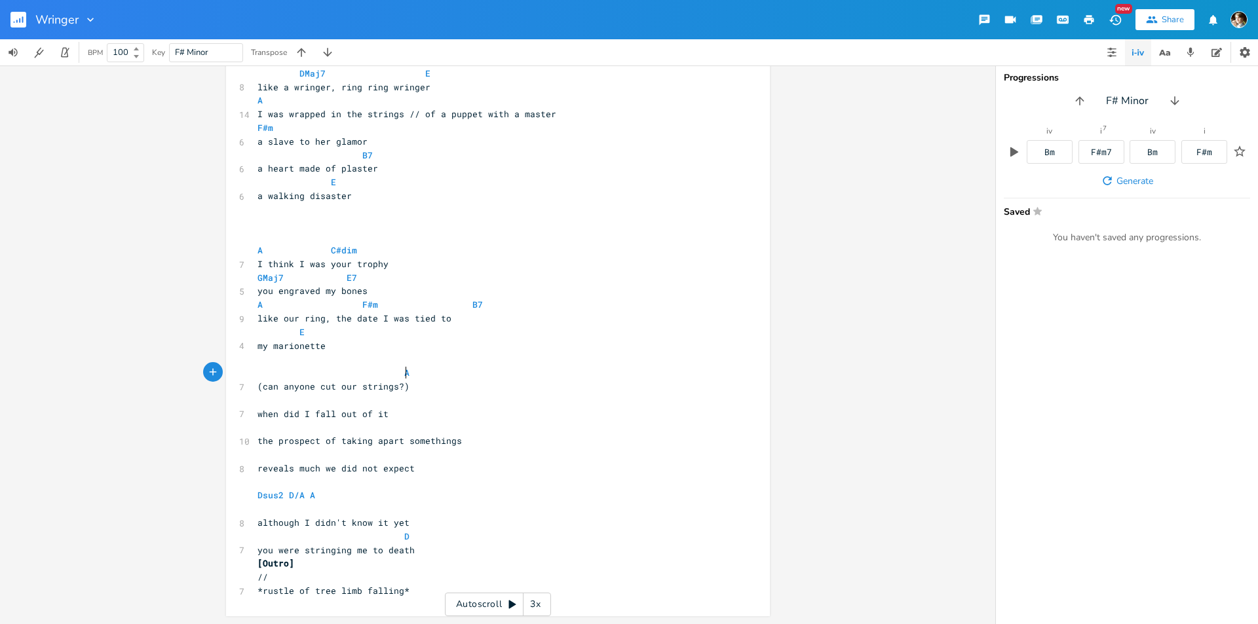
scroll to position [316, 0]
type textarea "7"
type textarea "\"
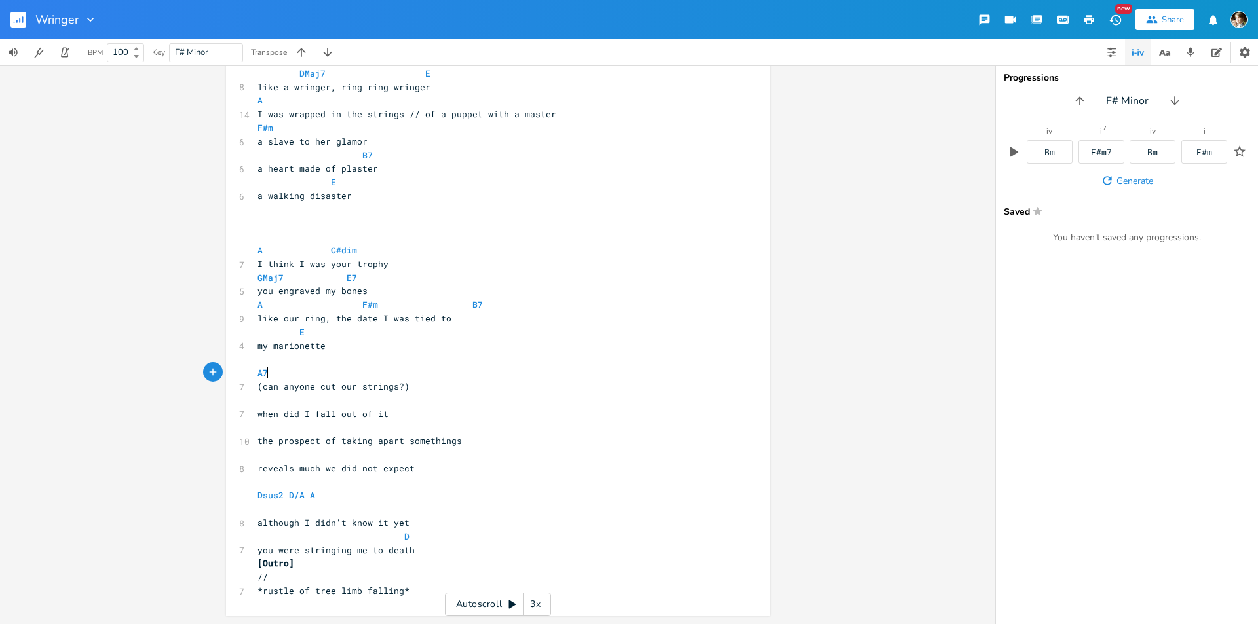
click at [320, 371] on pre "A7" at bounding box center [491, 373] width 473 height 14
type textarea "D"
click at [324, 388] on li "D" at bounding box center [334, 388] width 39 height 14
click at [301, 374] on span at bounding box center [309, 373] width 21 height 14
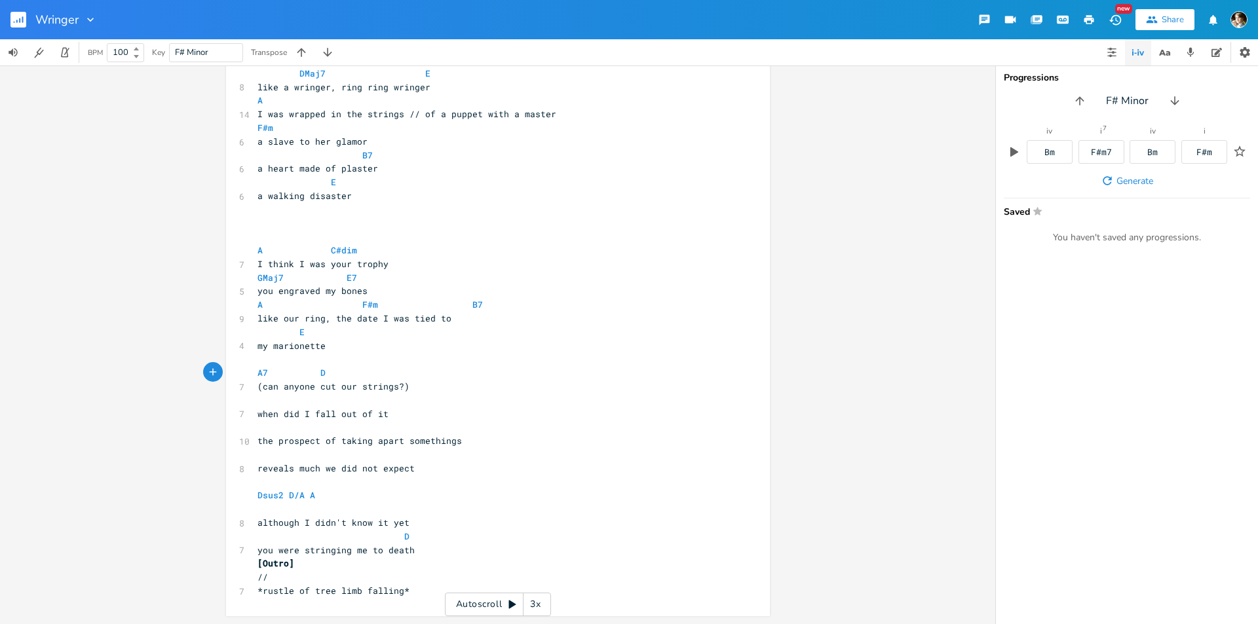
click at [350, 371] on pre "A7 D" at bounding box center [491, 373] width 473 height 14
click at [336, 403] on pre "​" at bounding box center [491, 401] width 473 height 14
type textarea "F"
click at [366, 402] on pre "F" at bounding box center [491, 401] width 473 height 14
click at [362, 428] on pre "​" at bounding box center [491, 428] width 473 height 14
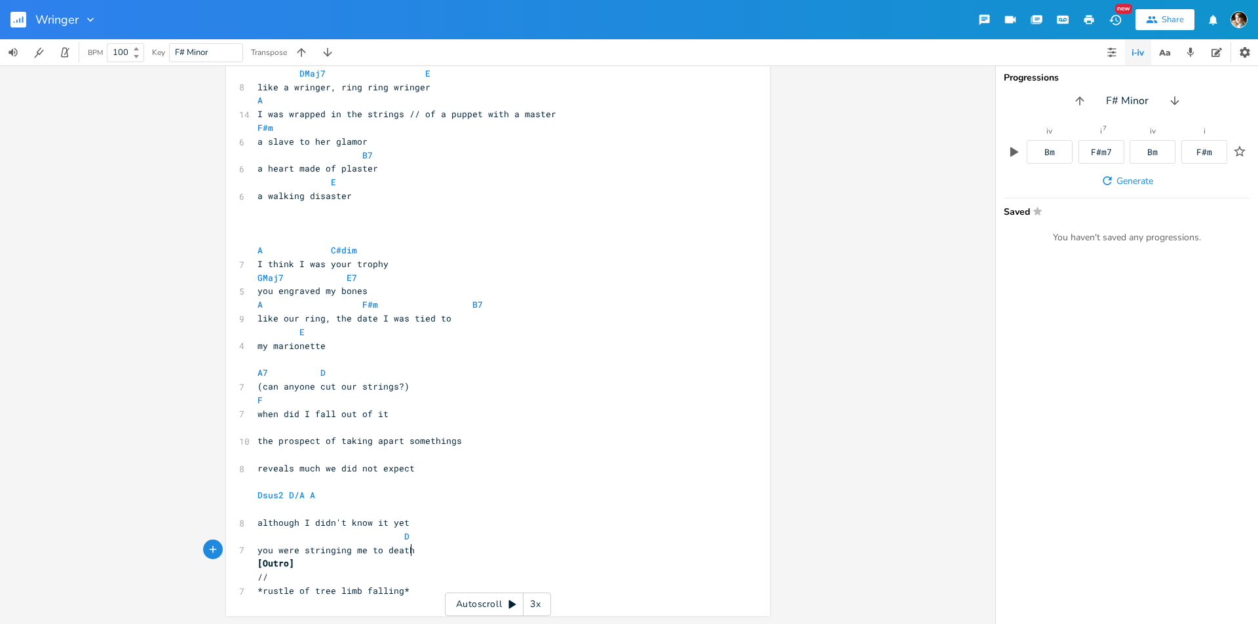
click at [426, 552] on pre "you were stringing me to death" at bounding box center [491, 551] width 473 height 14
type textarea "although I didn't know it yet D you were stringing me to death"
click at [255, 525] on pre "although I didn't know it yet" at bounding box center [491, 523] width 473 height 14
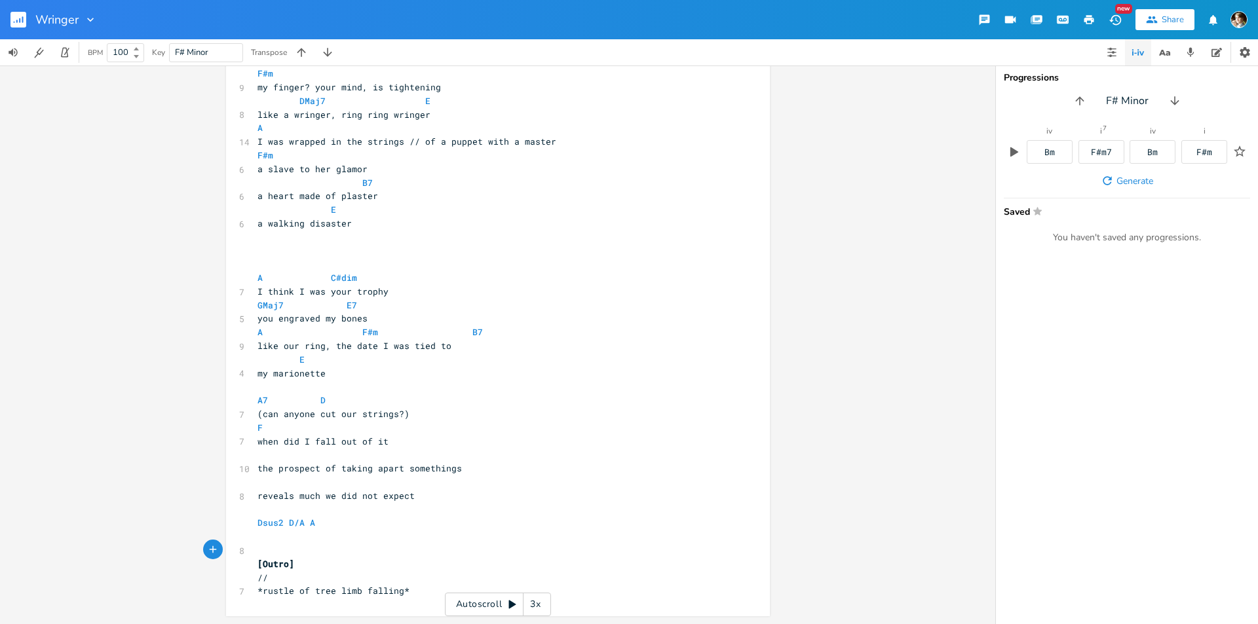
scroll to position [275, 0]
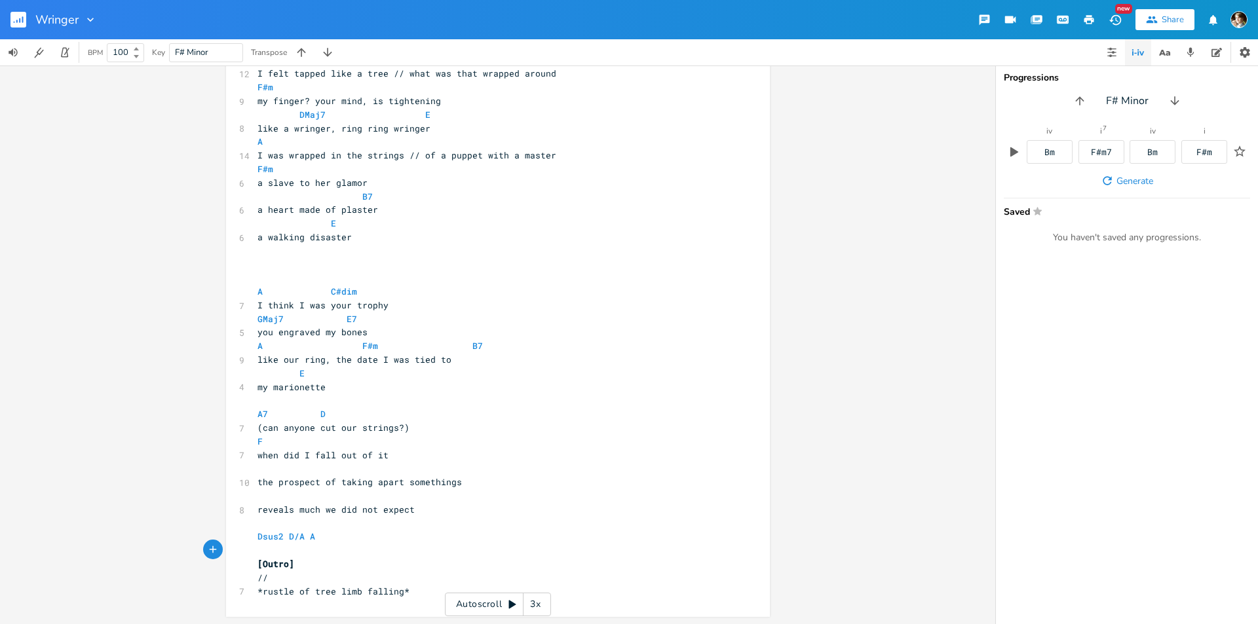
click at [299, 470] on pre "​" at bounding box center [491, 469] width 473 height 14
click at [309, 495] on pre "​" at bounding box center [491, 496] width 473 height 14
type textarea "D Dm7 A"
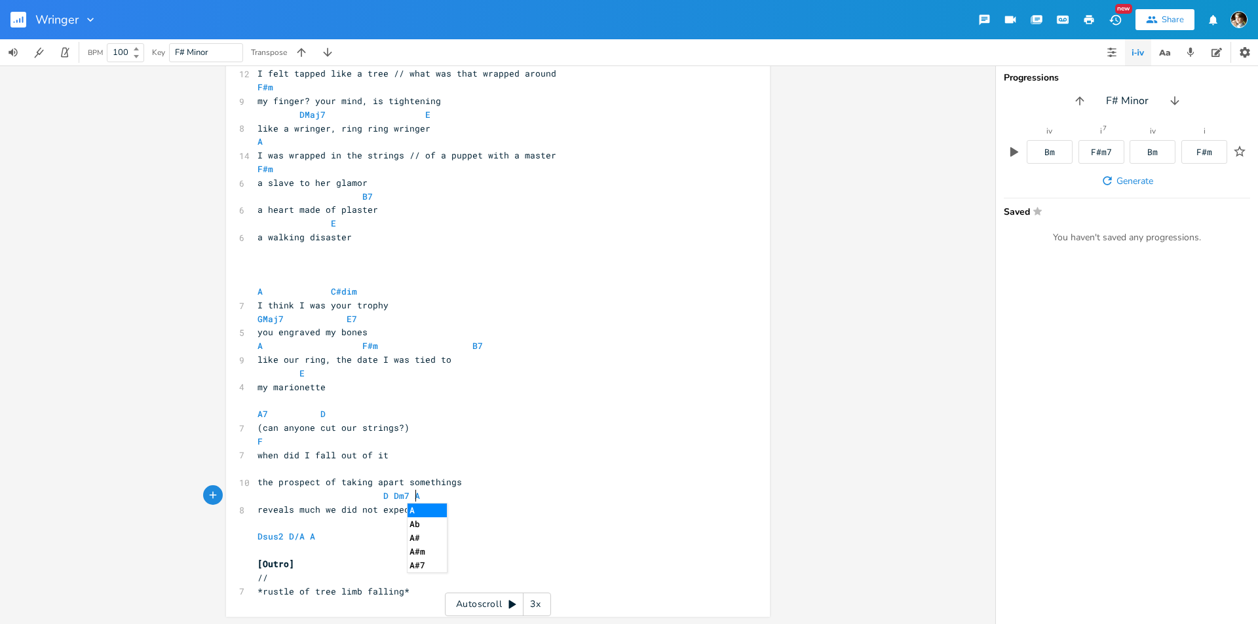
click at [385, 467] on pre "​" at bounding box center [491, 469] width 473 height 14
type textarea "A7"
drag, startPoint x: 267, startPoint y: 466, endPoint x: 250, endPoint y: 467, distance: 17.7
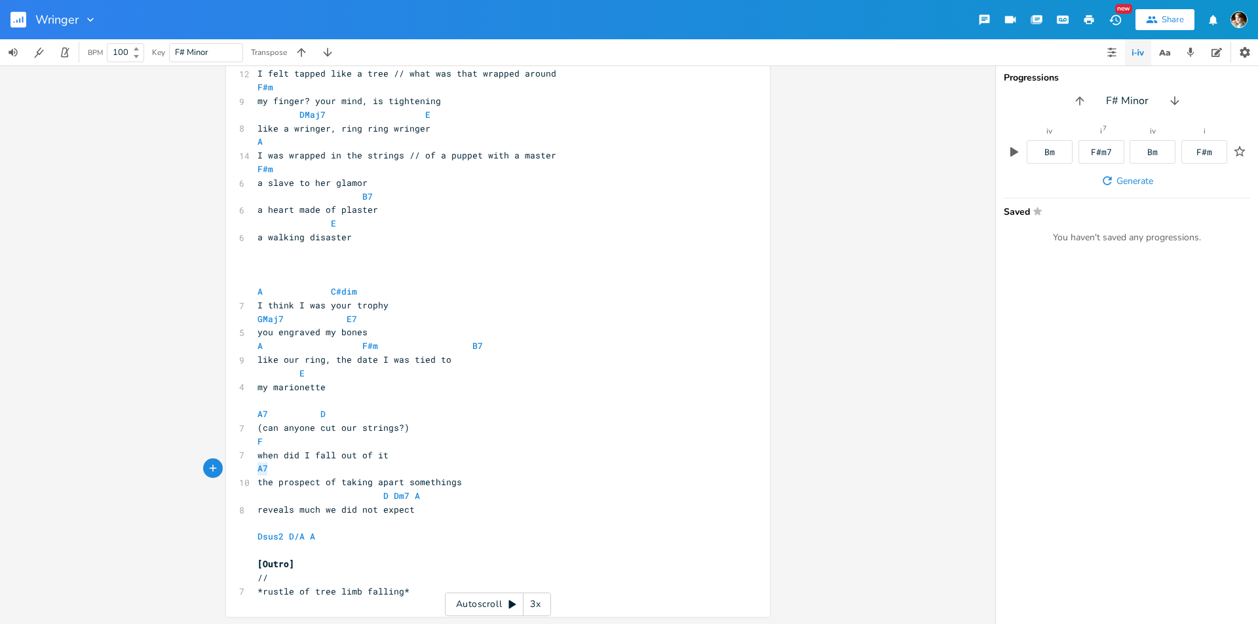
click at [250, 467] on div "A7 xxxxxxxxxx ​ [Intro] 11 What's the point of taking apart a body? ​ ​ [Verse]…" at bounding box center [498, 207] width 544 height 819
click at [431, 446] on pre "F" at bounding box center [491, 442] width 473 height 14
paste textarea
click at [374, 442] on span at bounding box center [372, 442] width 21 height 14
click at [294, 471] on pre "​" at bounding box center [491, 469] width 473 height 14
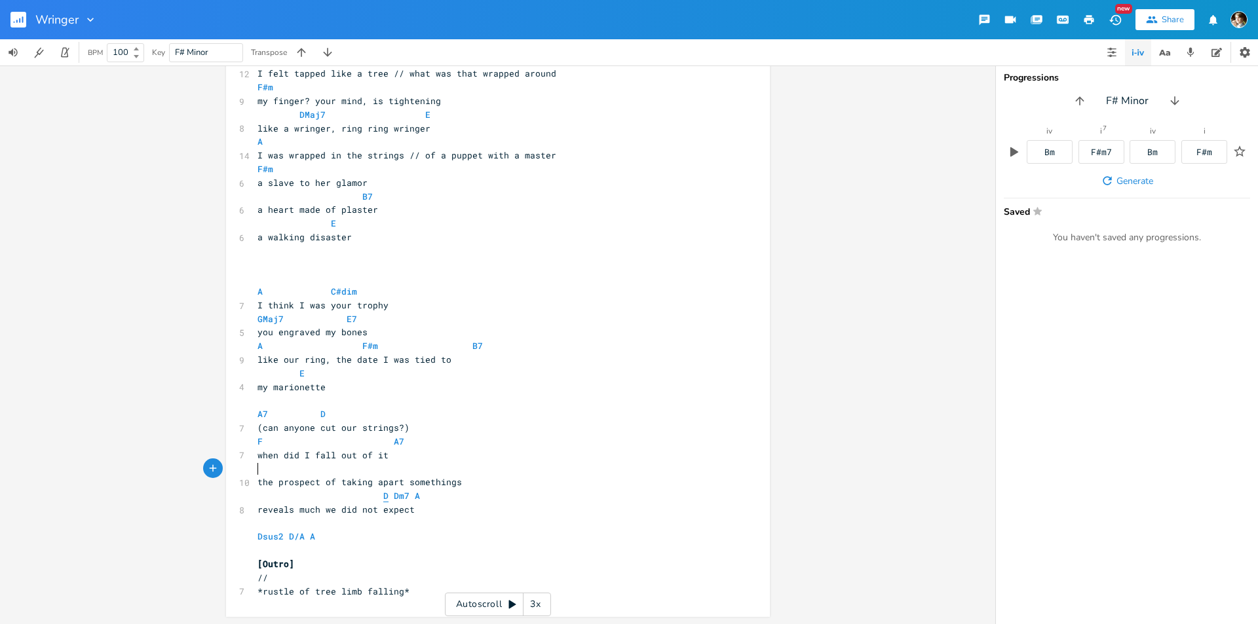
type textarea "D"
click at [497, 462] on pre "D" at bounding box center [491, 469] width 473 height 14
click at [500, 466] on pre "D" at bounding box center [491, 469] width 473 height 14
click at [494, 494] on pre "D Dm7 A" at bounding box center [491, 496] width 473 height 14
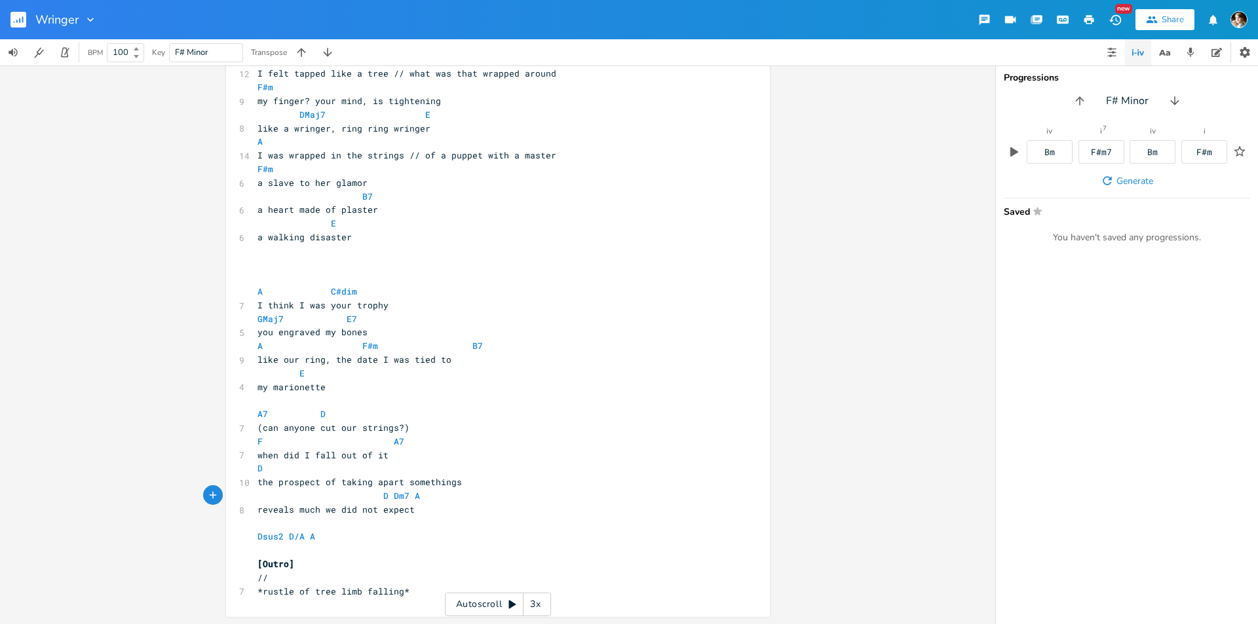
click at [420, 470] on pre "D" at bounding box center [491, 469] width 473 height 14
type textarea "F"
click at [413, 478] on li "F" at bounding box center [421, 483] width 39 height 14
click at [446, 455] on pre "when did I fall out of it" at bounding box center [491, 456] width 473 height 14
click at [446, 466] on pre "D F" at bounding box center [491, 469] width 473 height 14
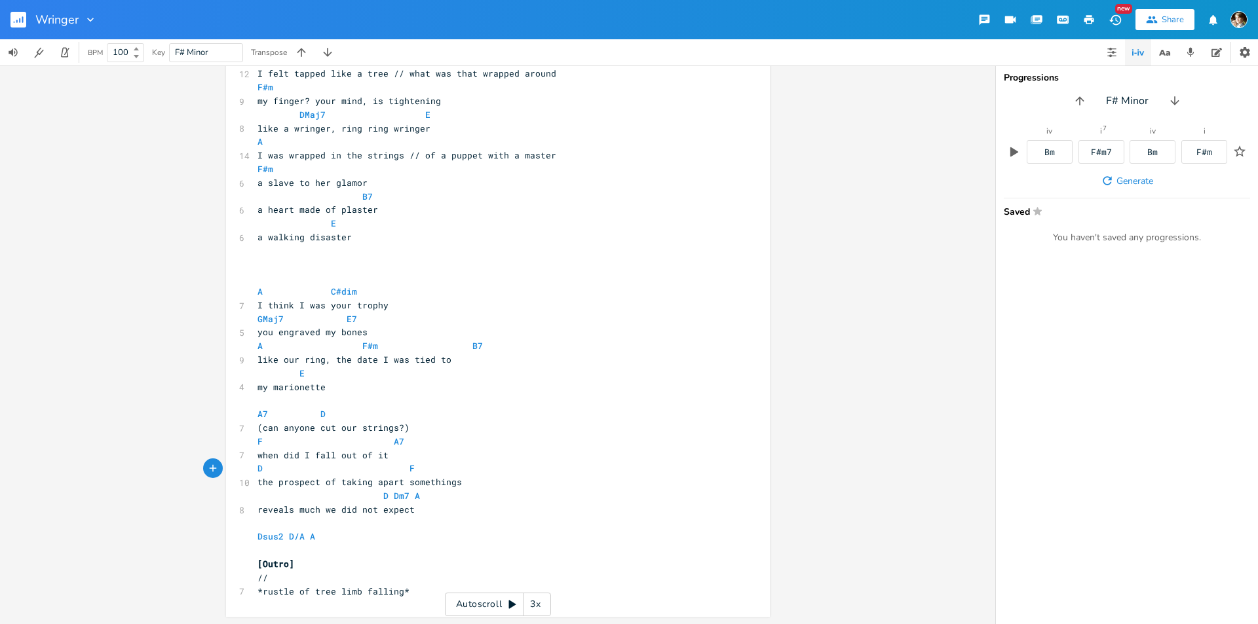
click at [391, 238] on pre "a walking disaster" at bounding box center [491, 238] width 473 height 14
click at [292, 495] on span at bounding box center [288, 496] width 21 height 14
type textarea "A7"
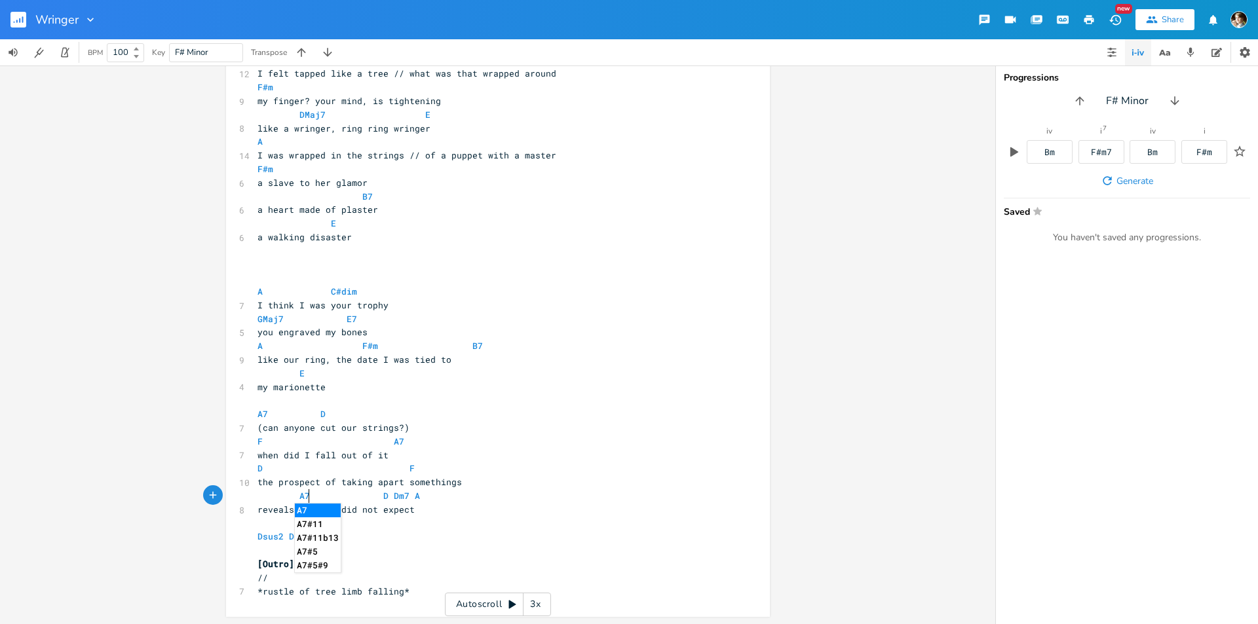
click at [320, 508] on li "A7" at bounding box center [318, 511] width 46 height 14
click at [460, 504] on pre "reveals much we did not expect" at bounding box center [491, 510] width 473 height 14
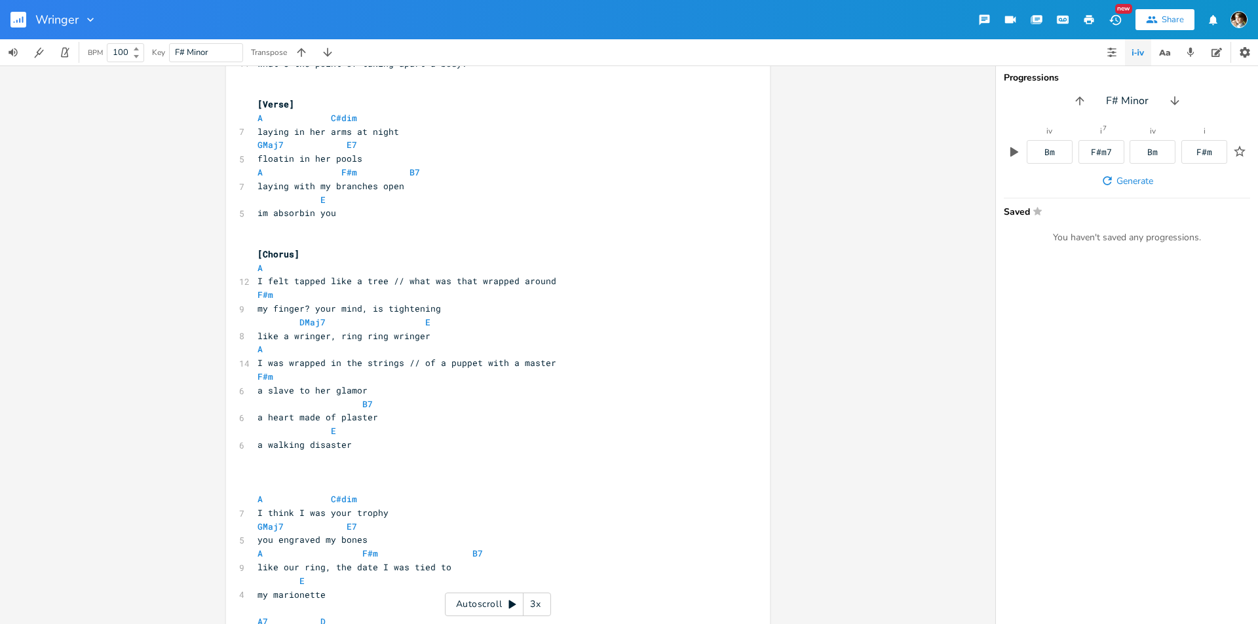
scroll to position [66, 0]
click at [282, 107] on span "[Verse]" at bounding box center [275, 106] width 37 height 12
type textarea "1"
click at [301, 104] on pre "[Verse 1]" at bounding box center [491, 107] width 473 height 14
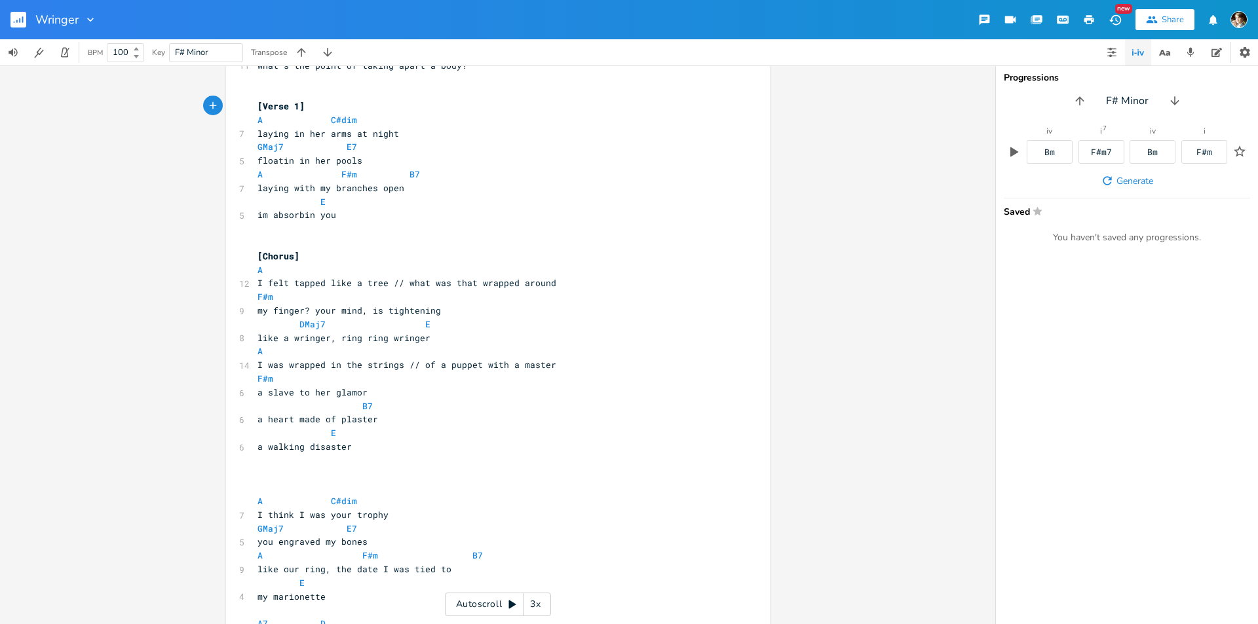
type textarea "[Verse 1]"
click at [257, 104] on span "[Verse 1]" at bounding box center [280, 106] width 47 height 12
click at [313, 481] on pre "​" at bounding box center [491, 488] width 473 height 14
click at [257, 254] on span "[Chorus]" at bounding box center [278, 256] width 42 height 12
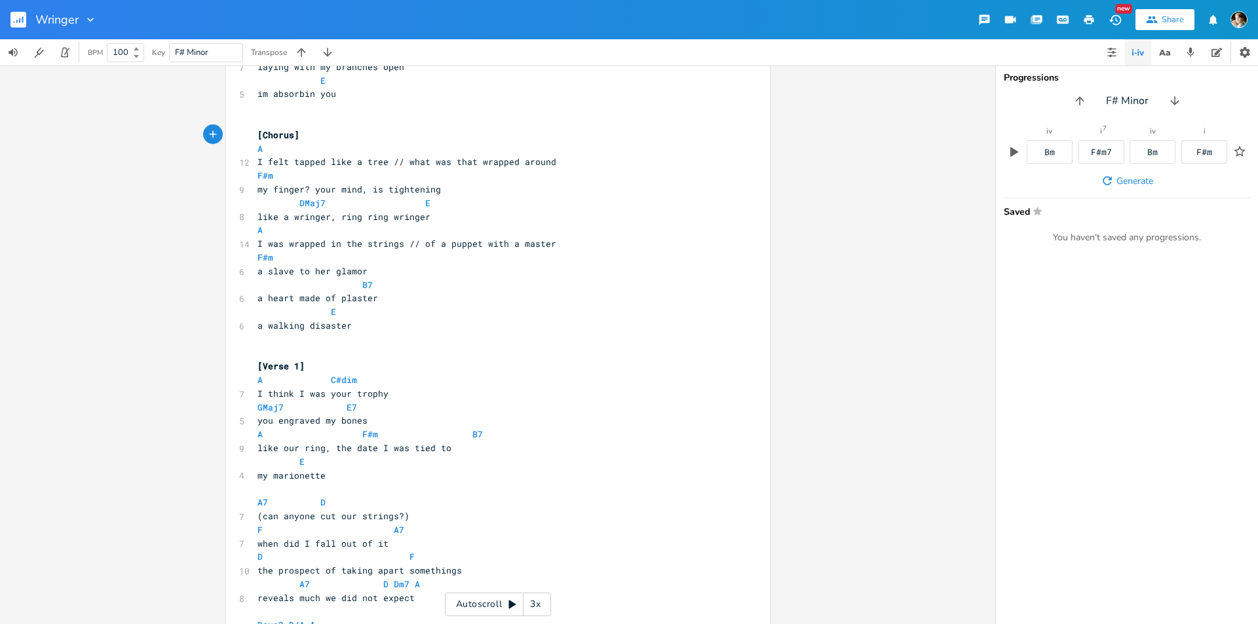
scroll to position [262, 0]
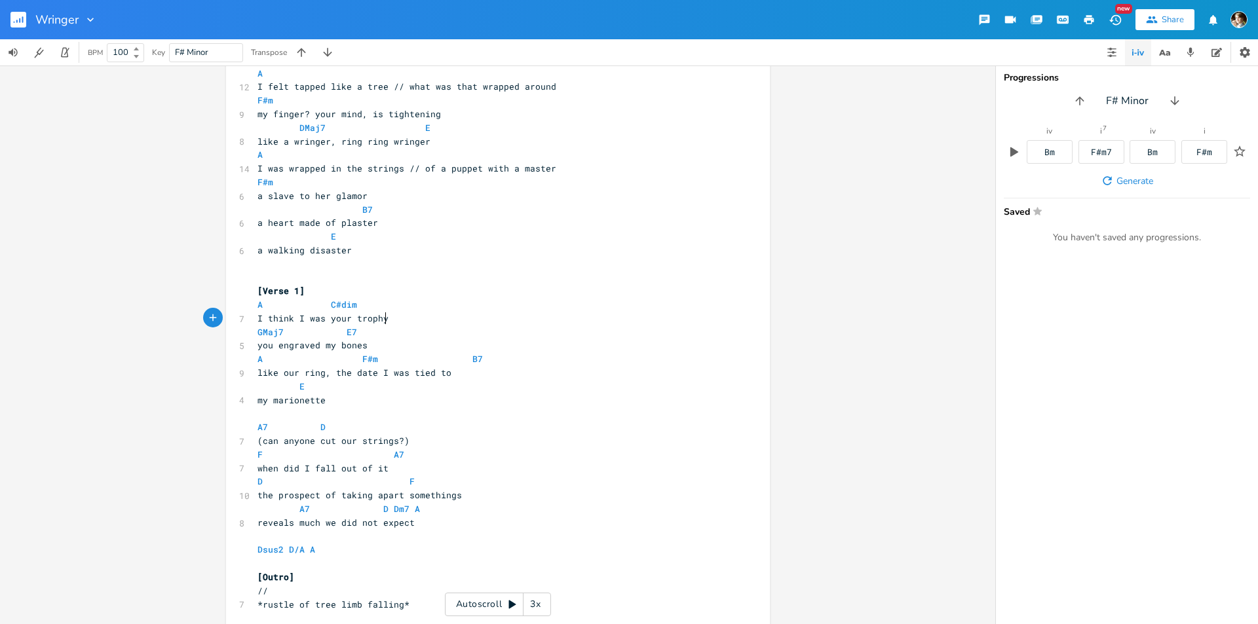
click at [413, 318] on pre "I think I was your trophy" at bounding box center [491, 319] width 473 height 14
click at [369, 297] on pre "[Verse 1]" at bounding box center [491, 291] width 473 height 14
click at [288, 272] on pre "​" at bounding box center [491, 278] width 473 height 14
click at [407, 295] on pre "[Verse 1]" at bounding box center [491, 291] width 473 height 14
click at [396, 309] on pre "A C#dim" at bounding box center [491, 305] width 473 height 14
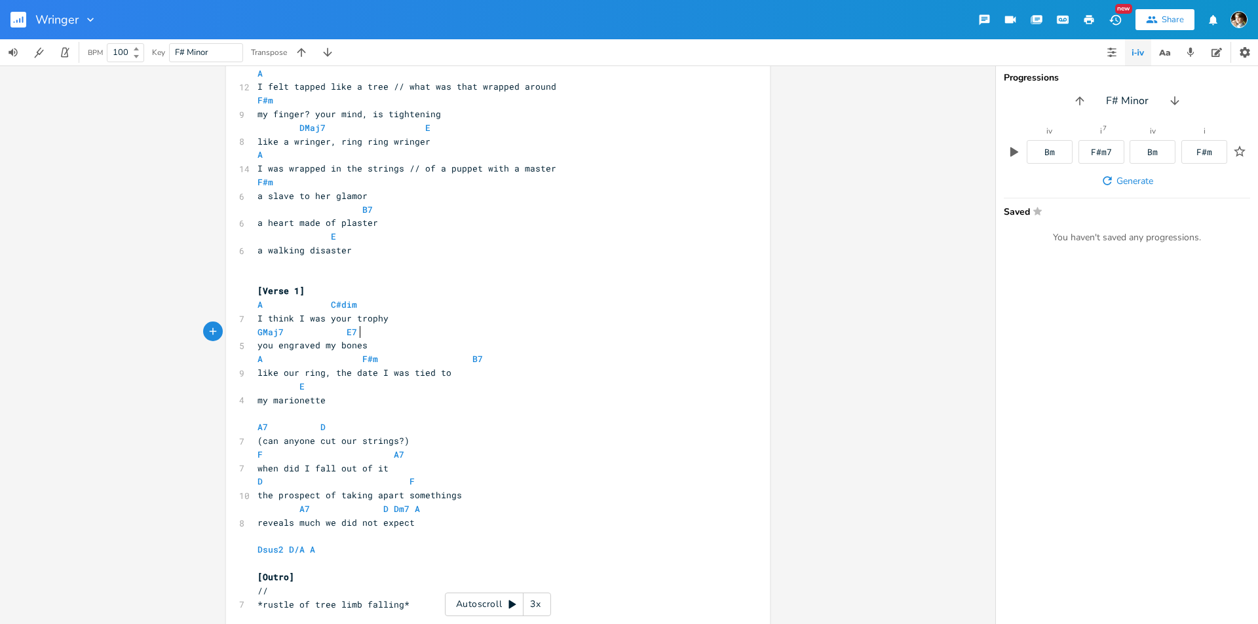
click at [425, 335] on pre "GMaj7 E7" at bounding box center [491, 333] width 473 height 14
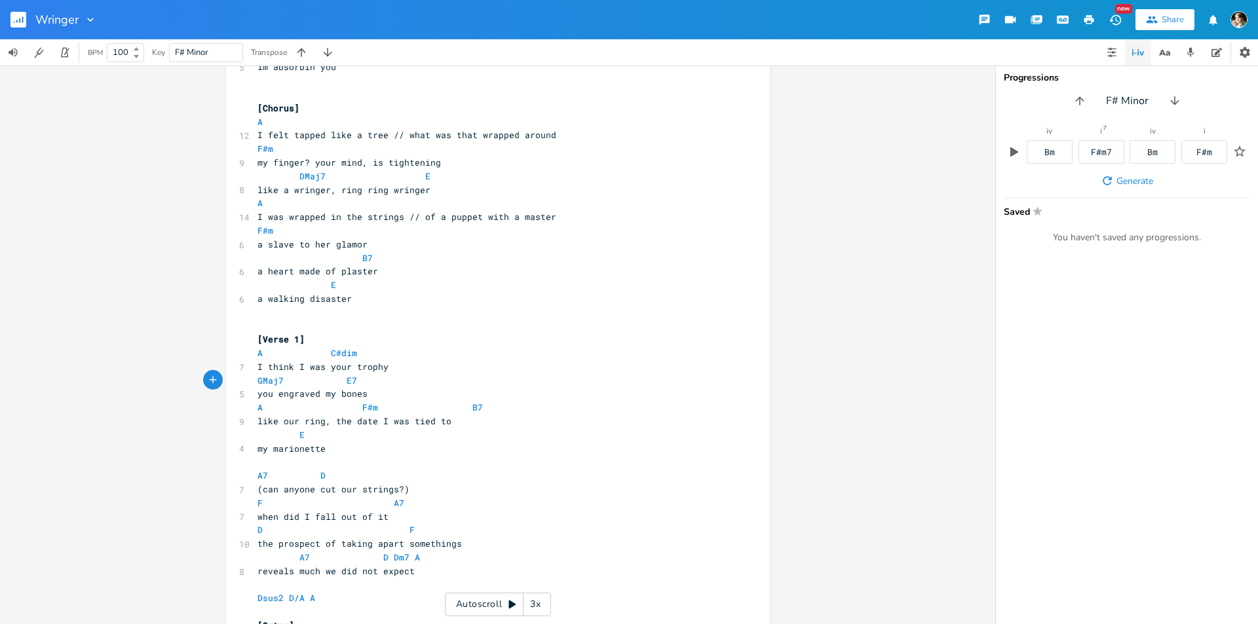
scroll to position [131, 0]
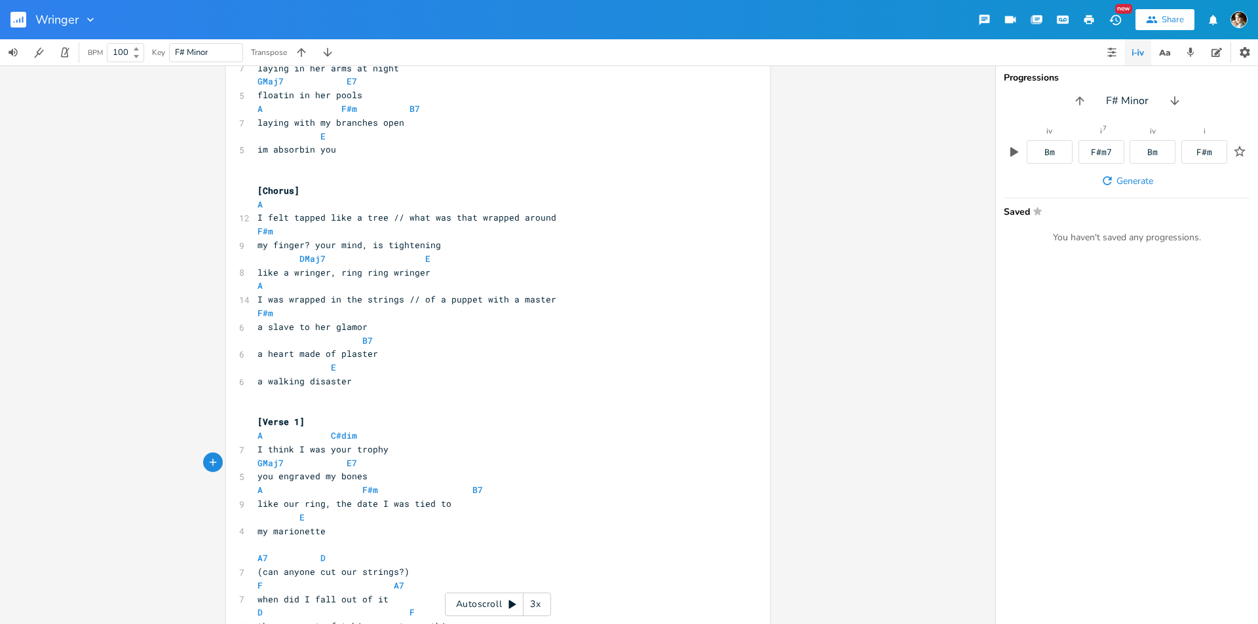
click at [446, 496] on span at bounding box center [456, 490] width 21 height 14
click at [411, 491] on span at bounding box center [414, 490] width 21 height 14
click at [404, 489] on span at bounding box center [414, 490] width 21 height 14
click at [383, 487] on span at bounding box center [393, 490] width 21 height 14
click at [432, 504] on span "like our ring, the date I was tied to" at bounding box center [354, 504] width 194 height 12
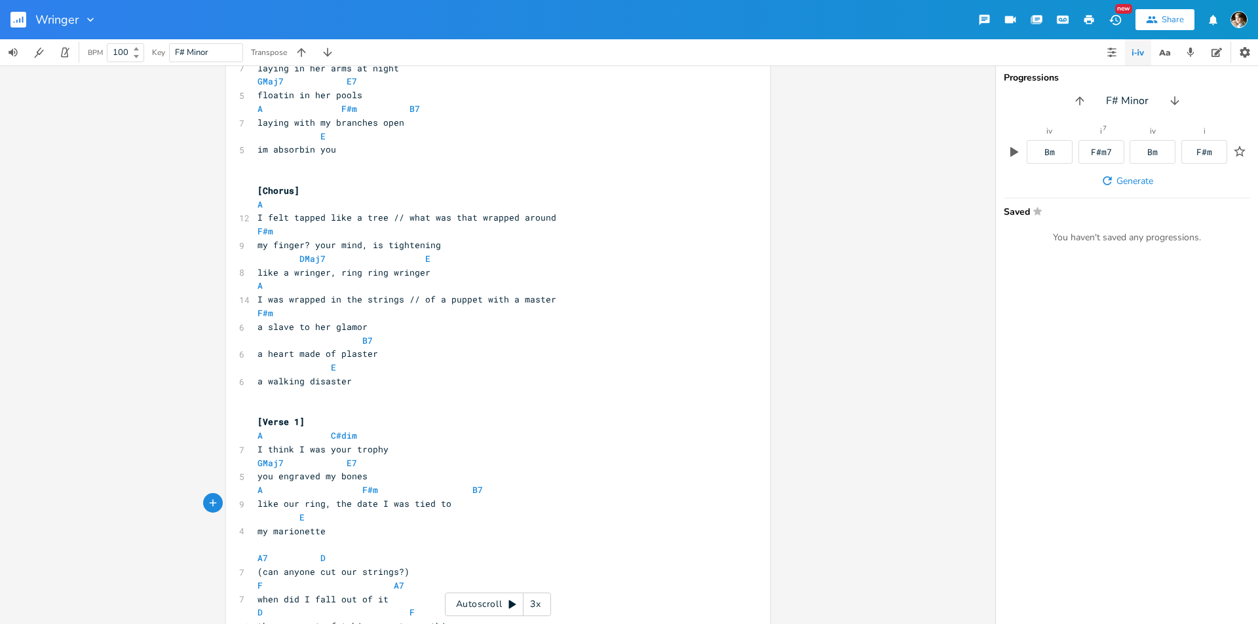
type textarea "to"
click at [442, 505] on pre "like our ring, the date I was tied to" at bounding box center [491, 504] width 473 height 14
click at [255, 534] on pre "my marionette" at bounding box center [491, 532] width 473 height 14
paste textarea
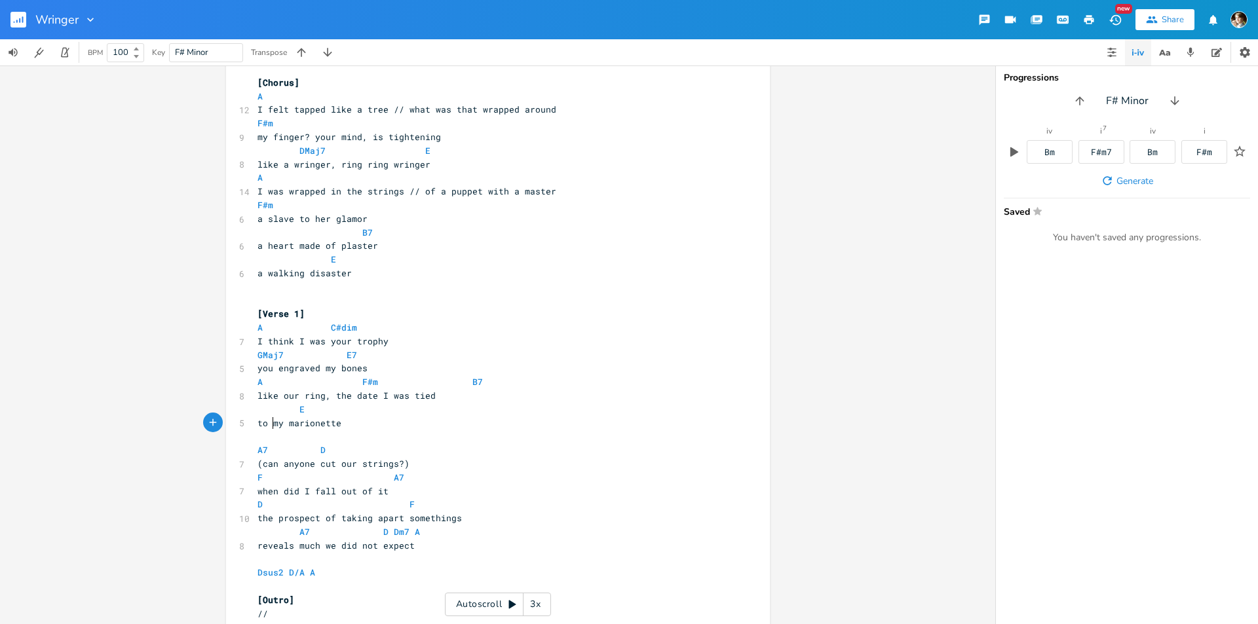
scroll to position [276, 0]
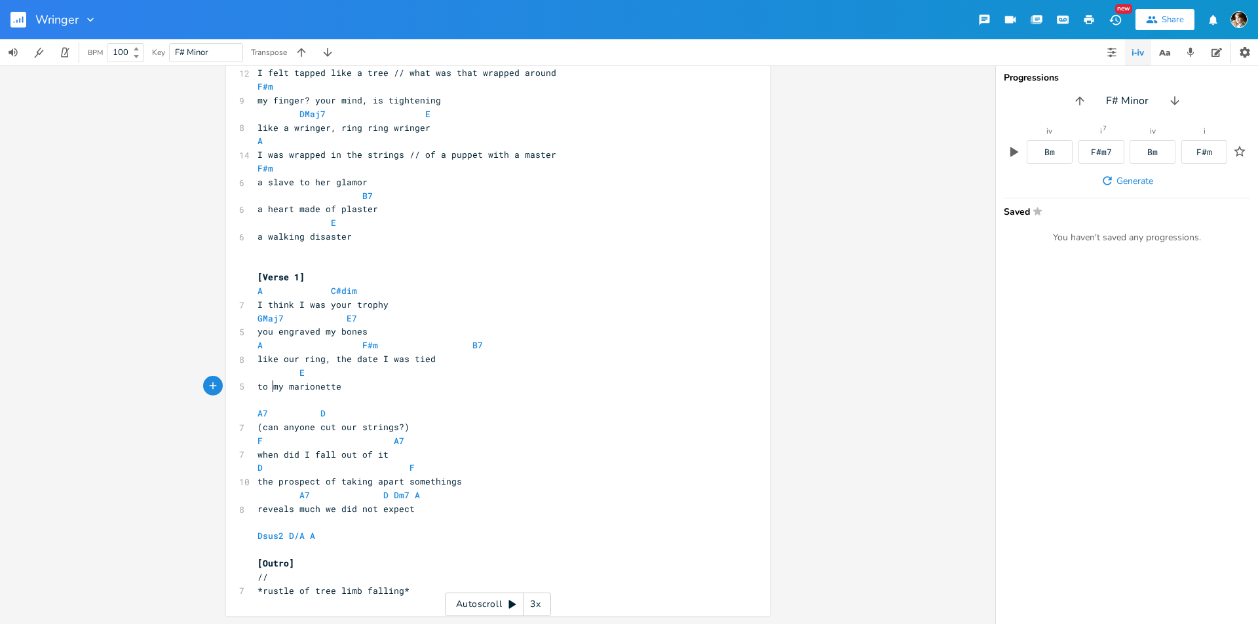
click at [366, 377] on pre "E" at bounding box center [491, 373] width 473 height 14
click at [291, 276] on span "[Verse 1]" at bounding box center [280, 277] width 47 height 12
type textarea "2"
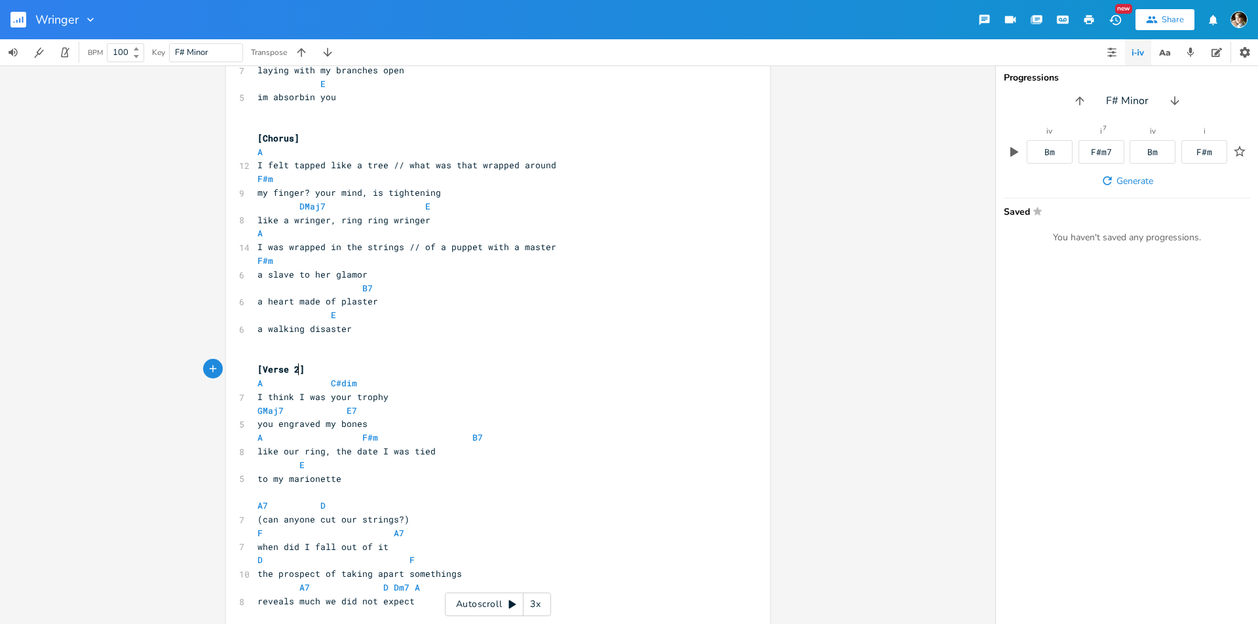
scroll to position [262, 0]
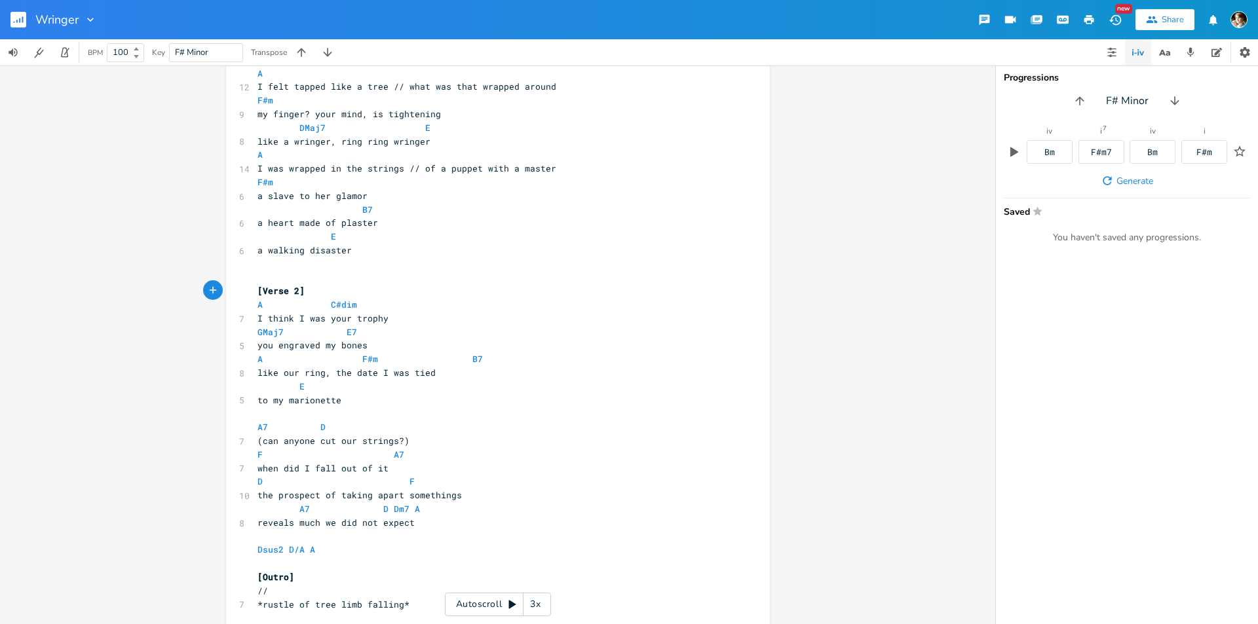
click at [341, 409] on pre "​" at bounding box center [491, 414] width 473 height 14
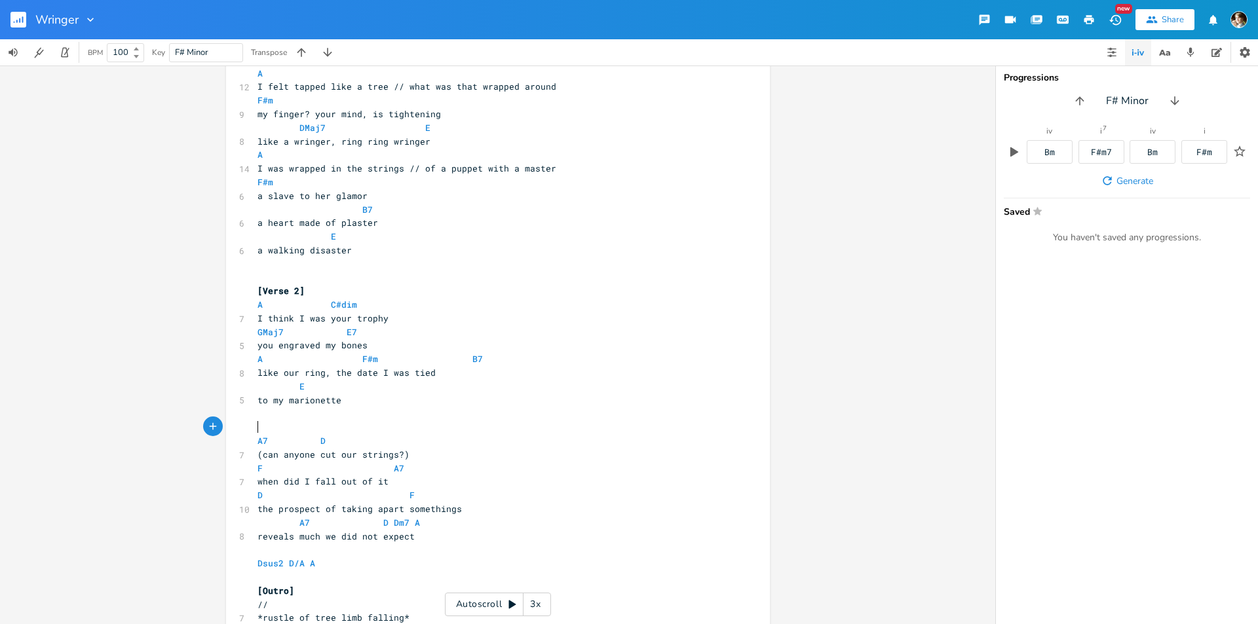
scroll to position [0, 3]
type textarea "[Bridgee"
type textarea "]"
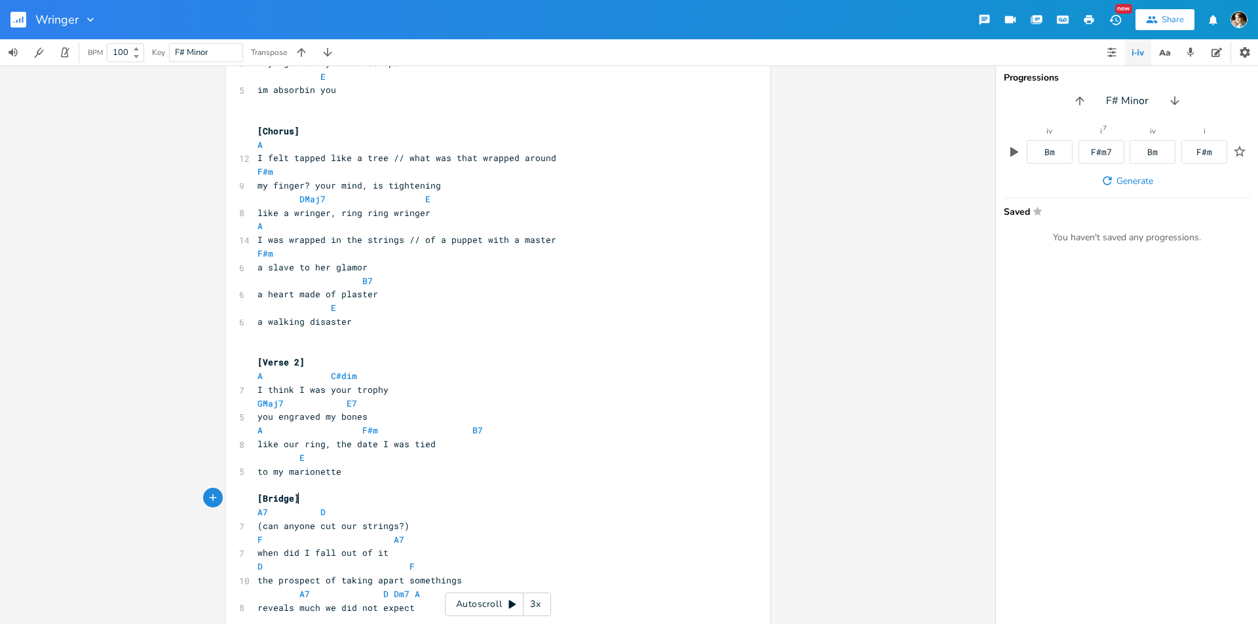
scroll to position [66, 0]
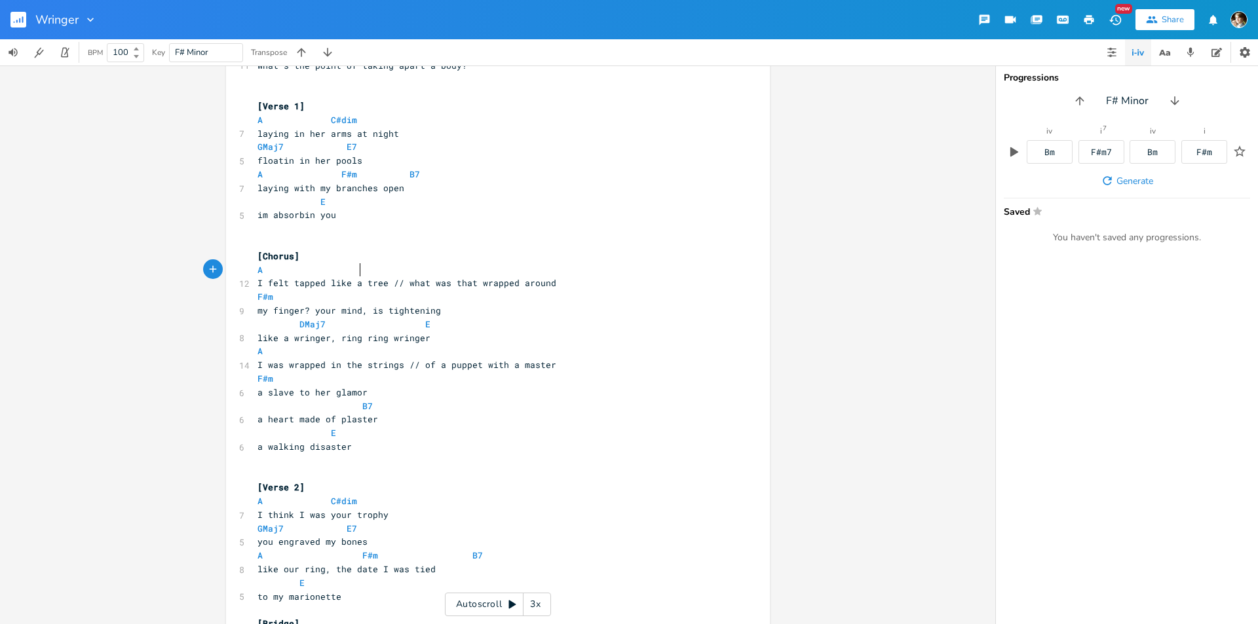
click at [366, 270] on span at bounding box center [372, 270] width 21 height 14
click at [468, 309] on pre "my finger? your mind, is tightening" at bounding box center [491, 311] width 473 height 14
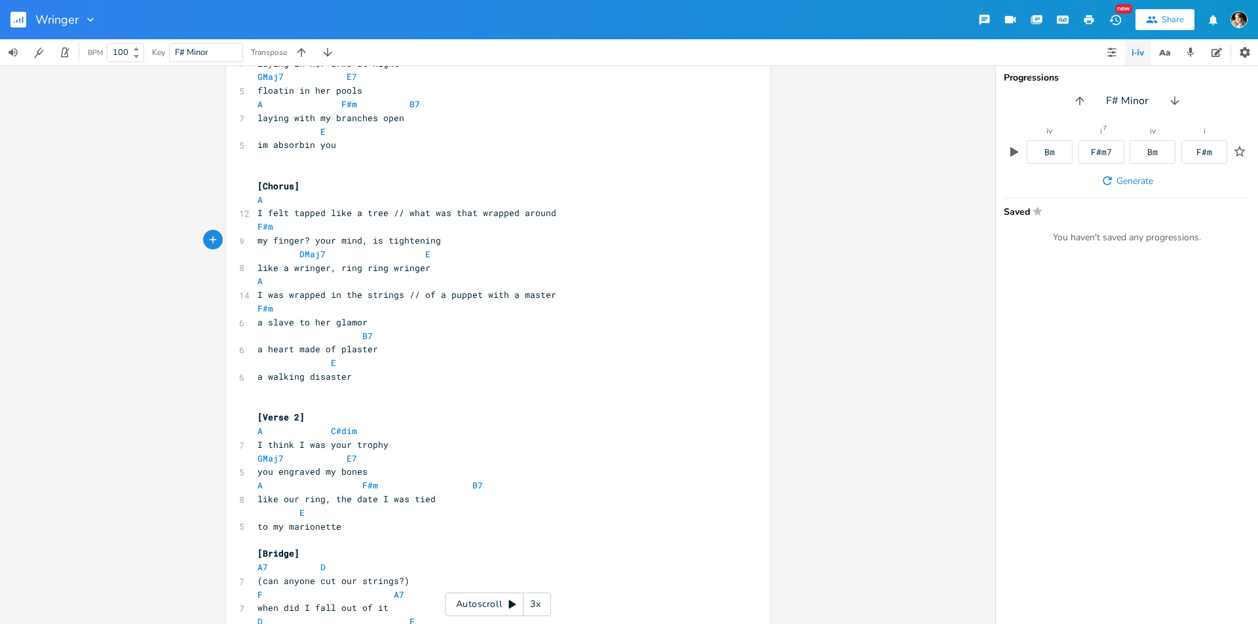
scroll to position [131, 0]
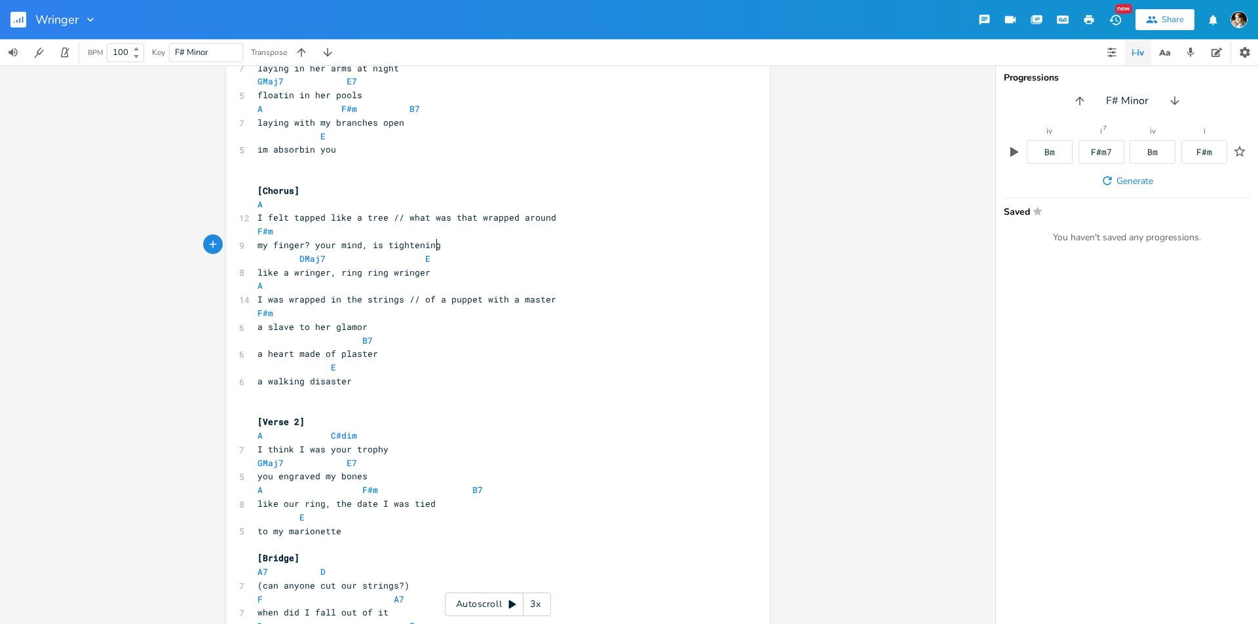
click at [372, 385] on pre "a walking disaster" at bounding box center [491, 382] width 473 height 14
type textarea "[Chorus] A I felt tapped like a tree // what was that wrapped around F#m my fin…"
click at [257, 190] on span "[Chorus]" at bounding box center [278, 191] width 42 height 12
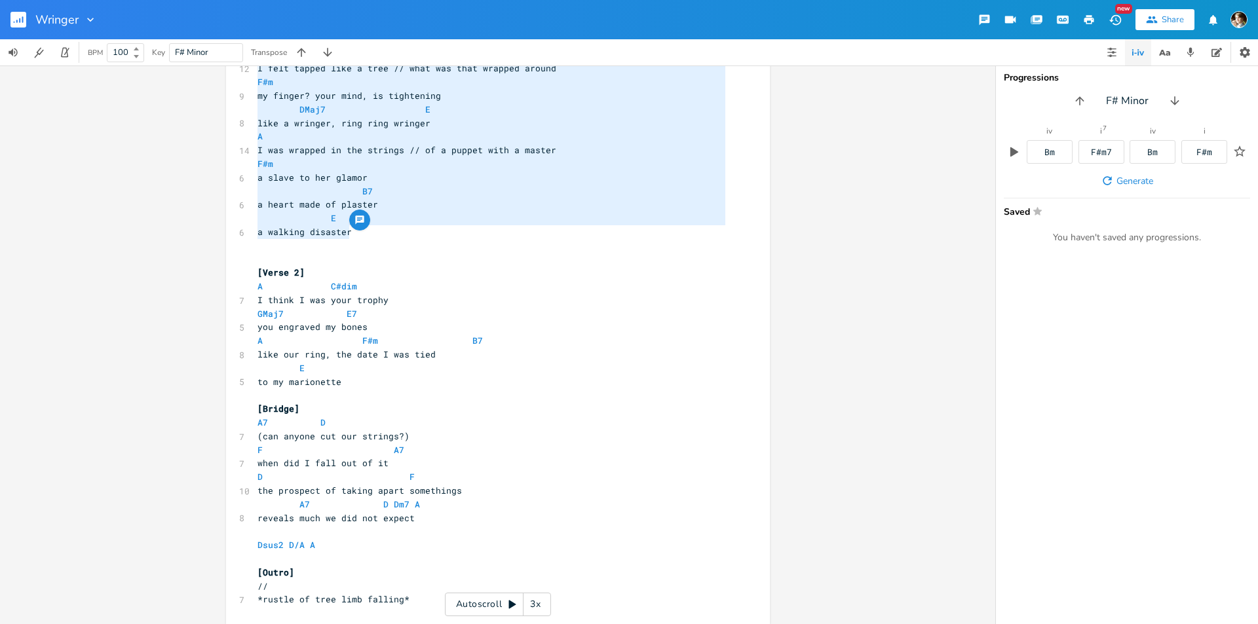
scroll to position [289, 0]
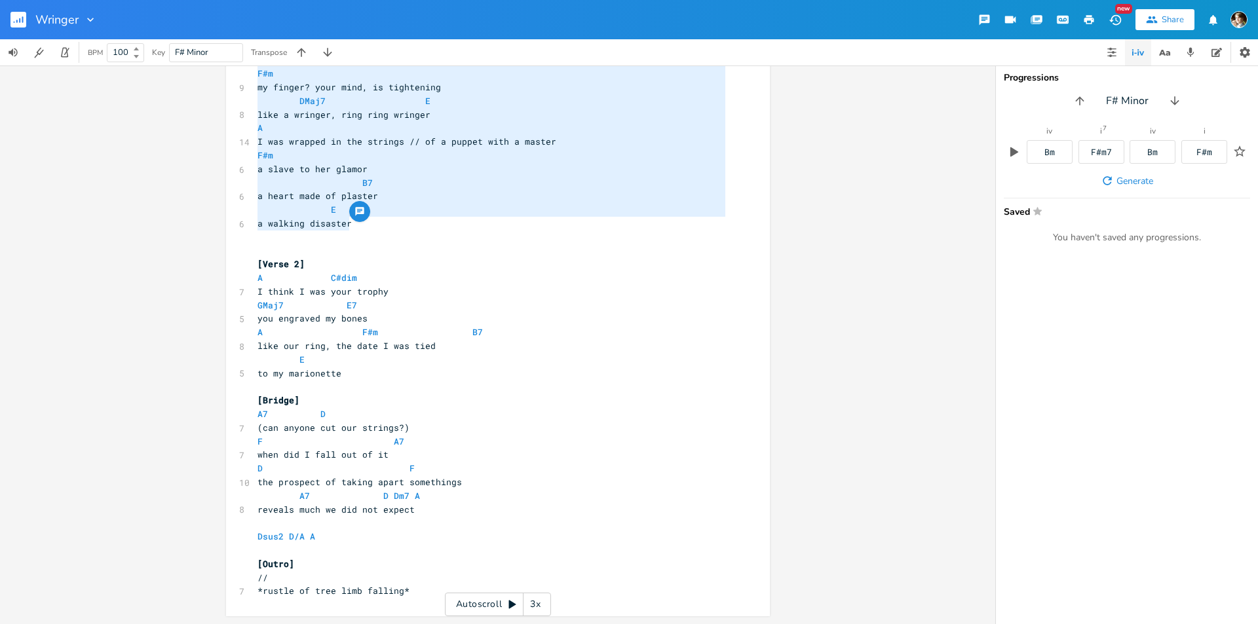
click at [370, 378] on pre "to my marionette" at bounding box center [491, 374] width 473 height 14
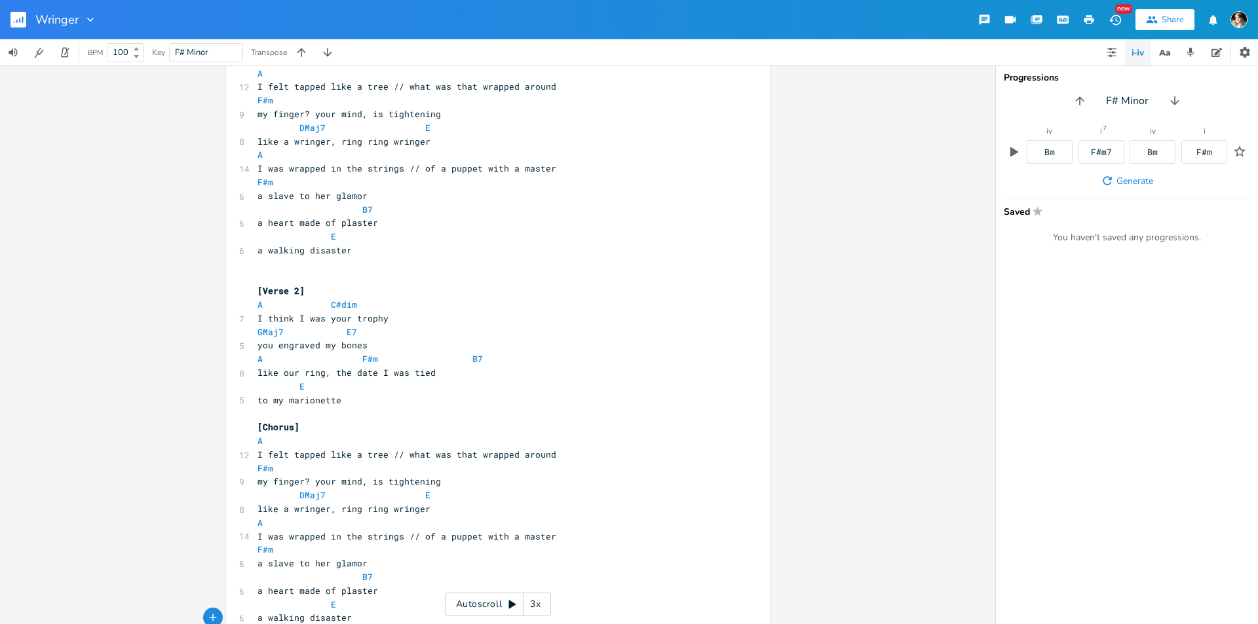
scroll to position [507, 0]
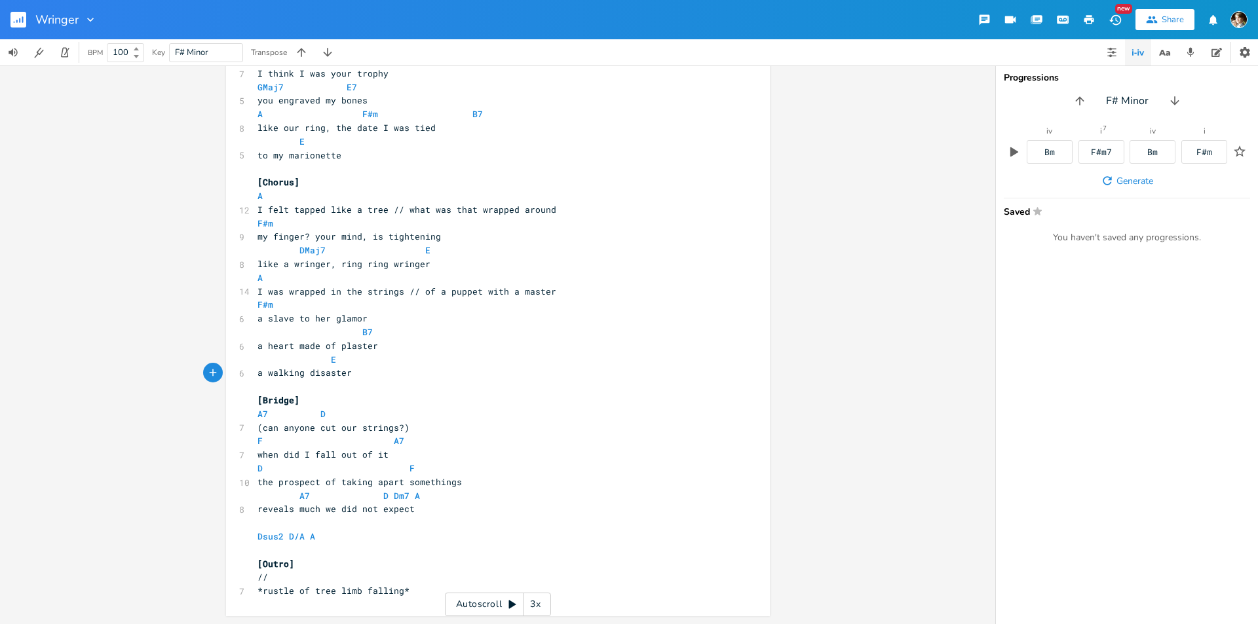
click at [434, 385] on pre "​" at bounding box center [491, 387] width 473 height 14
click at [375, 499] on span at bounding box center [372, 496] width 21 height 14
click at [421, 480] on span "the prospect of taking apart somethings" at bounding box center [359, 482] width 204 height 12
click at [296, 460] on span "when did I fall out of it" at bounding box center [322, 455] width 131 height 12
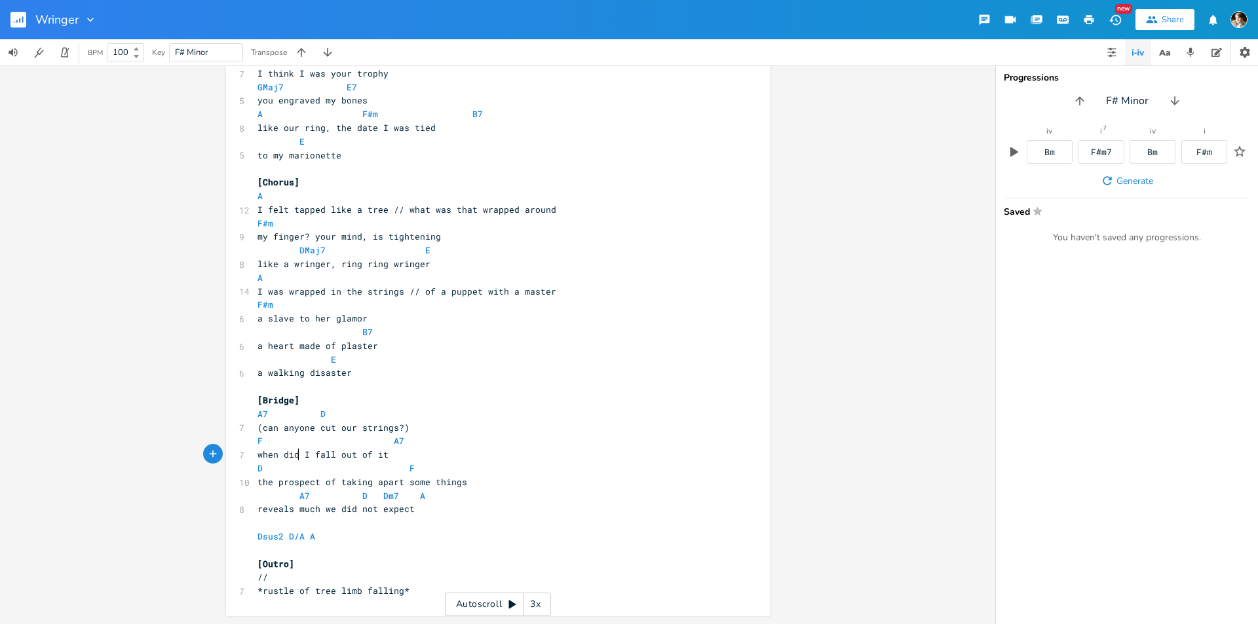
click at [322, 540] on pre "Dsus2 D/A A" at bounding box center [491, 537] width 473 height 14
type textarea "Dsus2 D/A A"
click at [255, 539] on pre "Dsus2 D/A A" at bounding box center [491, 537] width 473 height 14
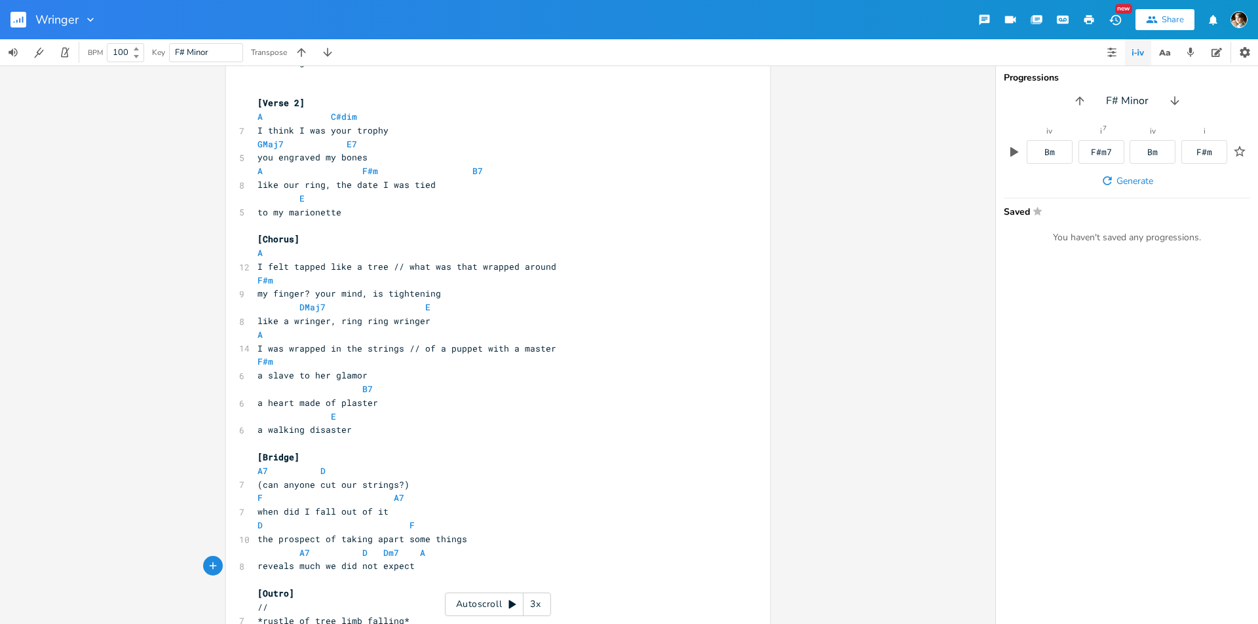
scroll to position [480, 0]
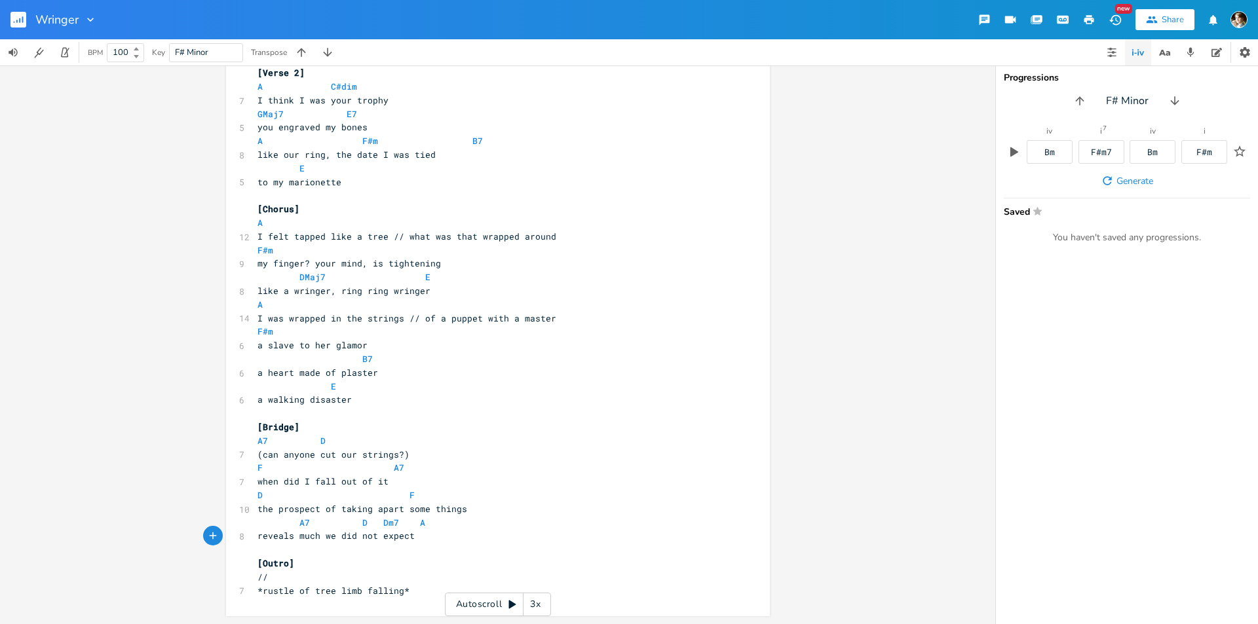
click at [439, 535] on pre "reveals much we did not expect" at bounding box center [491, 536] width 473 height 14
click at [408, 546] on pre "​" at bounding box center [491, 550] width 473 height 14
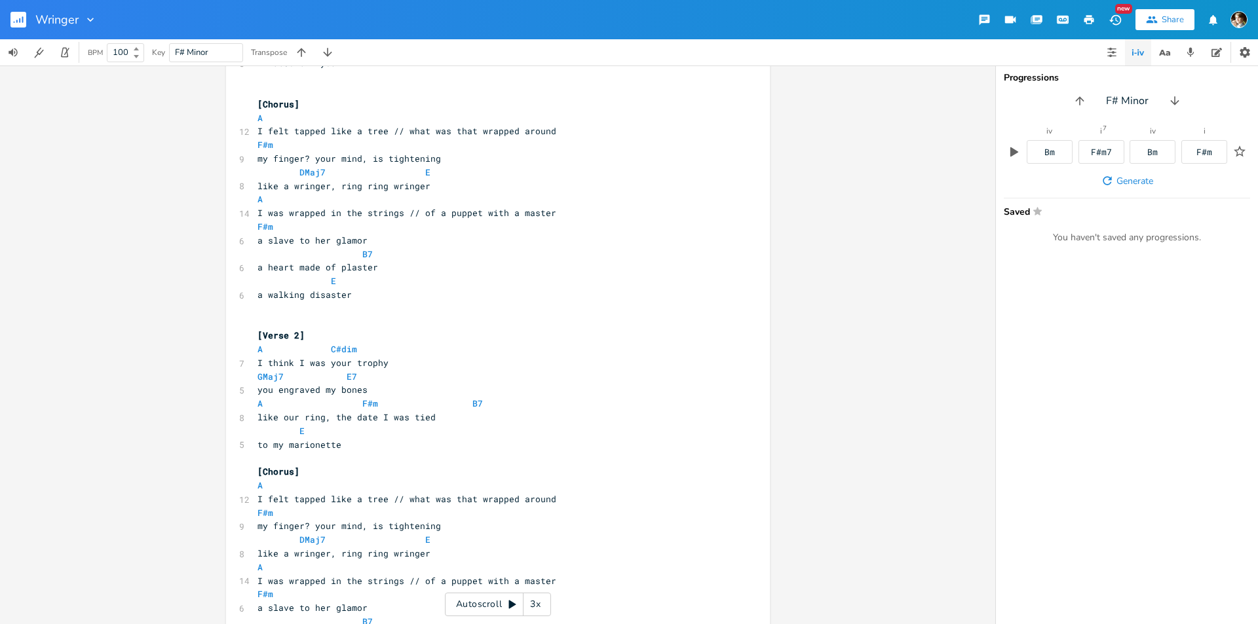
scroll to position [432, 0]
